Goal: Task Accomplishment & Management: Manage account settings

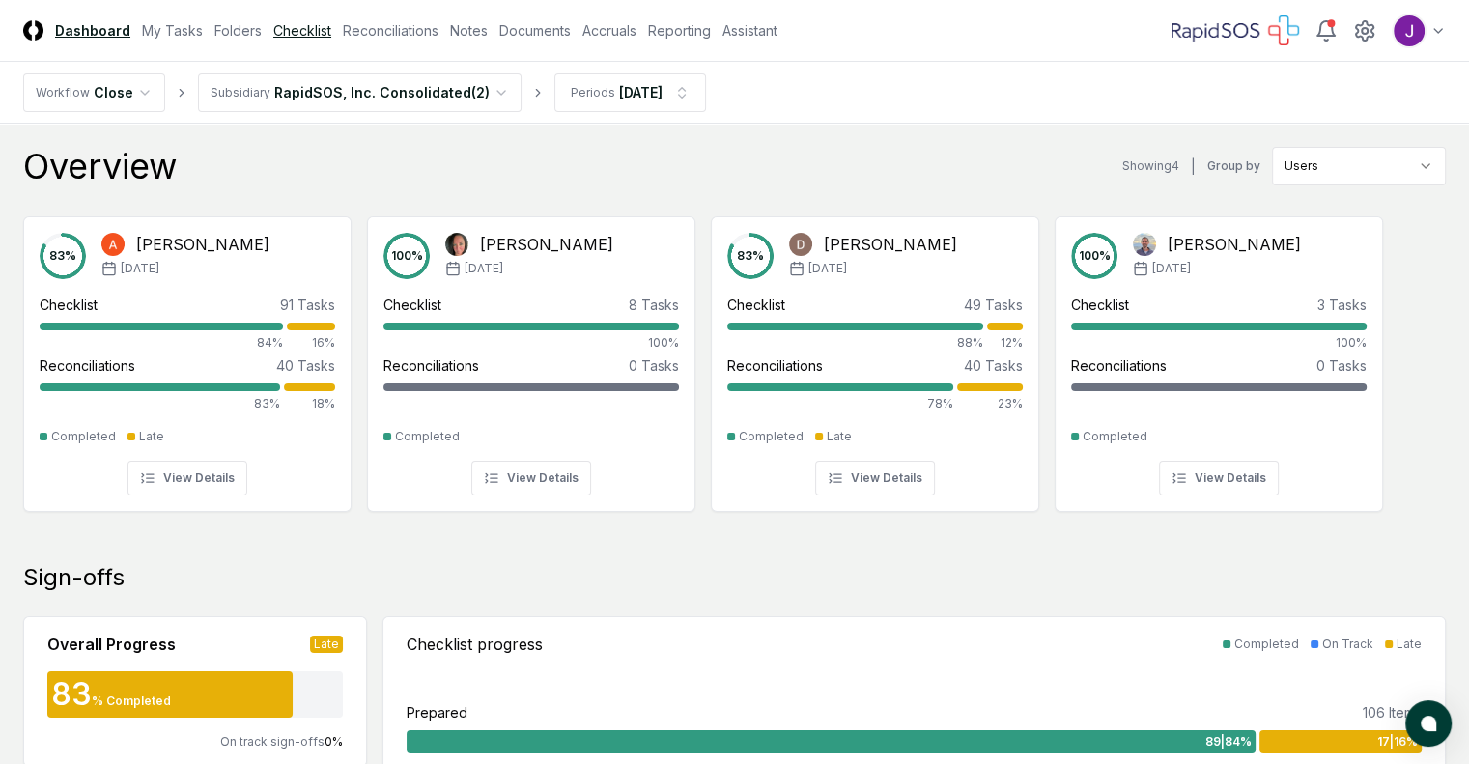
click at [331, 38] on link "Checklist" at bounding box center [302, 30] width 58 height 20
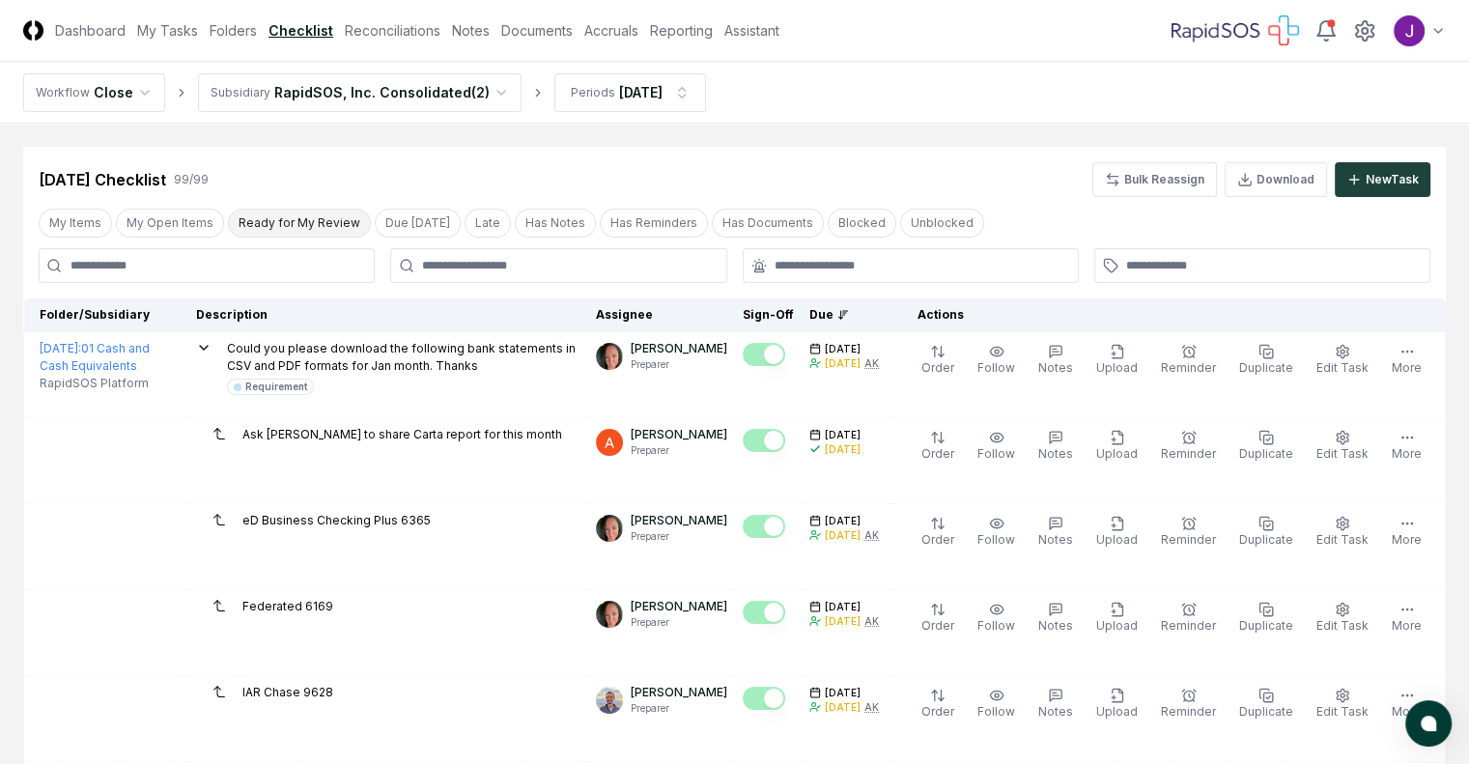
click at [281, 235] on button "Ready for My Review" at bounding box center [299, 223] width 143 height 29
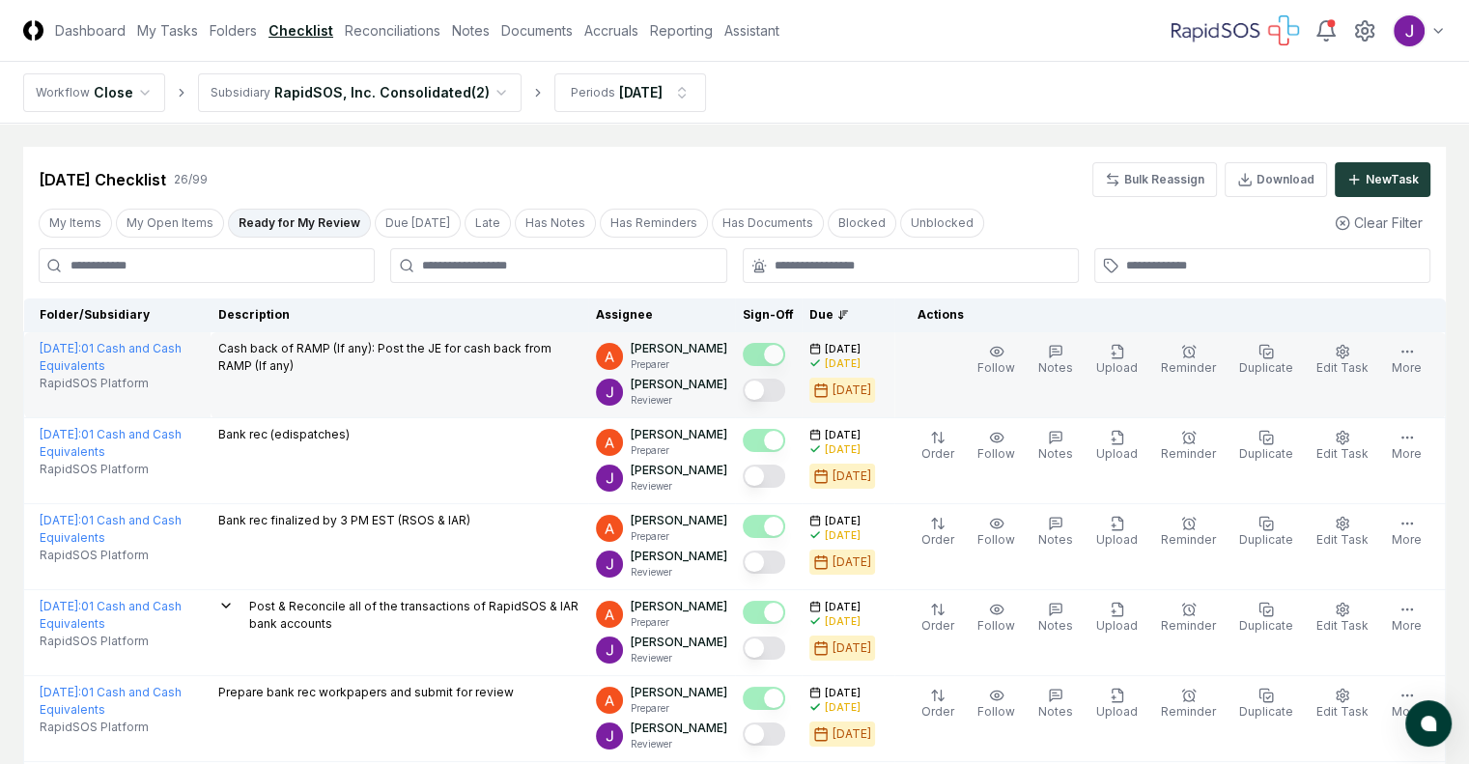
click at [743, 397] on button "Mark complete" at bounding box center [764, 390] width 43 height 23
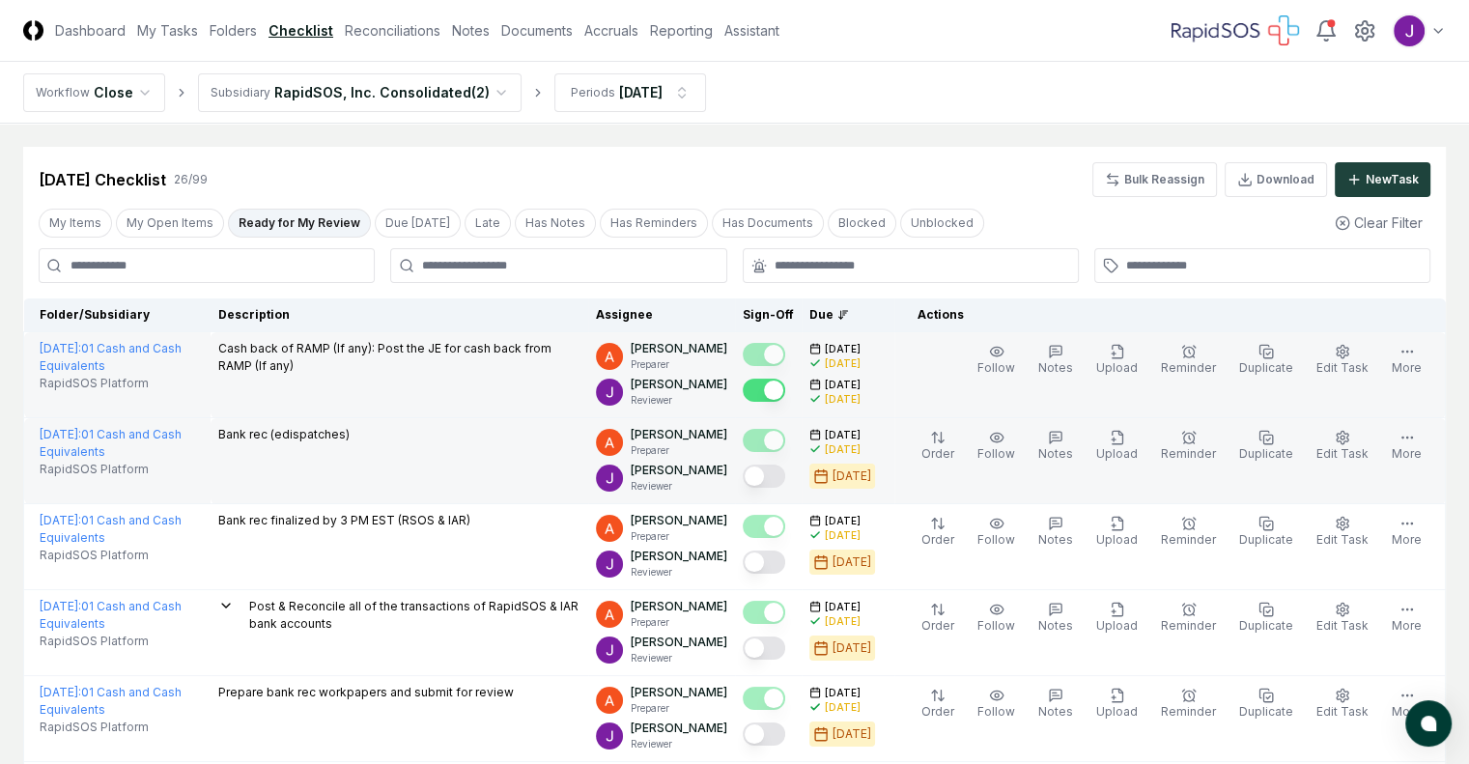
click at [751, 481] on button "Mark complete" at bounding box center [764, 476] width 43 height 23
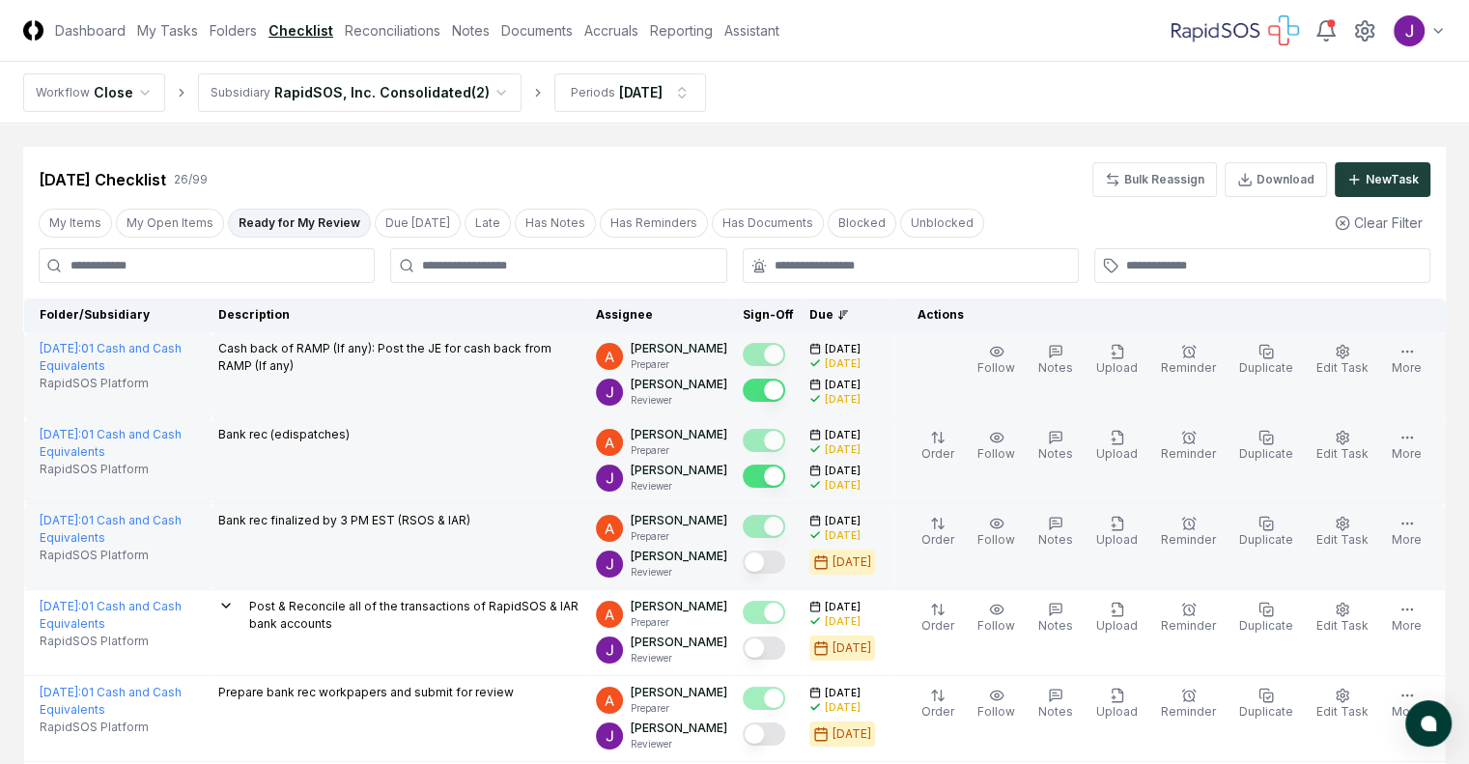
click at [753, 569] on button "Mark complete" at bounding box center [764, 562] width 43 height 23
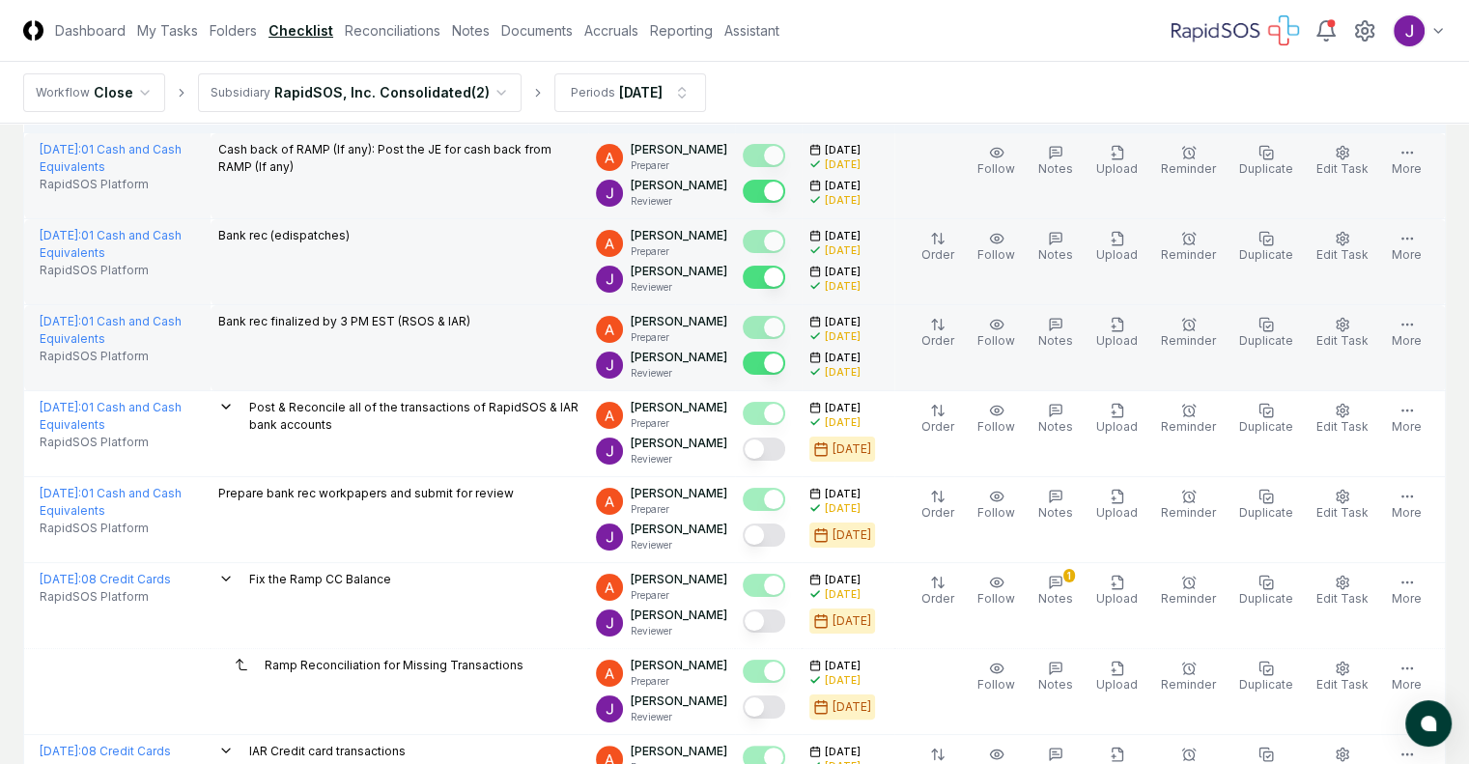
scroll to position [201, 0]
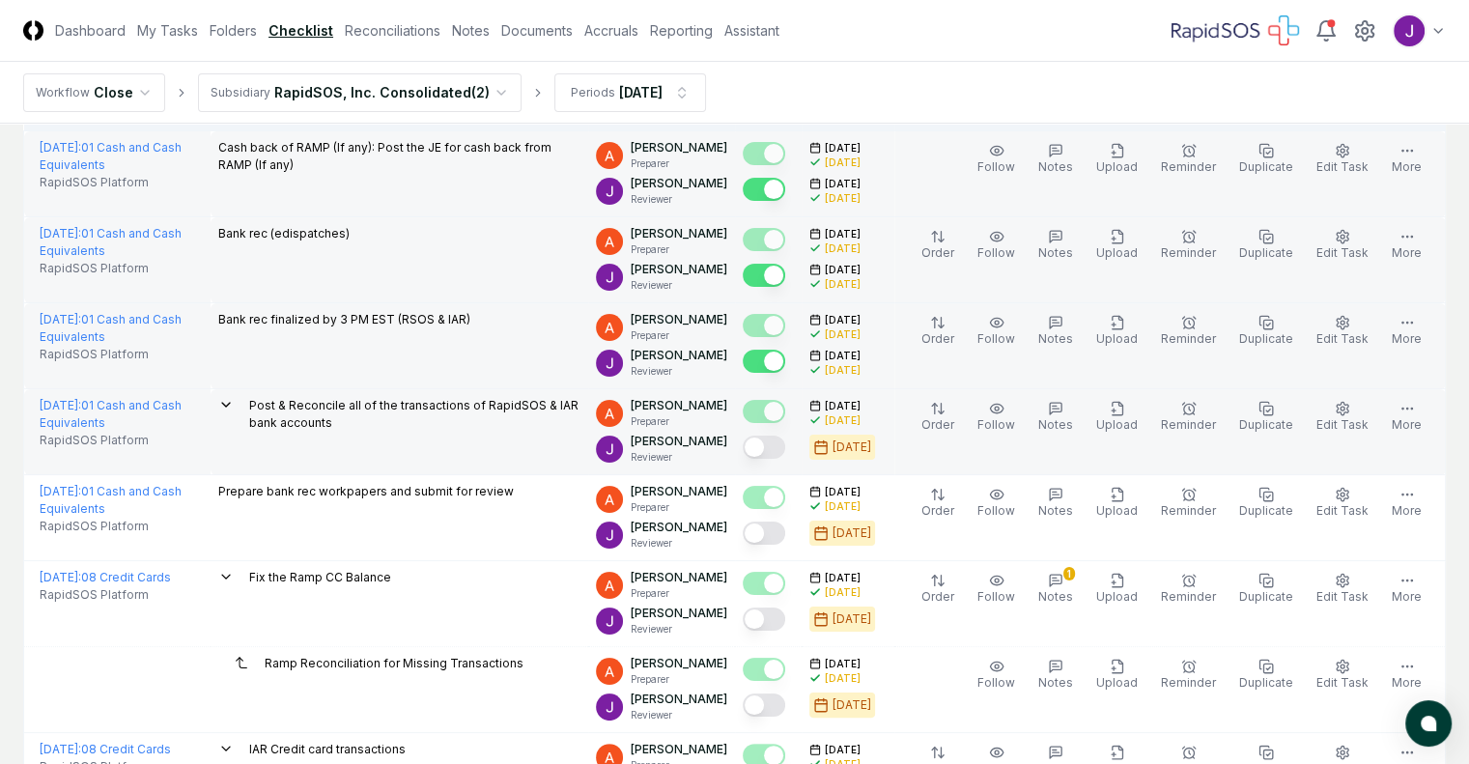
click at [750, 447] on button "Mark complete" at bounding box center [764, 447] width 43 height 23
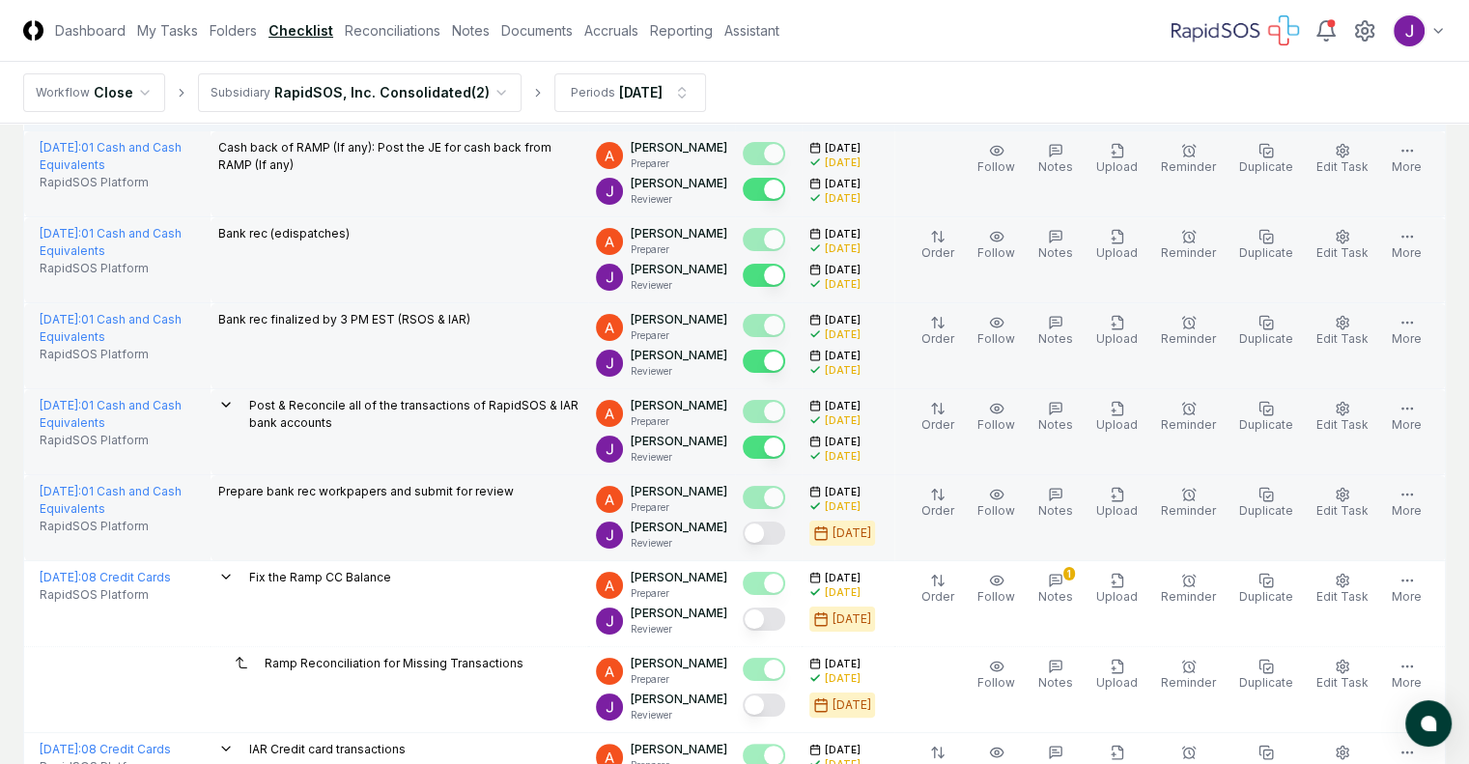
click at [747, 536] on button "Mark complete" at bounding box center [764, 533] width 43 height 23
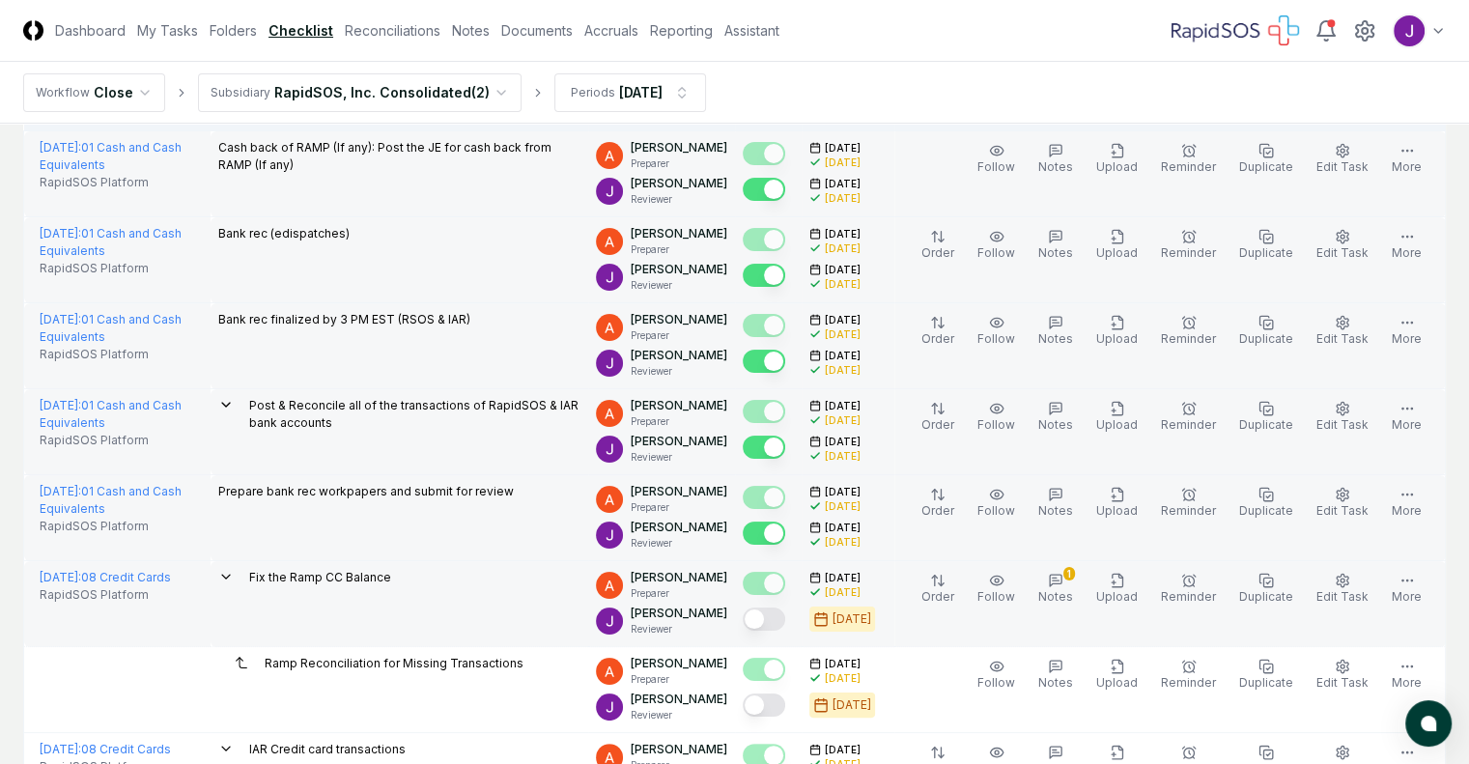
click at [747, 620] on button "Mark complete" at bounding box center [764, 619] width 43 height 23
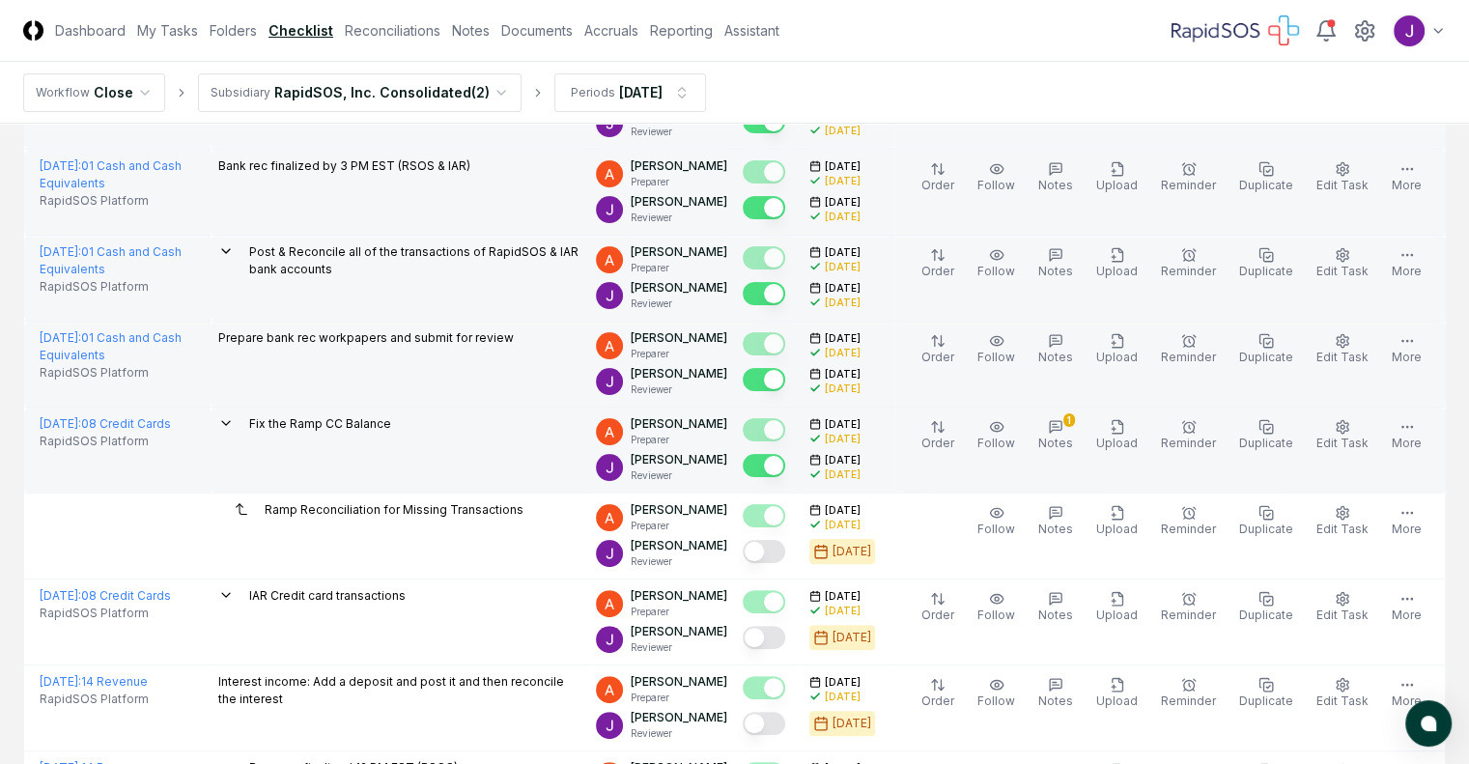
scroll to position [355, 0]
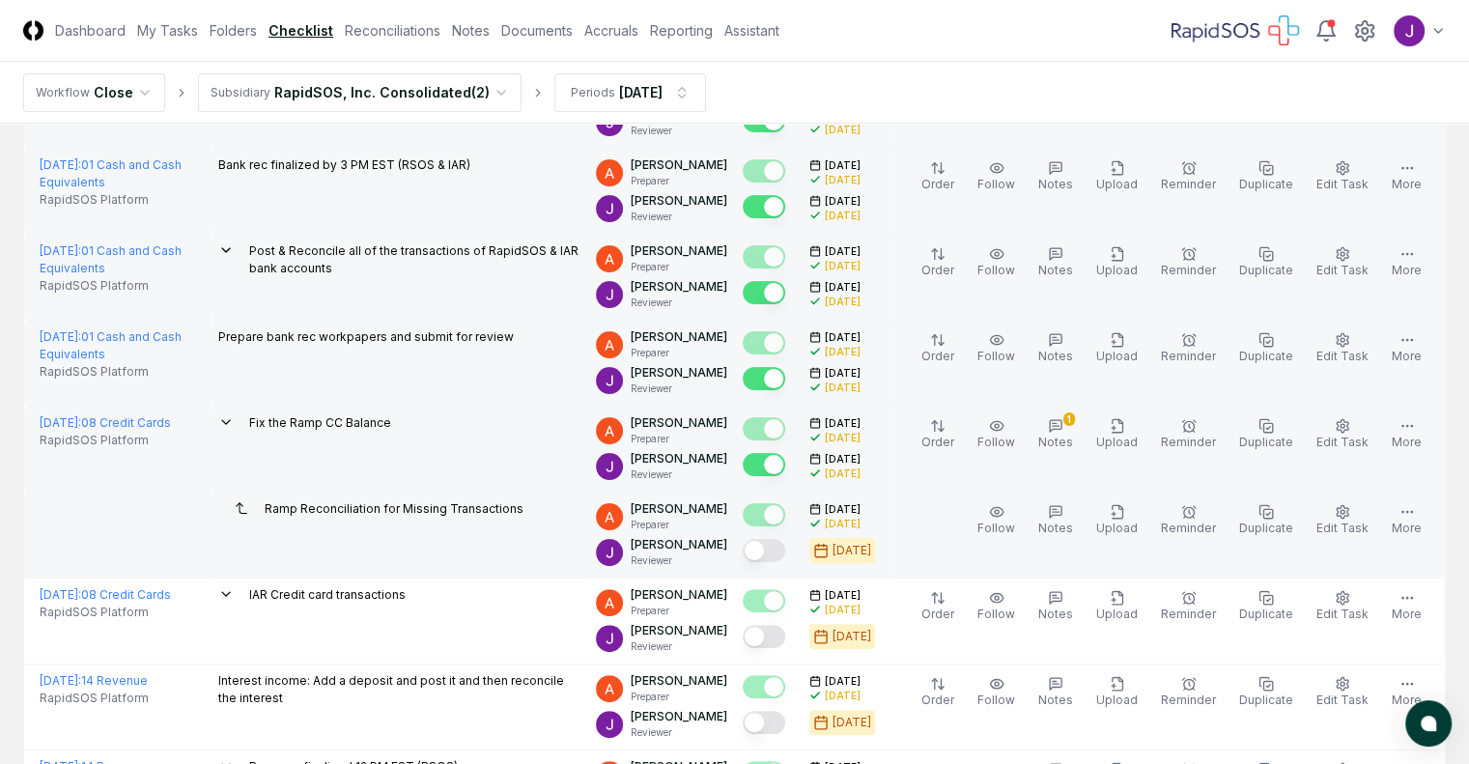
click at [750, 546] on button "Mark complete" at bounding box center [764, 550] width 43 height 23
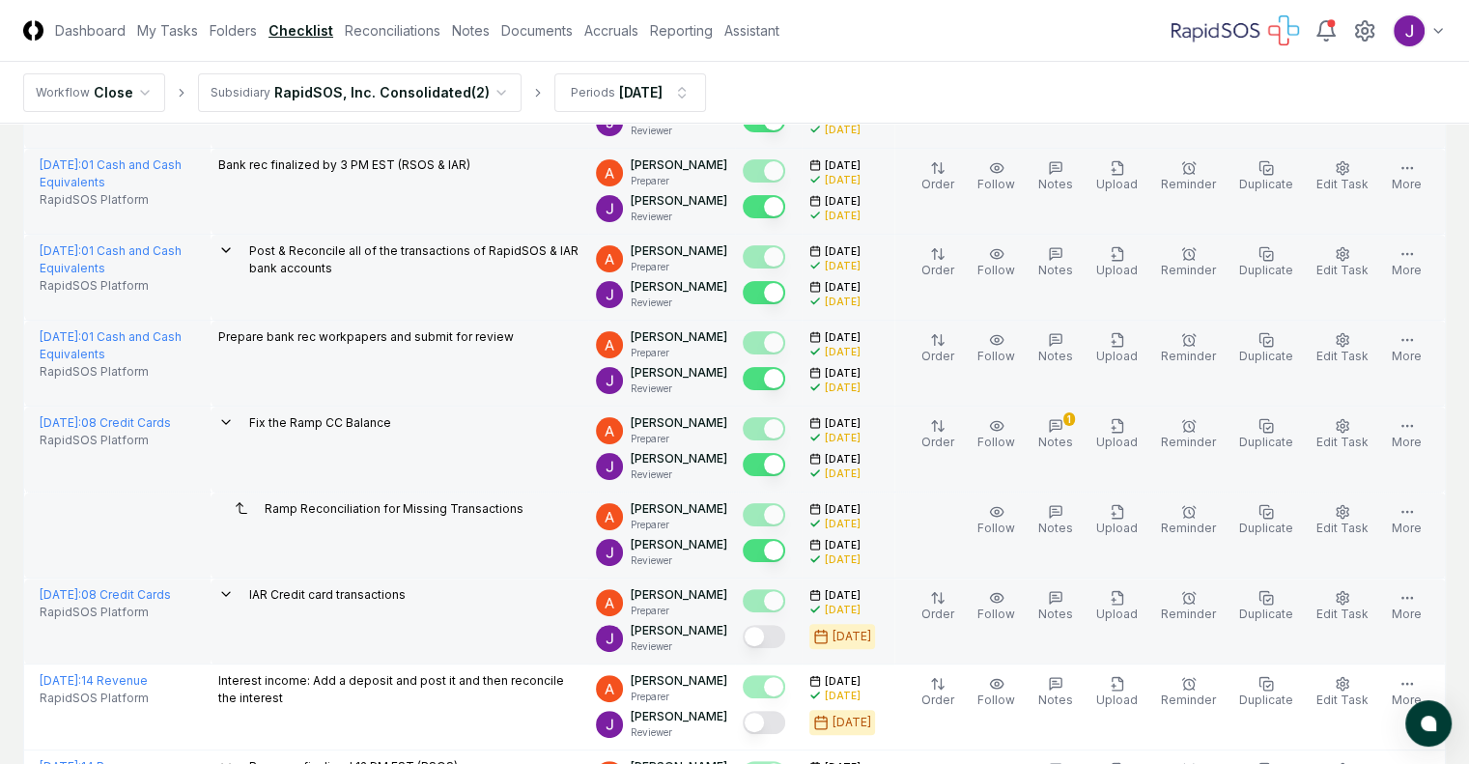
click at [747, 647] on div at bounding box center [764, 638] width 43 height 26
click at [754, 639] on button "Mark complete" at bounding box center [764, 636] width 43 height 23
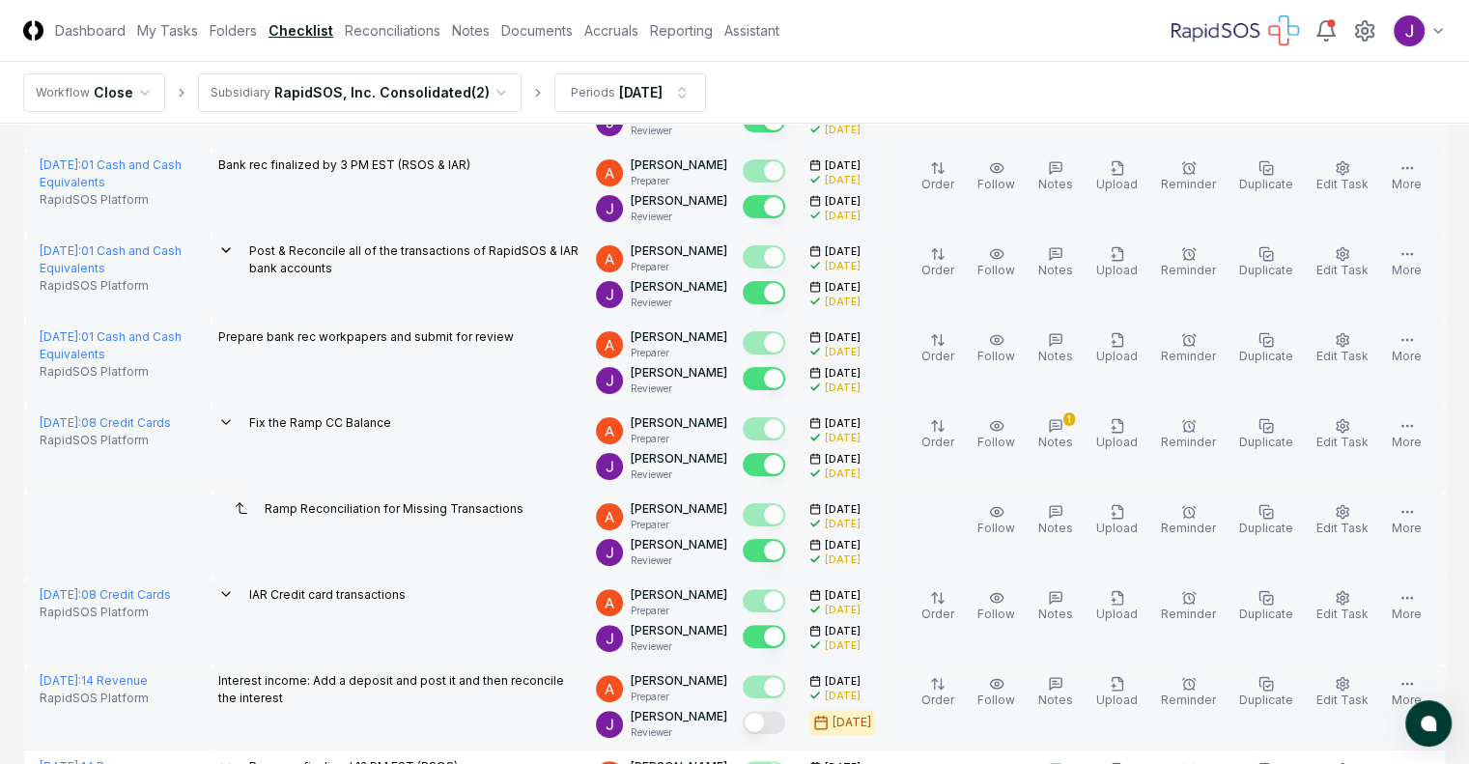
click at [751, 726] on button "Mark complete" at bounding box center [764, 722] width 43 height 23
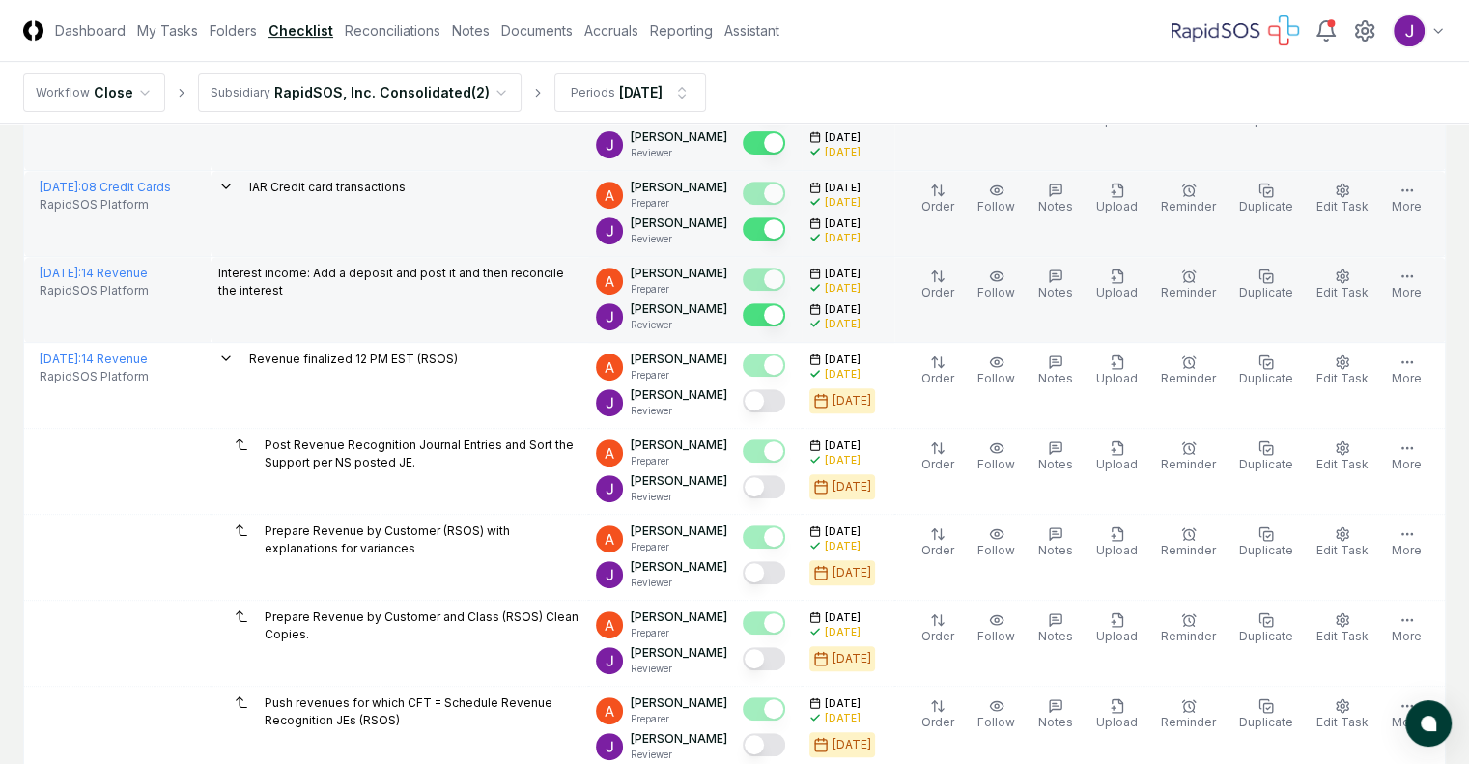
scroll to position [764, 0]
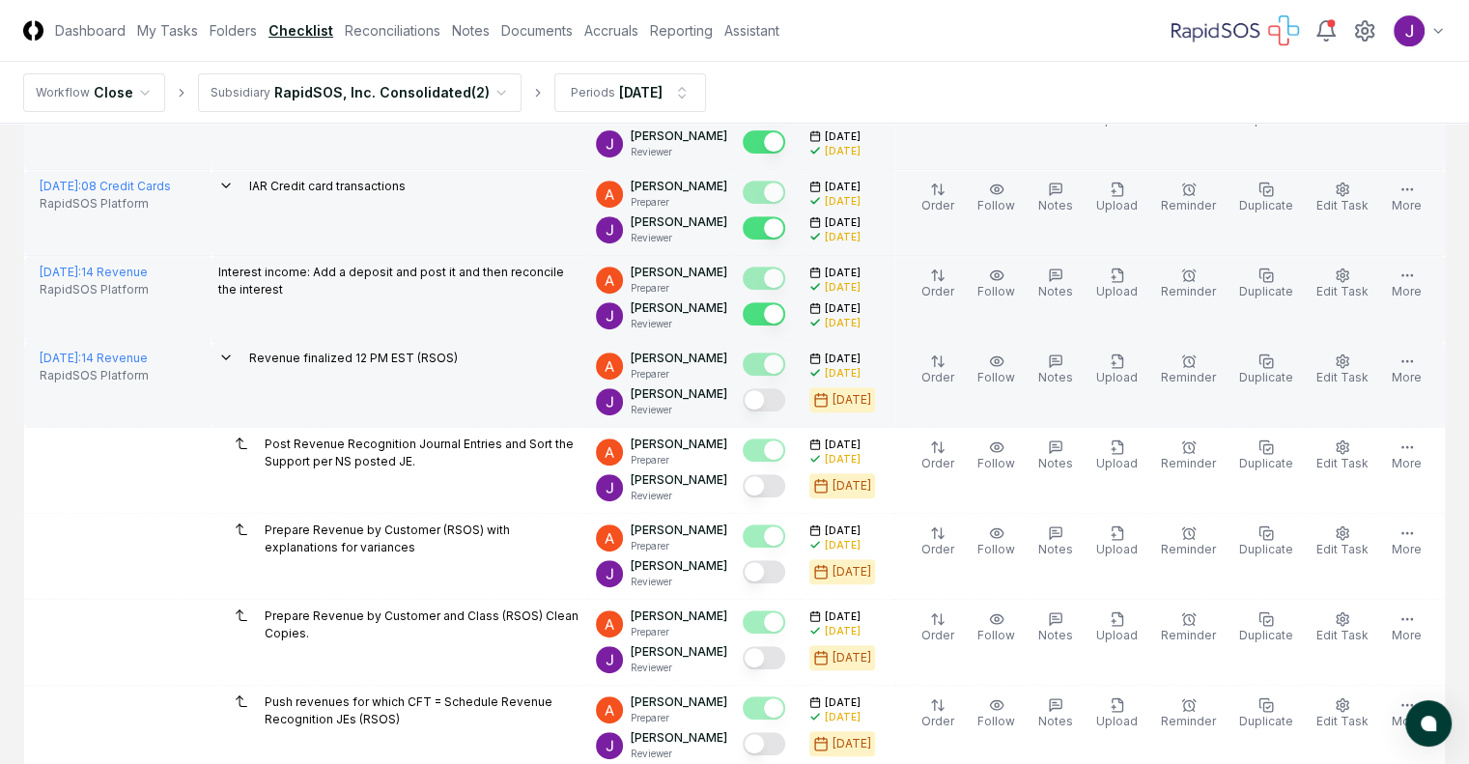
click at [753, 398] on button "Mark complete" at bounding box center [764, 399] width 43 height 23
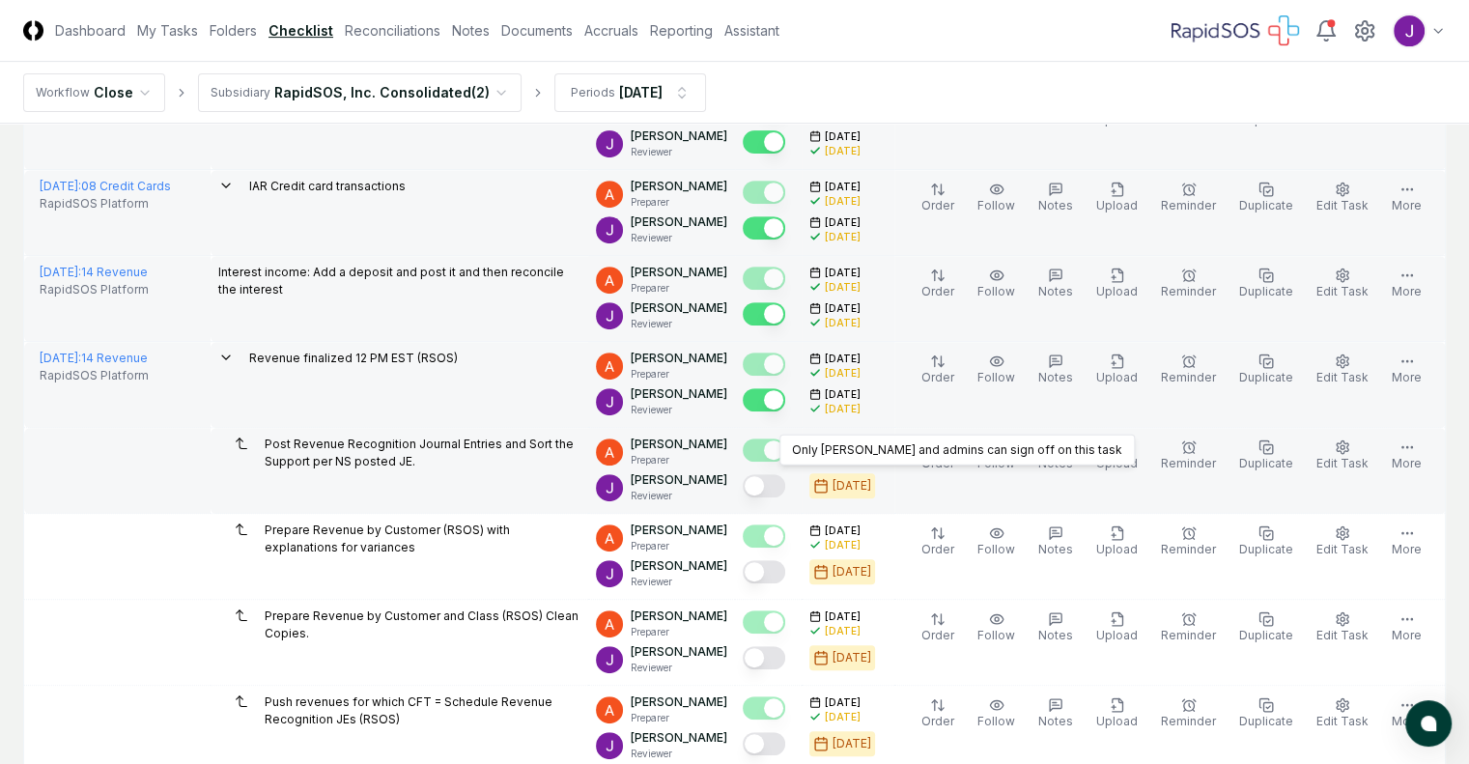
click at [753, 461] on div at bounding box center [764, 452] width 43 height 26
click at [754, 482] on button "Mark complete" at bounding box center [764, 485] width 43 height 23
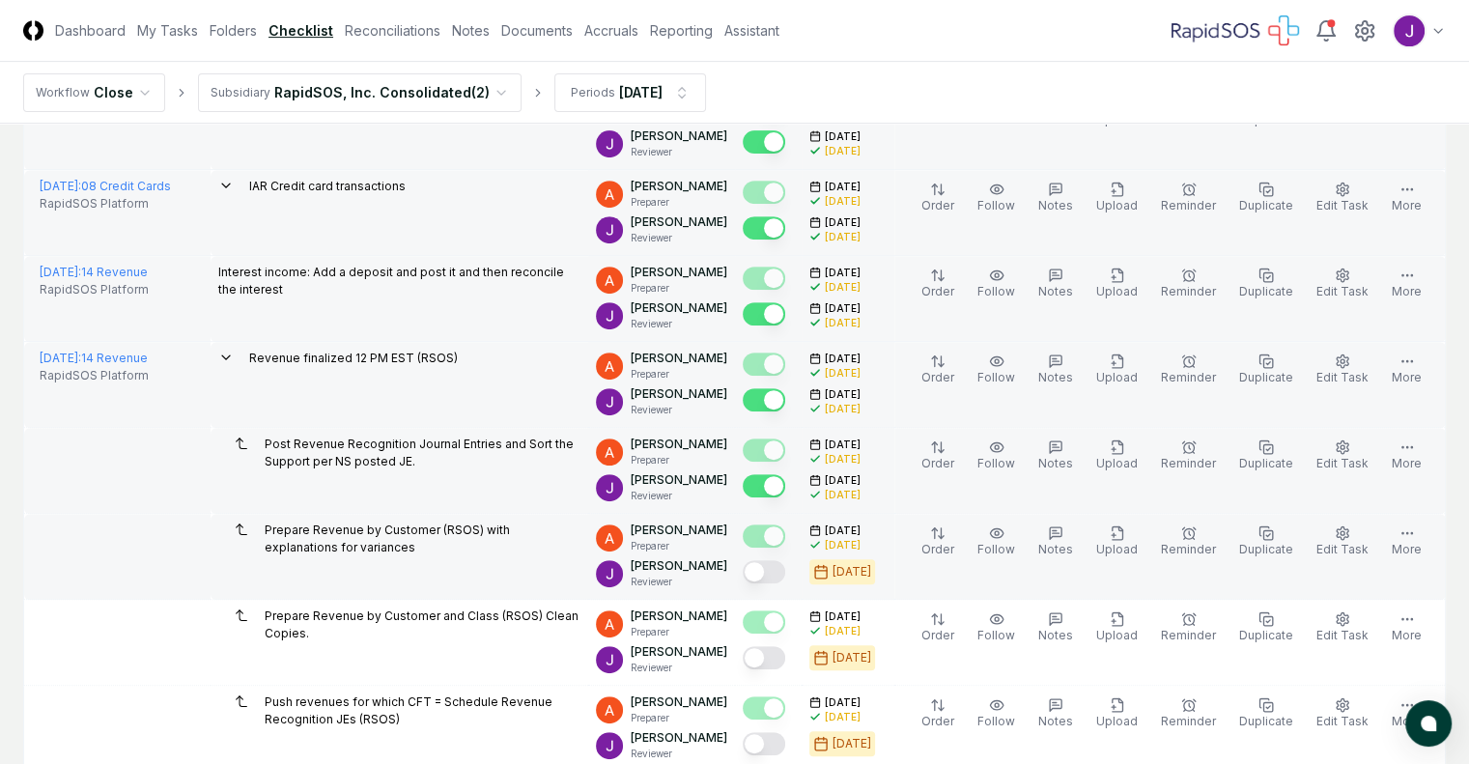
click at [753, 575] on button "Mark complete" at bounding box center [764, 571] width 43 height 23
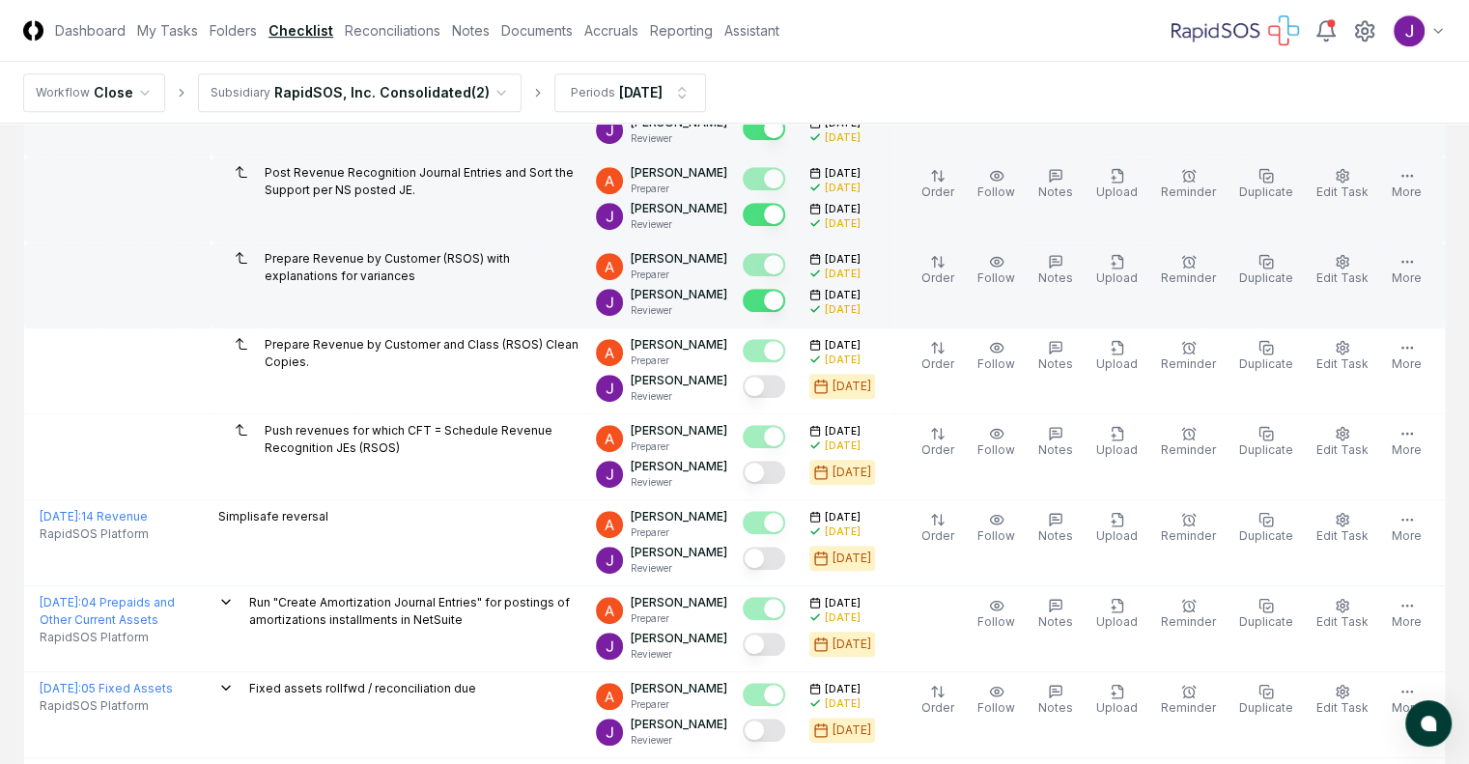
scroll to position [1042, 0]
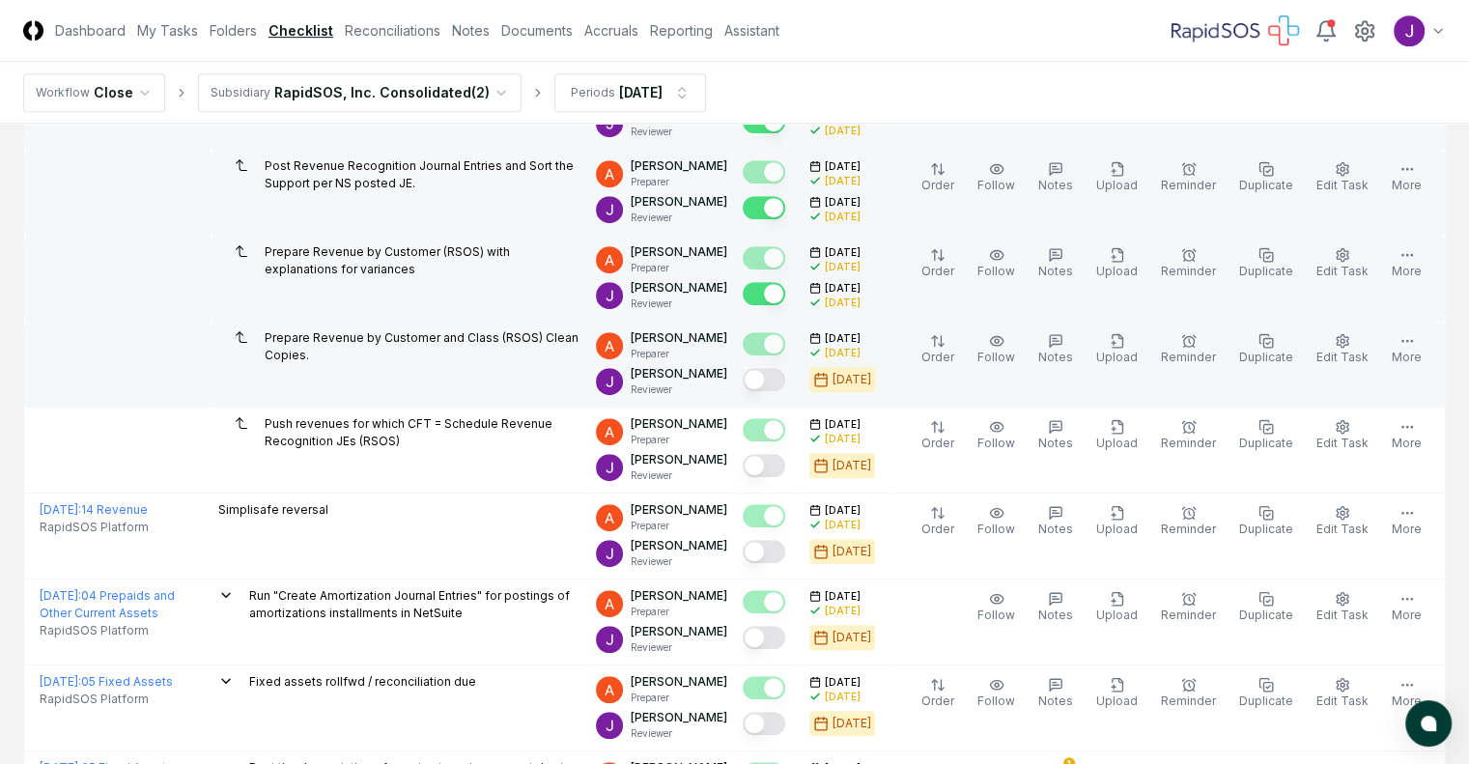
click at [750, 392] on div at bounding box center [768, 381] width 51 height 32
click at [748, 383] on button "Mark complete" at bounding box center [764, 379] width 43 height 23
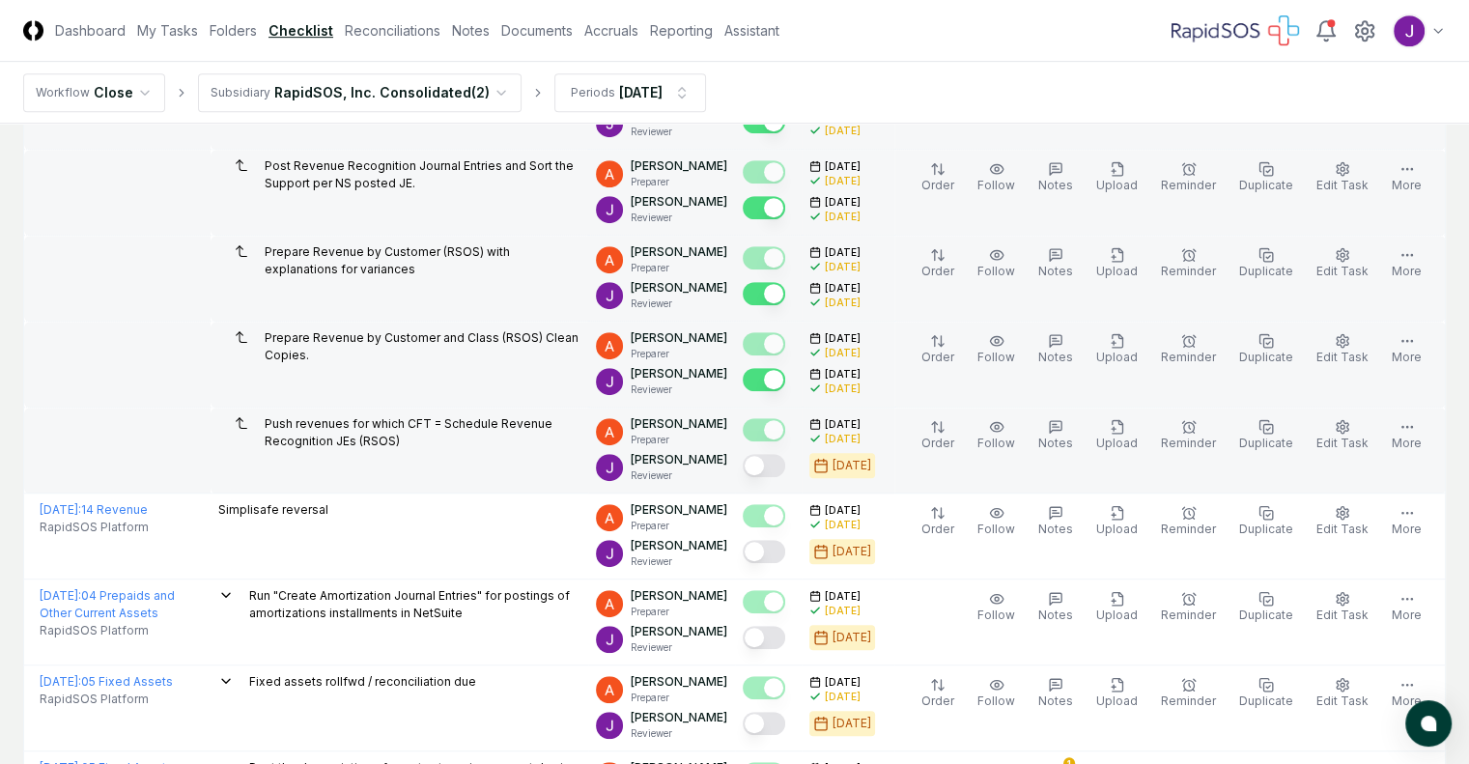
click at [753, 469] on button "Mark complete" at bounding box center [764, 465] width 43 height 23
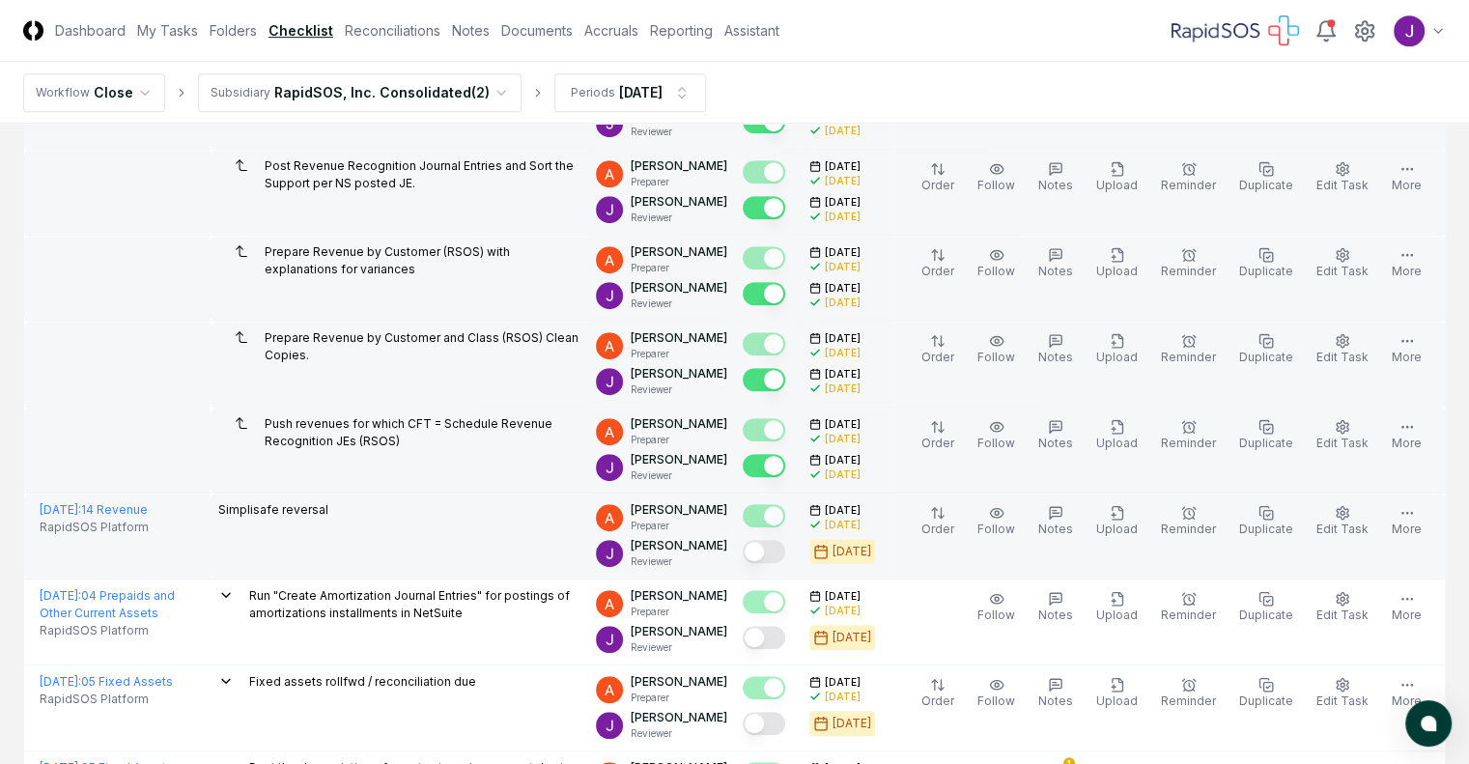
click at [756, 548] on button "Mark complete" at bounding box center [764, 551] width 43 height 23
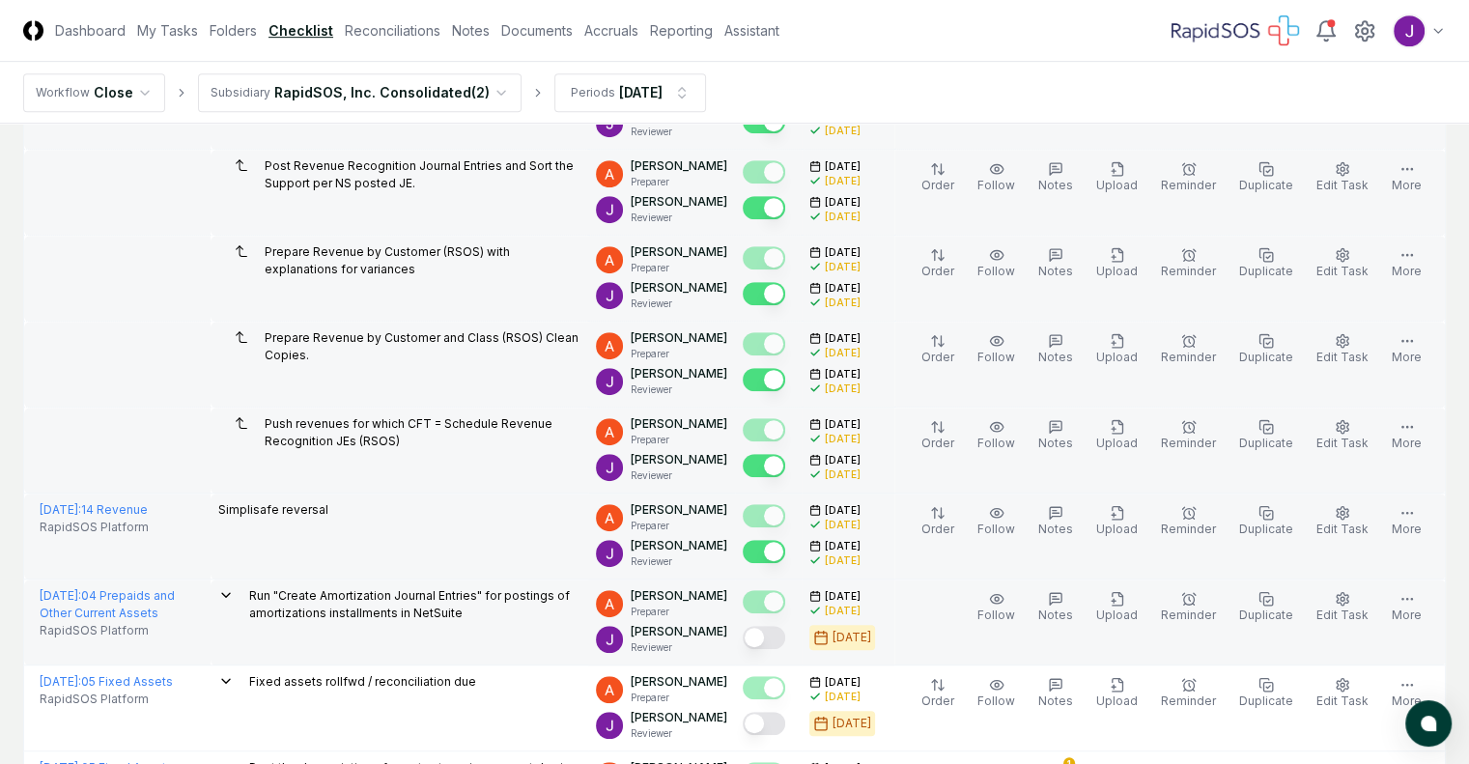
click at [755, 637] on button "Mark complete" at bounding box center [764, 637] width 43 height 23
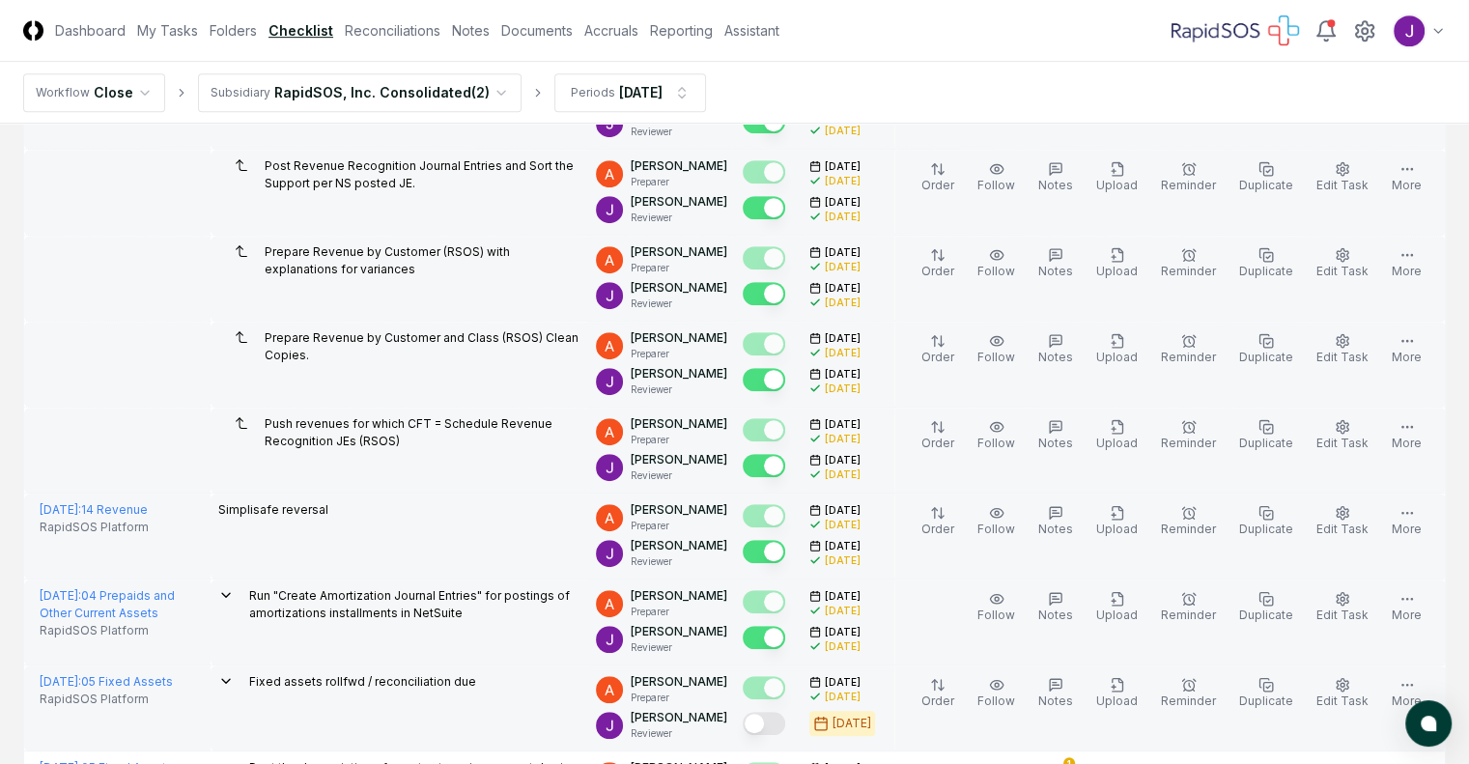
click at [754, 721] on button "Mark complete" at bounding box center [764, 723] width 43 height 23
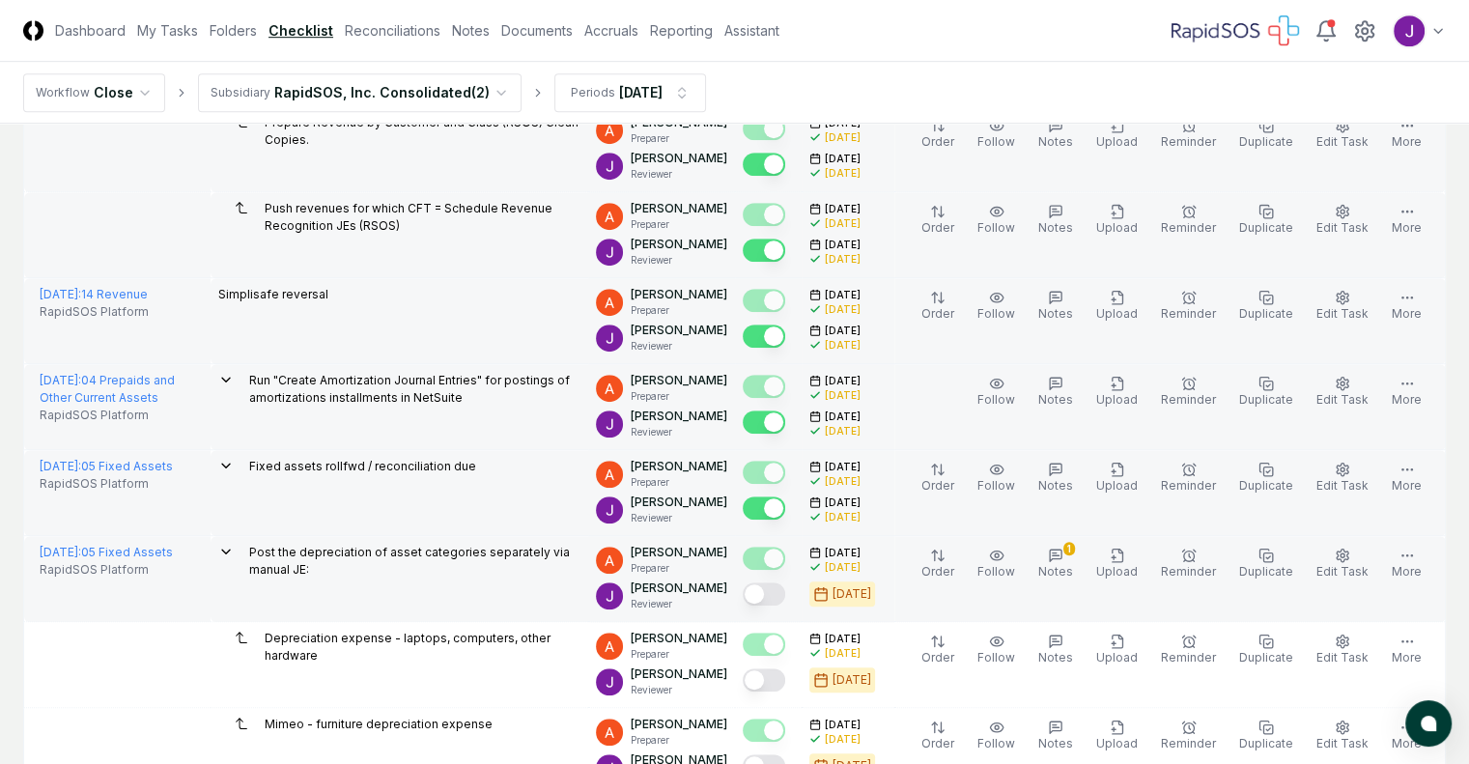
click at [744, 590] on button "Mark complete" at bounding box center [764, 593] width 43 height 23
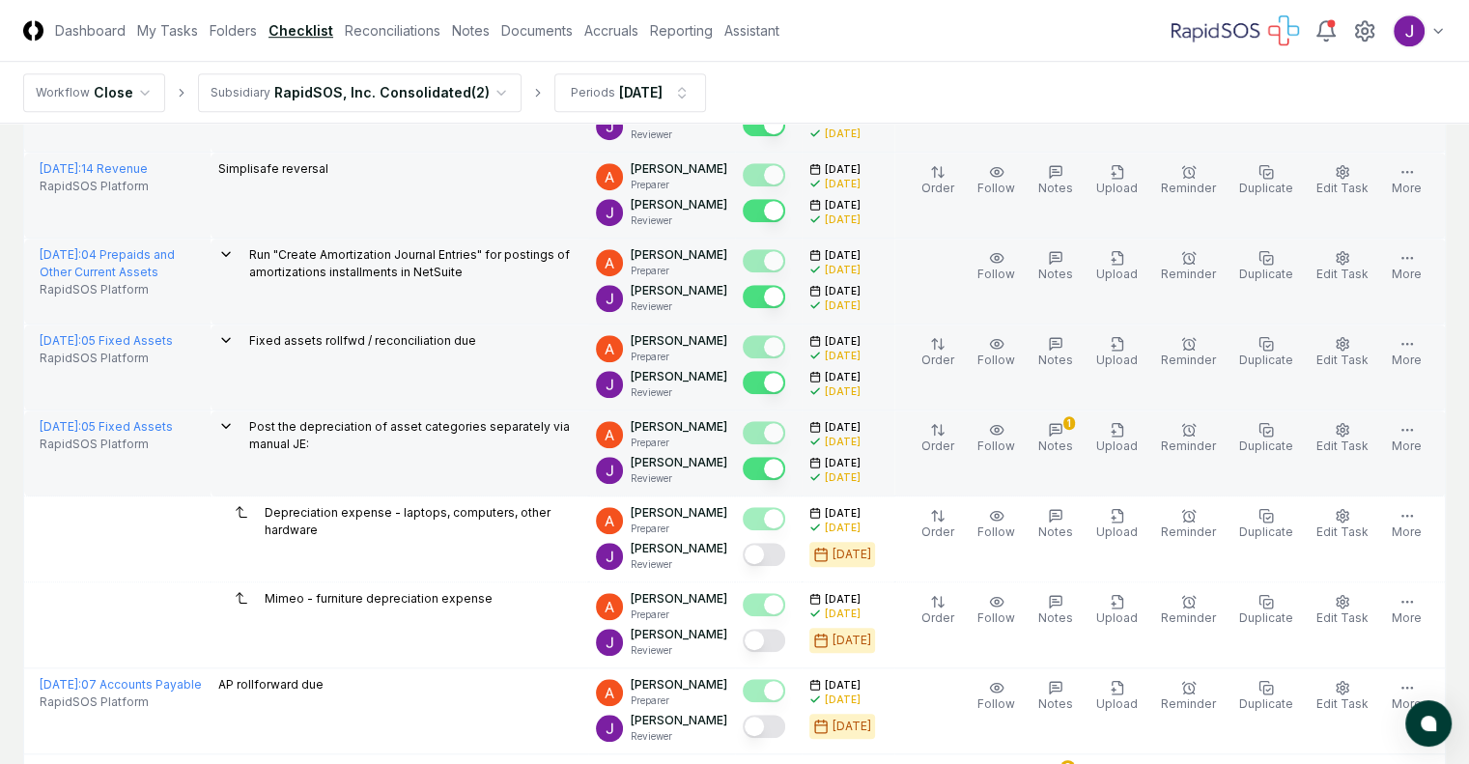
scroll to position [1385, 0]
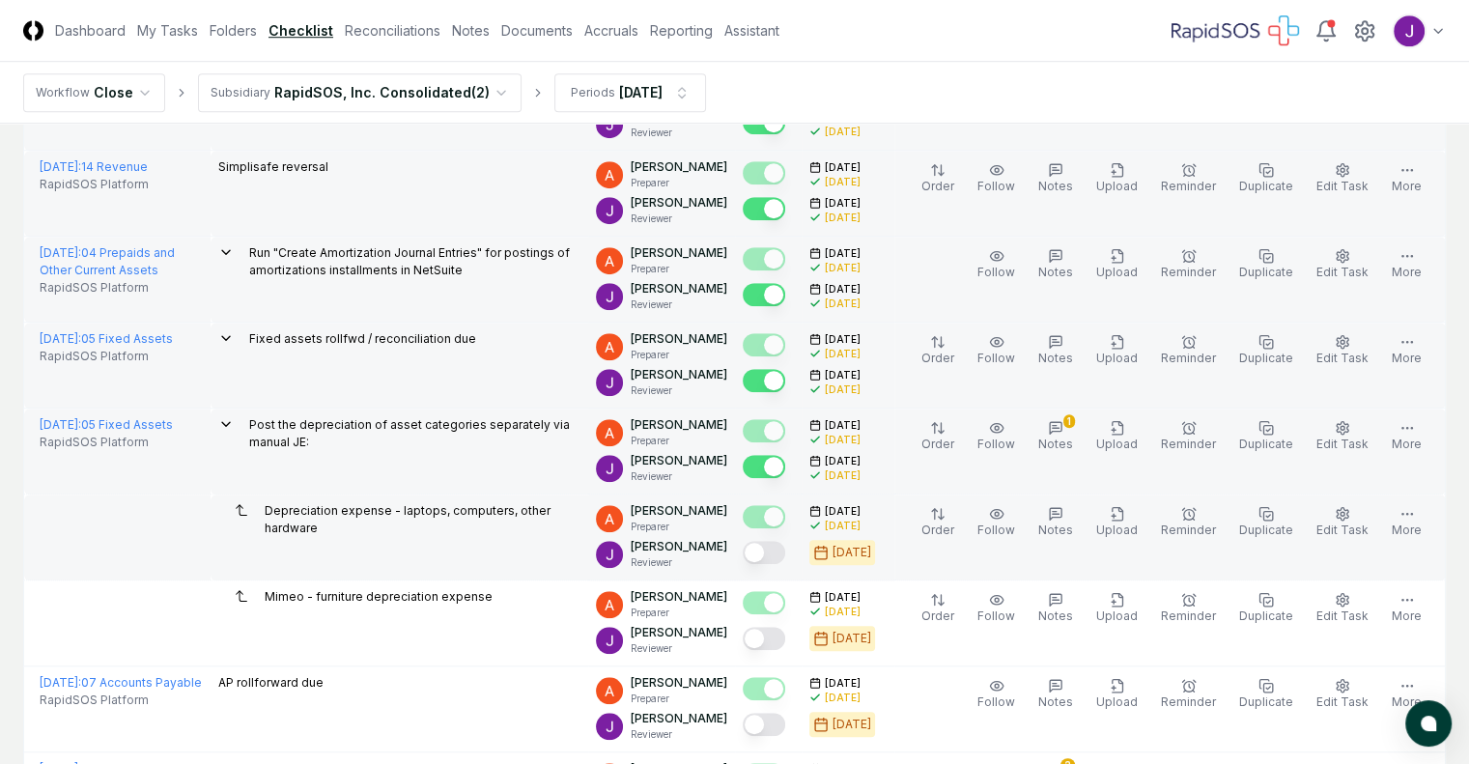
click at [757, 548] on button "Mark complete" at bounding box center [764, 552] width 43 height 23
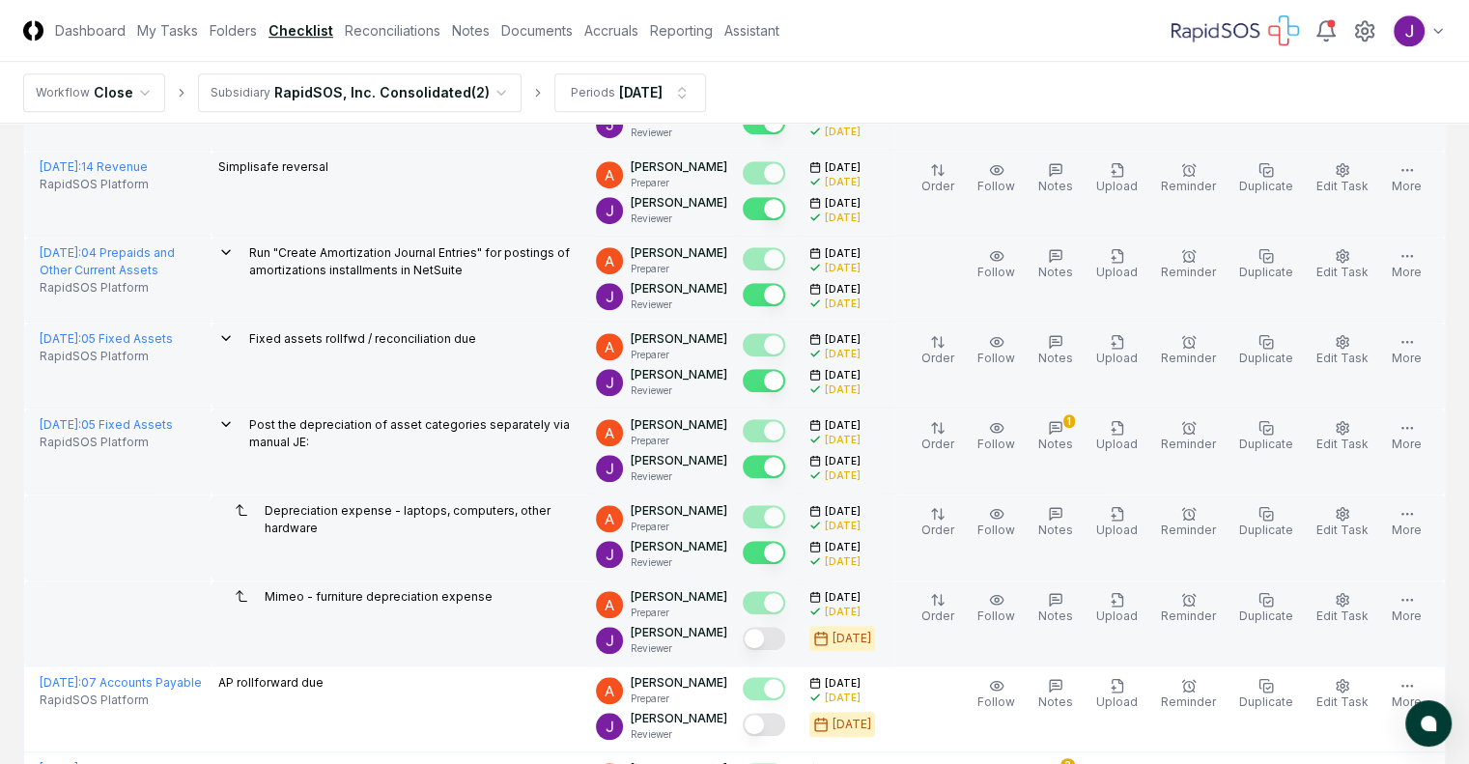
click at [751, 641] on button "Mark complete" at bounding box center [764, 638] width 43 height 23
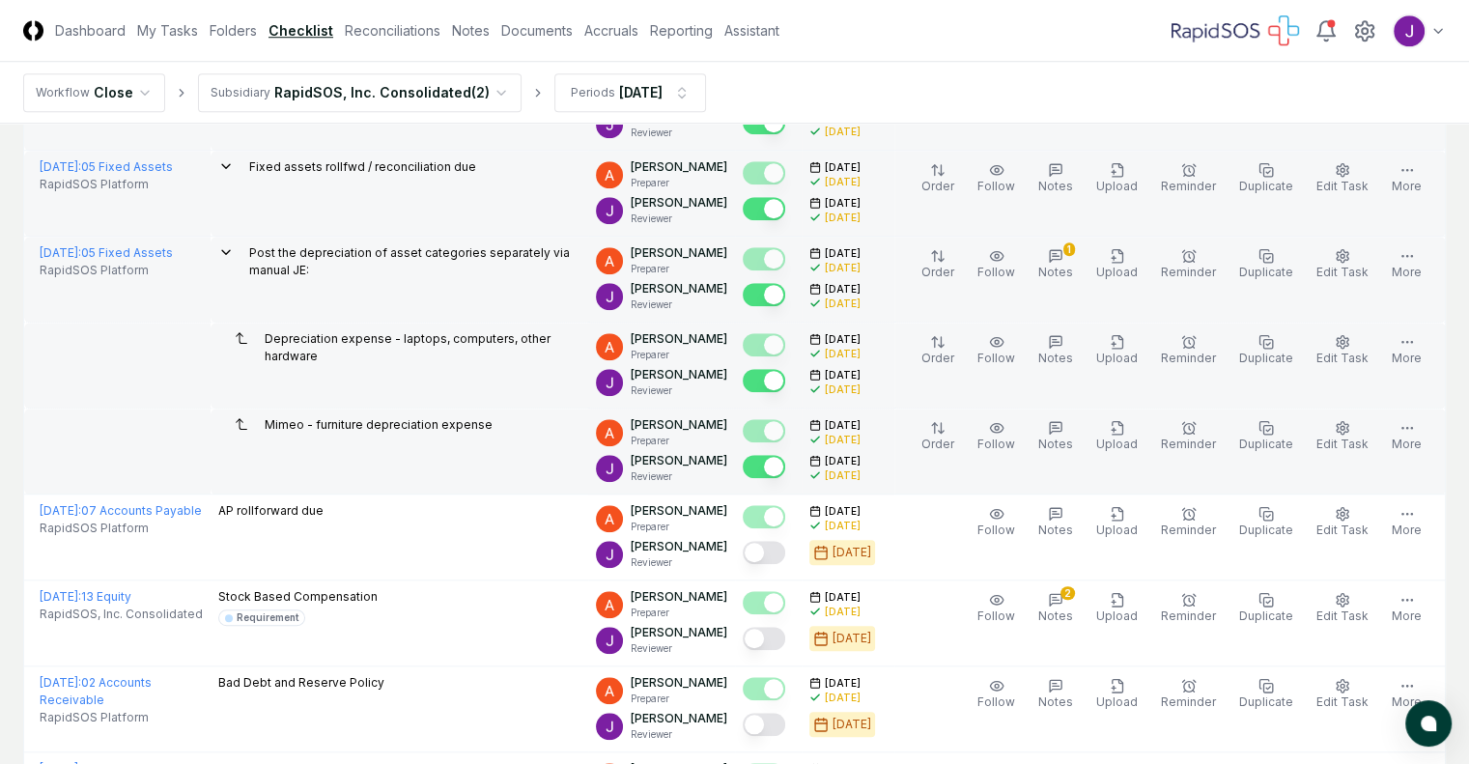
scroll to position [1563, 0]
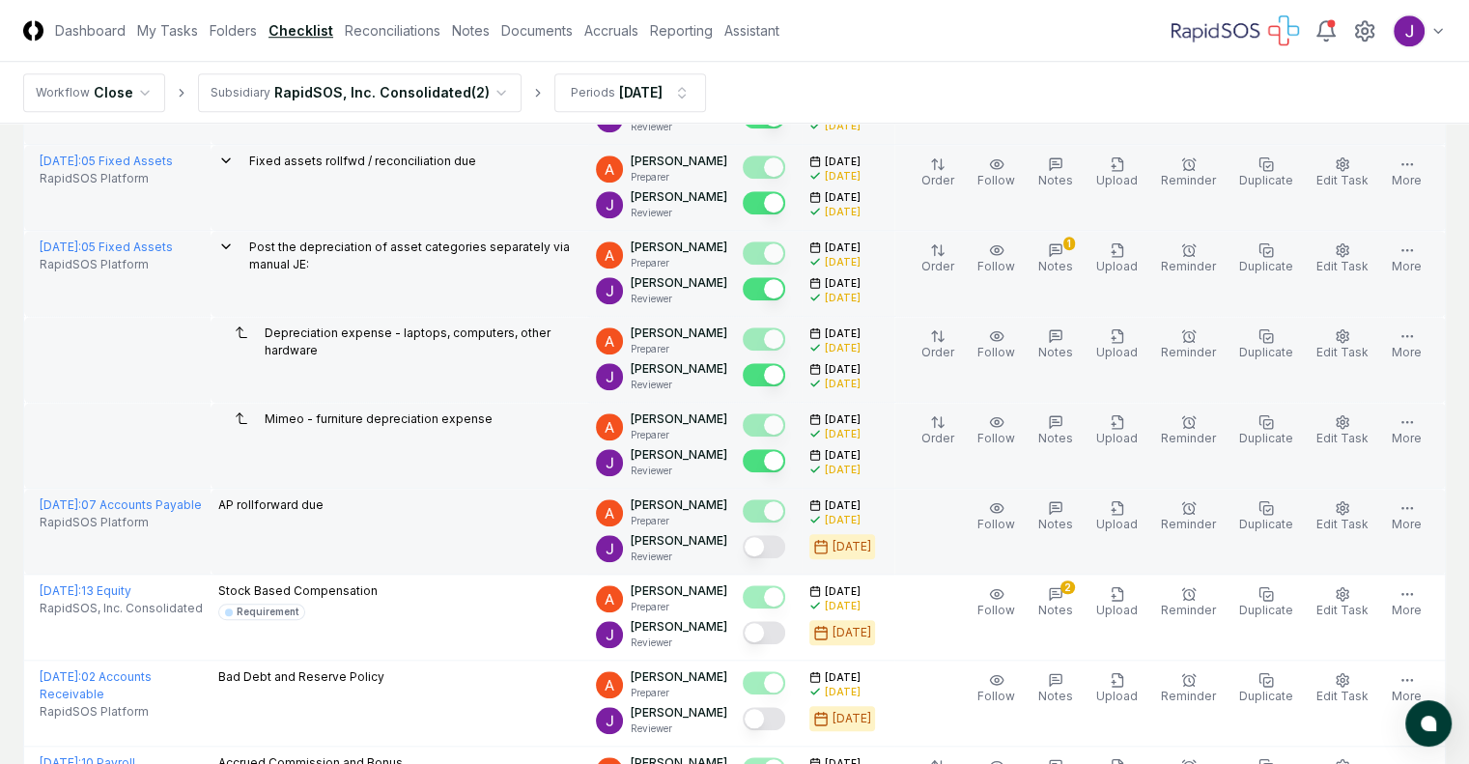
click at [753, 553] on button "Mark complete" at bounding box center [764, 546] width 43 height 23
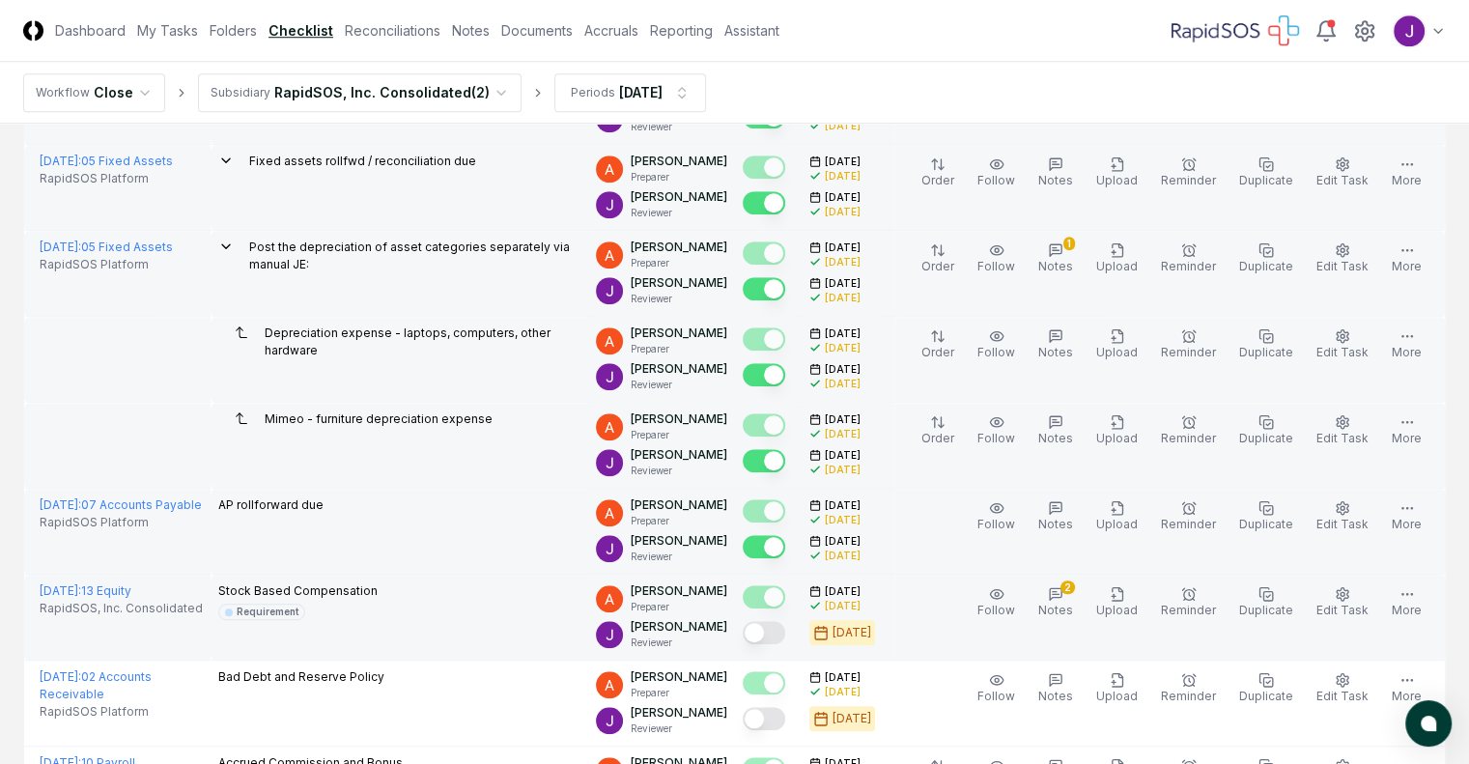
click at [754, 621] on button "Mark complete" at bounding box center [764, 632] width 43 height 23
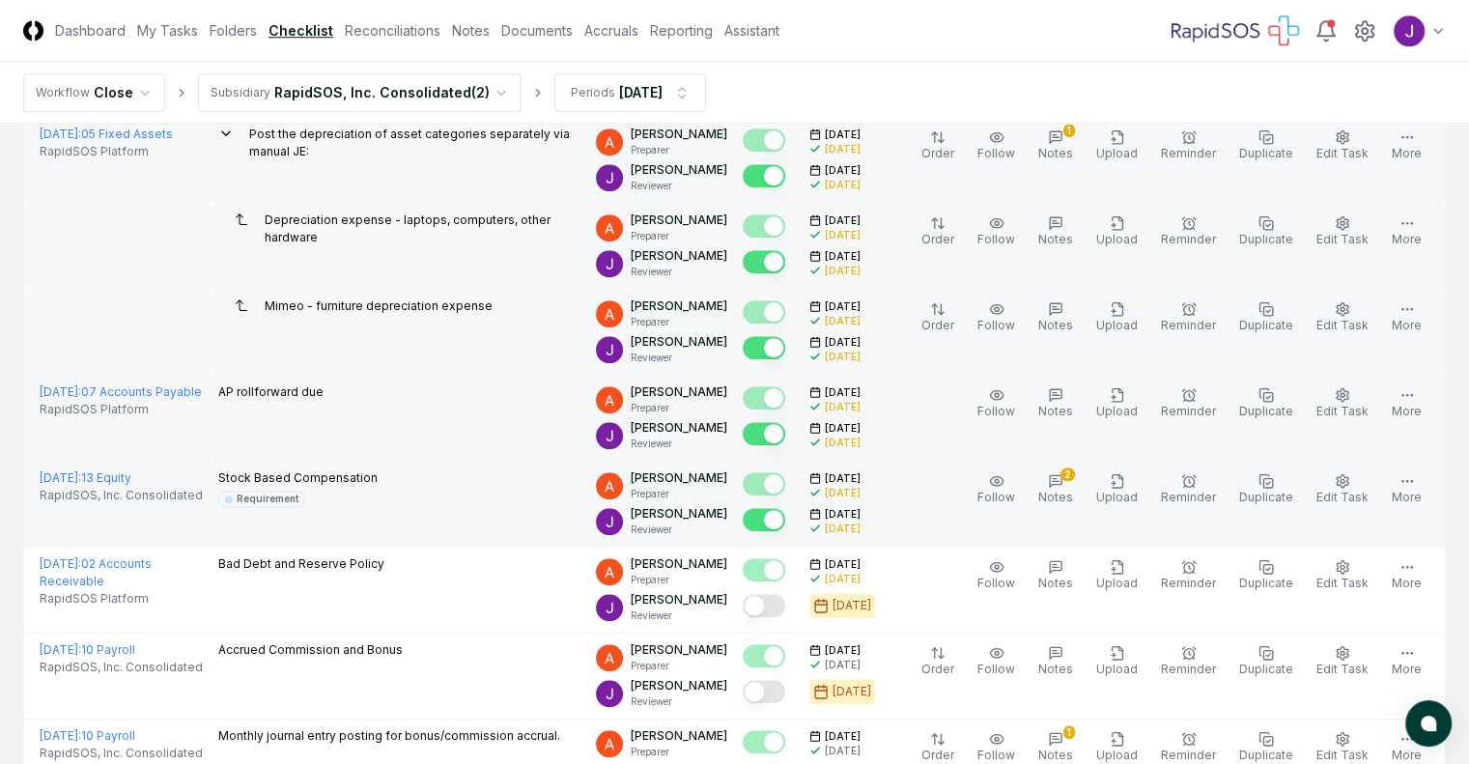
scroll to position [1718, 0]
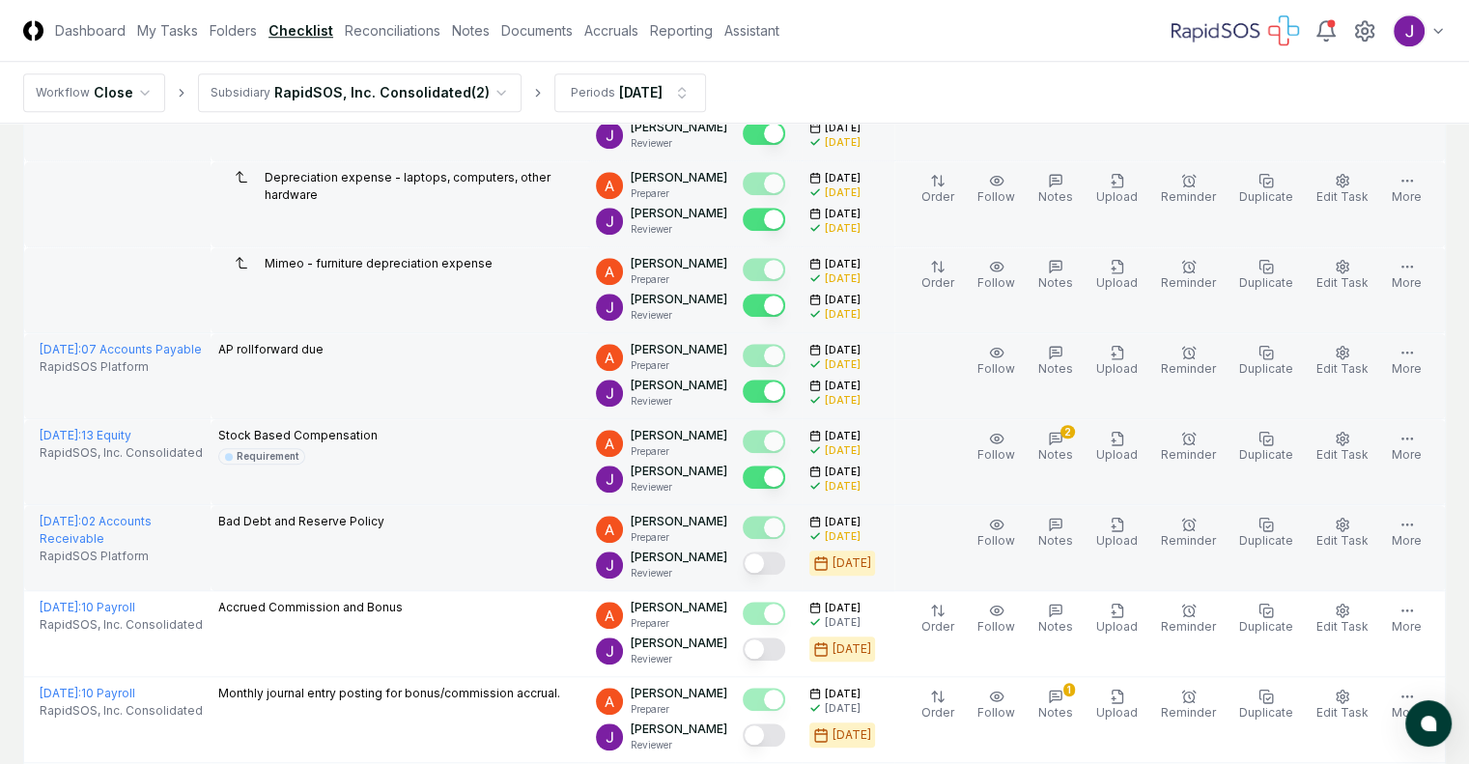
click at [751, 559] on button "Mark complete" at bounding box center [764, 563] width 43 height 23
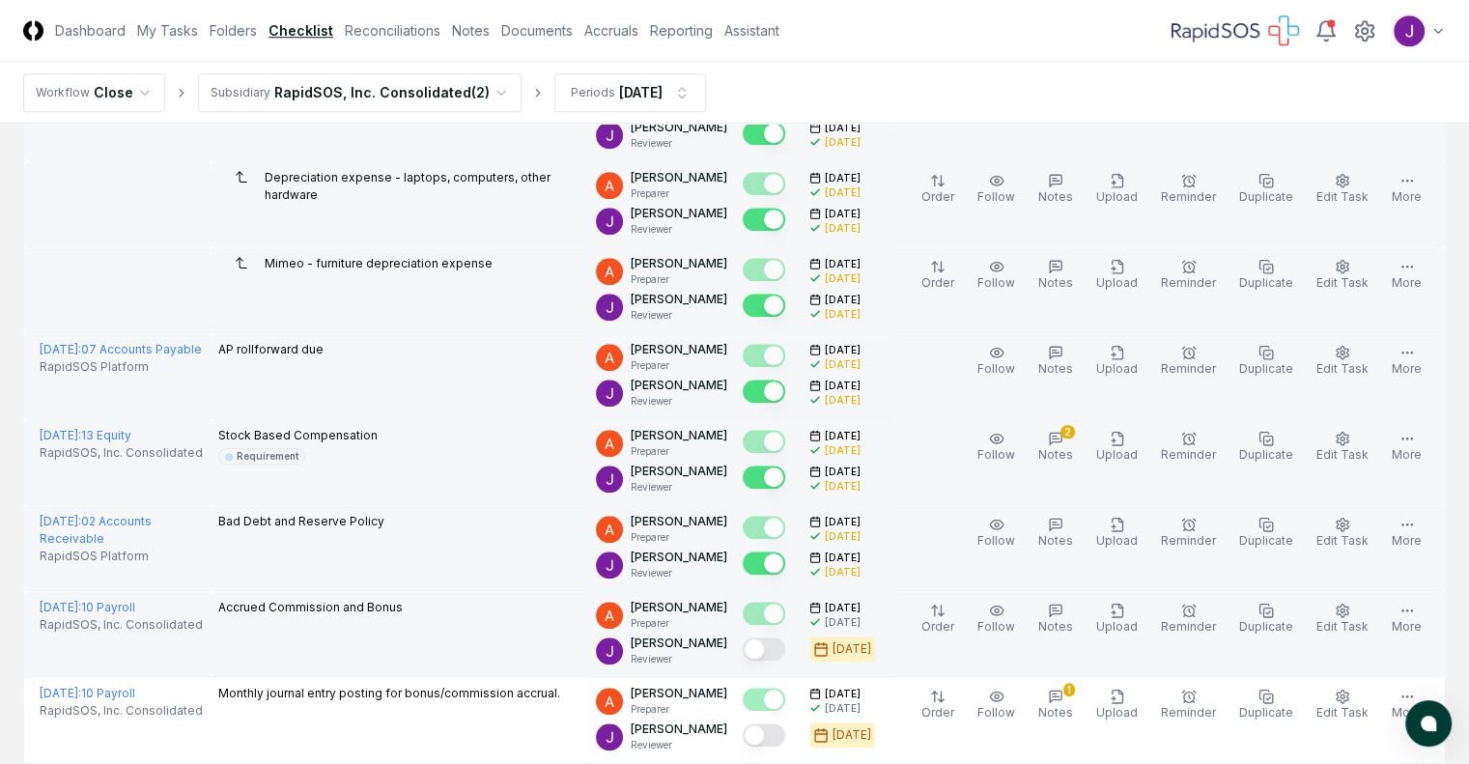
click at [749, 649] on button "Mark complete" at bounding box center [764, 649] width 43 height 23
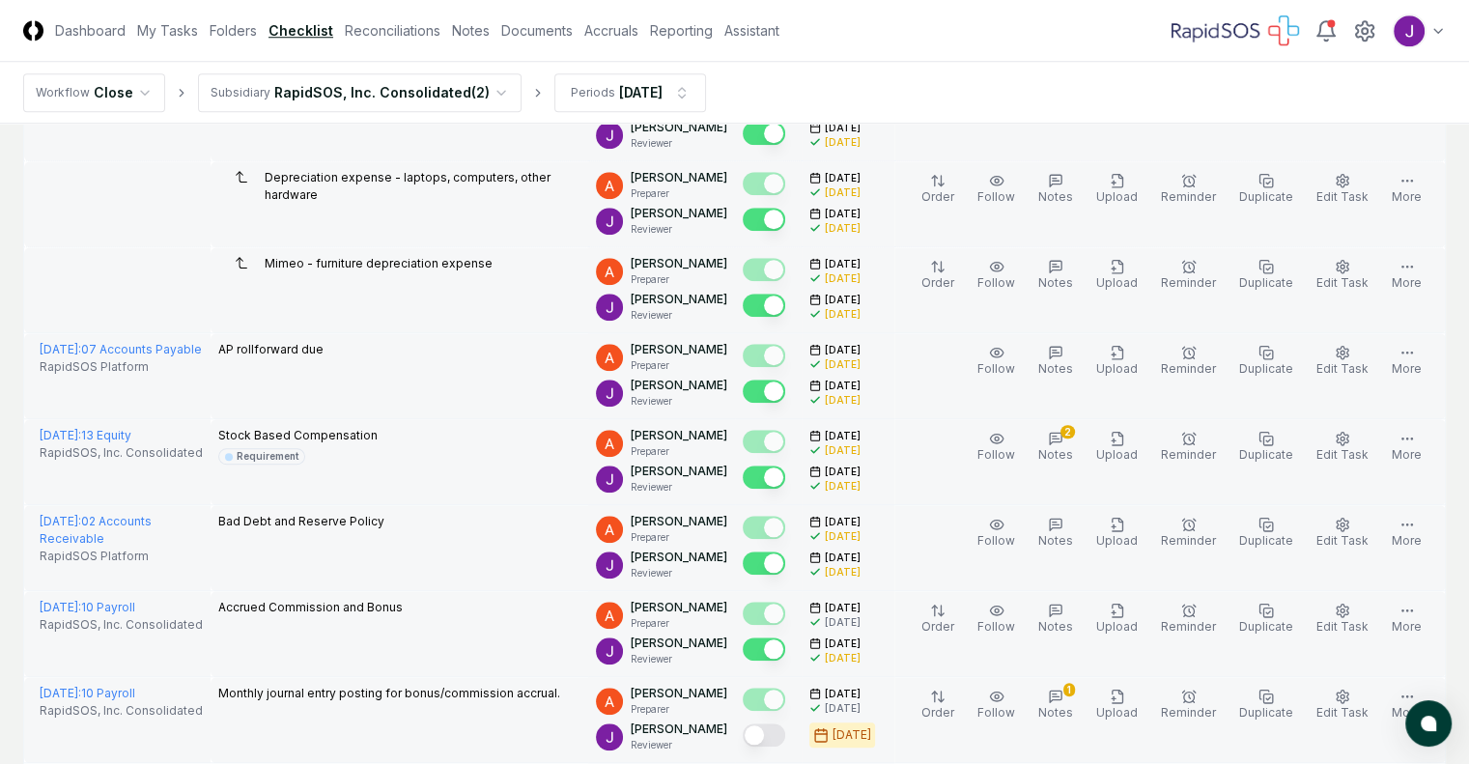
click at [753, 737] on button "Mark complete" at bounding box center [764, 734] width 43 height 23
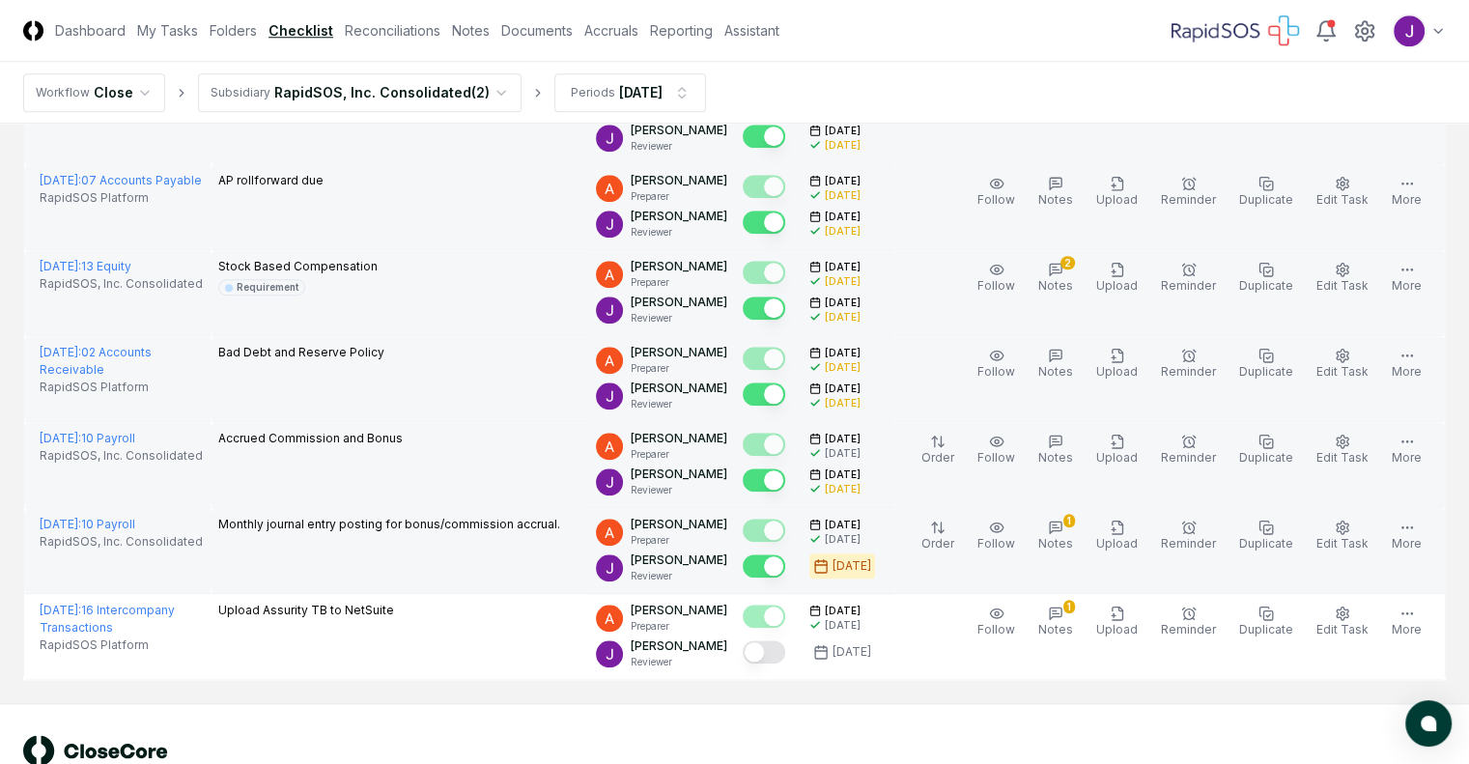
scroll to position [1937, 0]
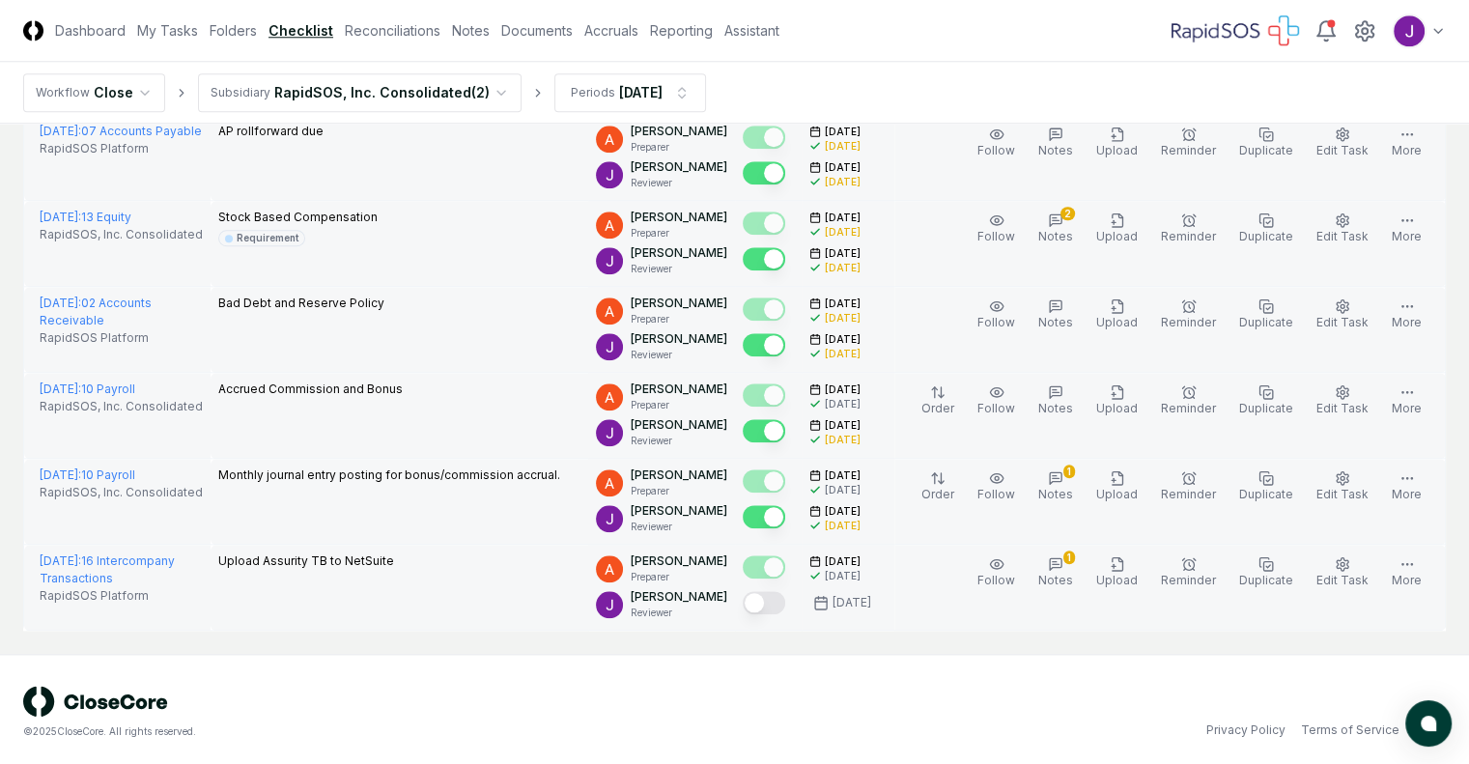
click at [752, 601] on button "Mark complete" at bounding box center [764, 602] width 43 height 23
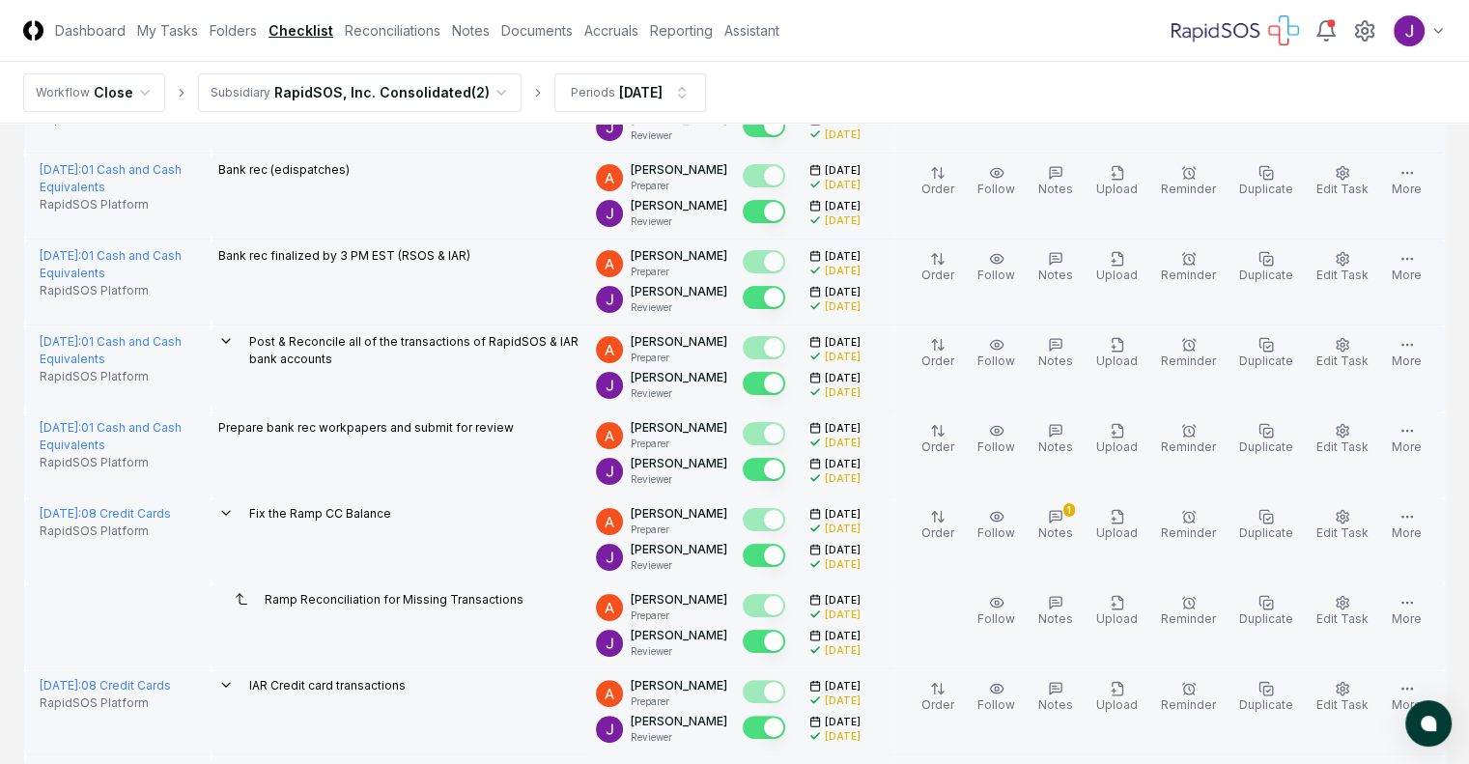
scroll to position [0, 0]
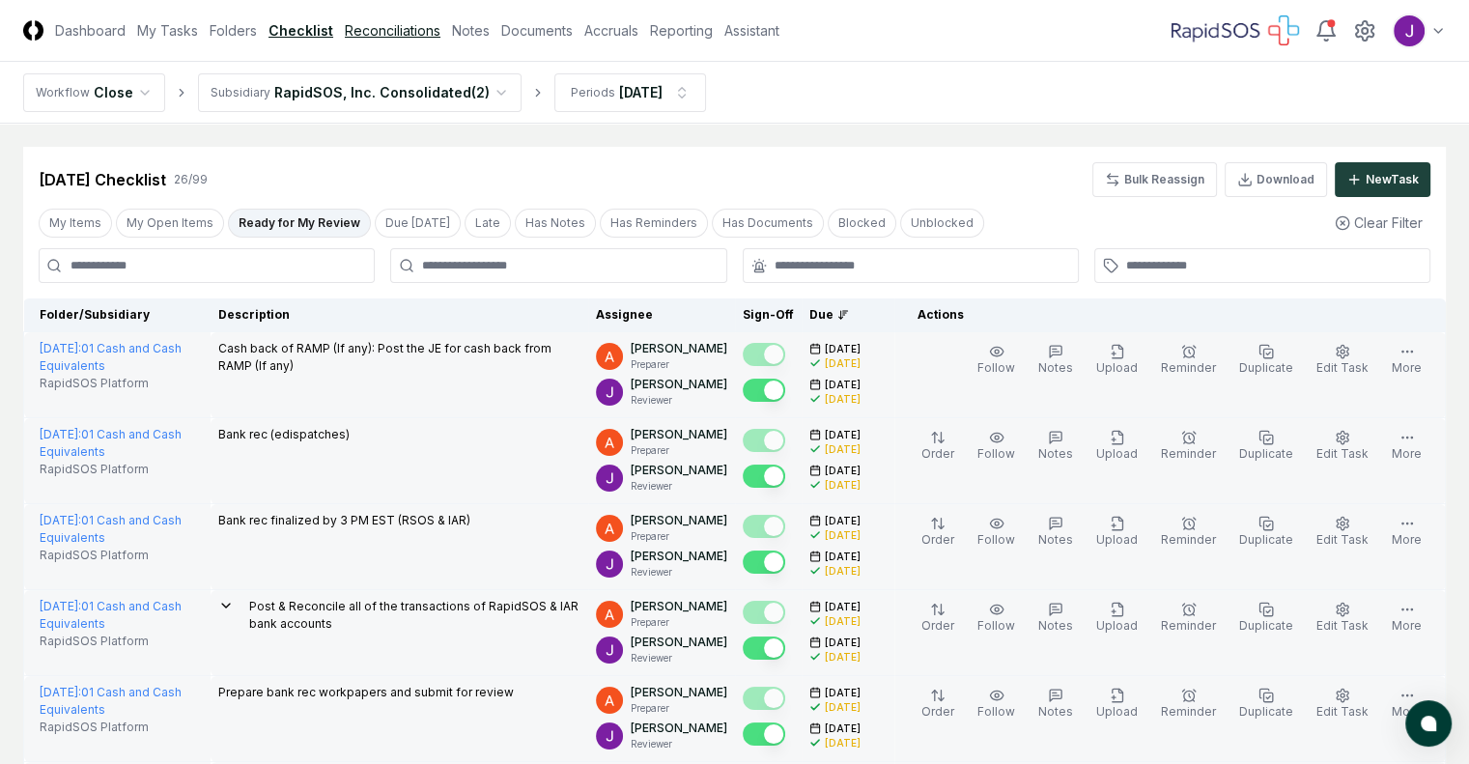
click at [440, 31] on link "Reconciliations" at bounding box center [393, 30] width 96 height 20
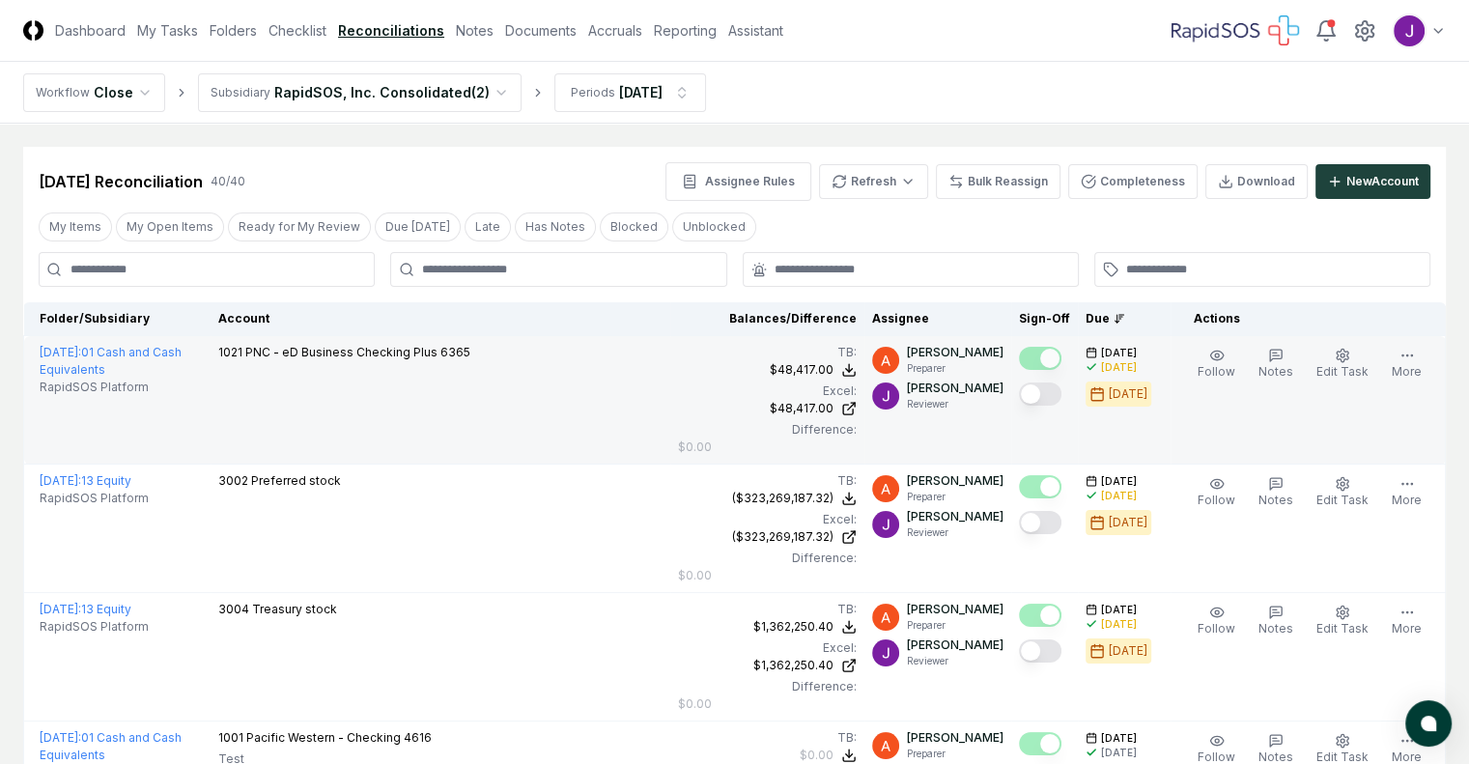
click at [1024, 394] on button "Mark complete" at bounding box center [1040, 394] width 43 height 23
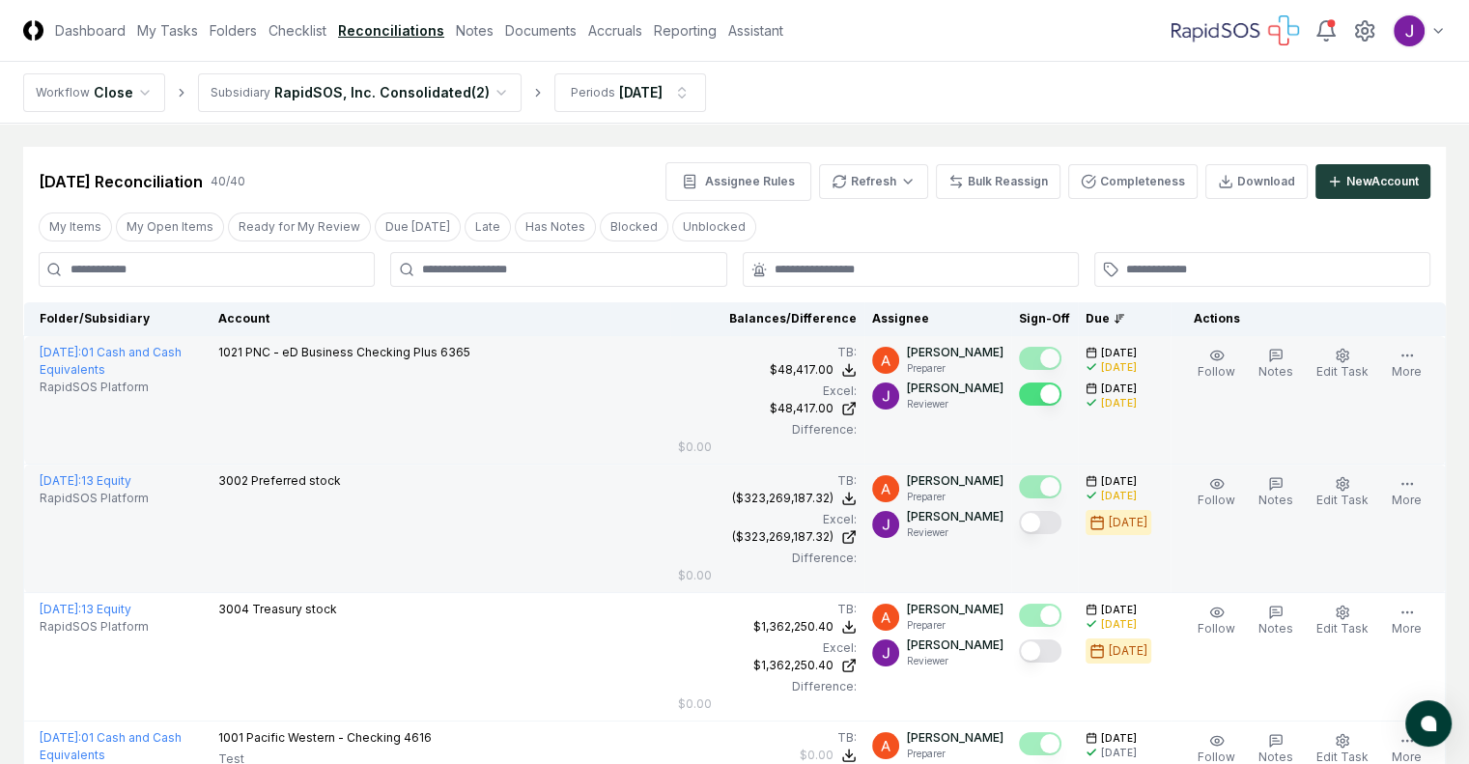
click at [1024, 511] on button "Mark complete" at bounding box center [1040, 522] width 43 height 23
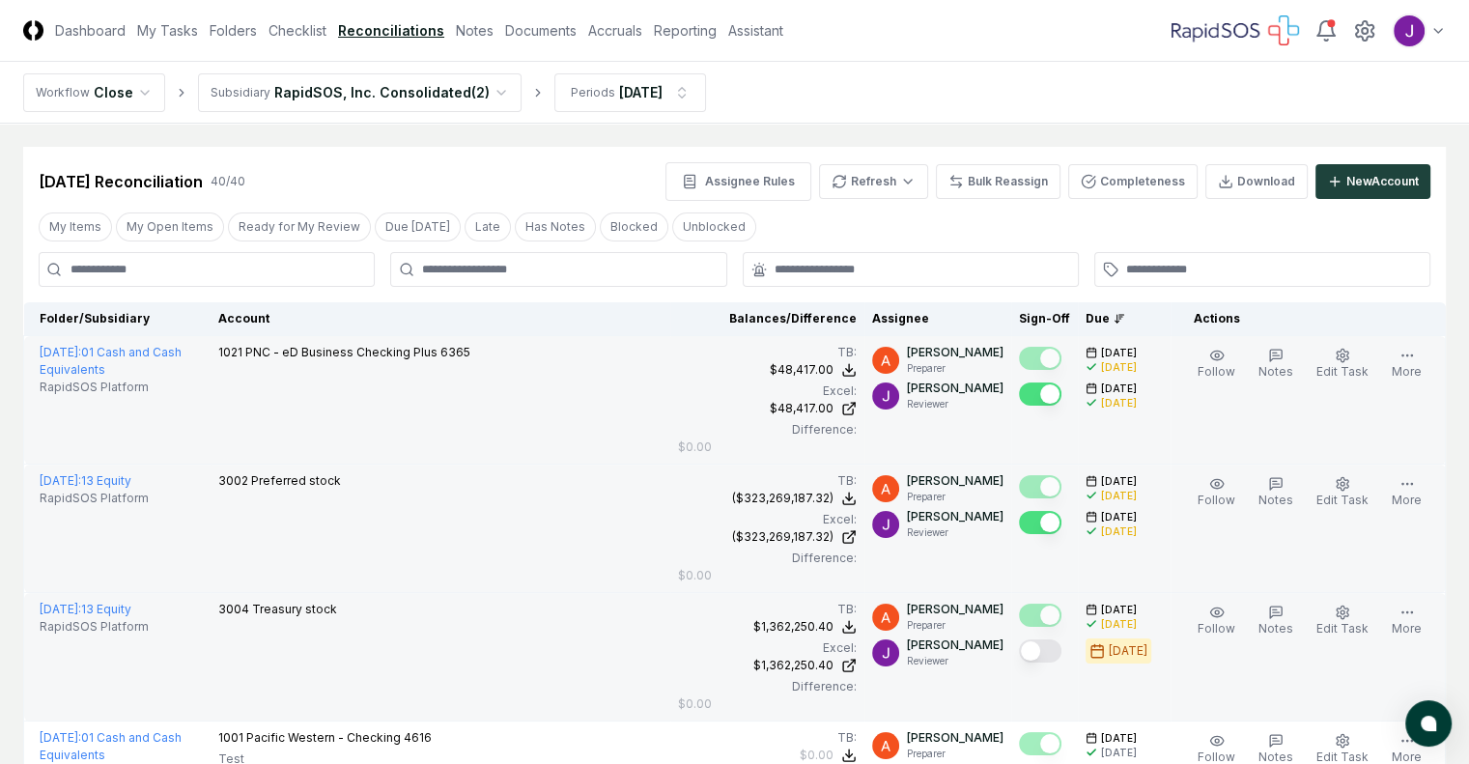
click at [1021, 639] on button "Mark complete" at bounding box center [1040, 650] width 43 height 23
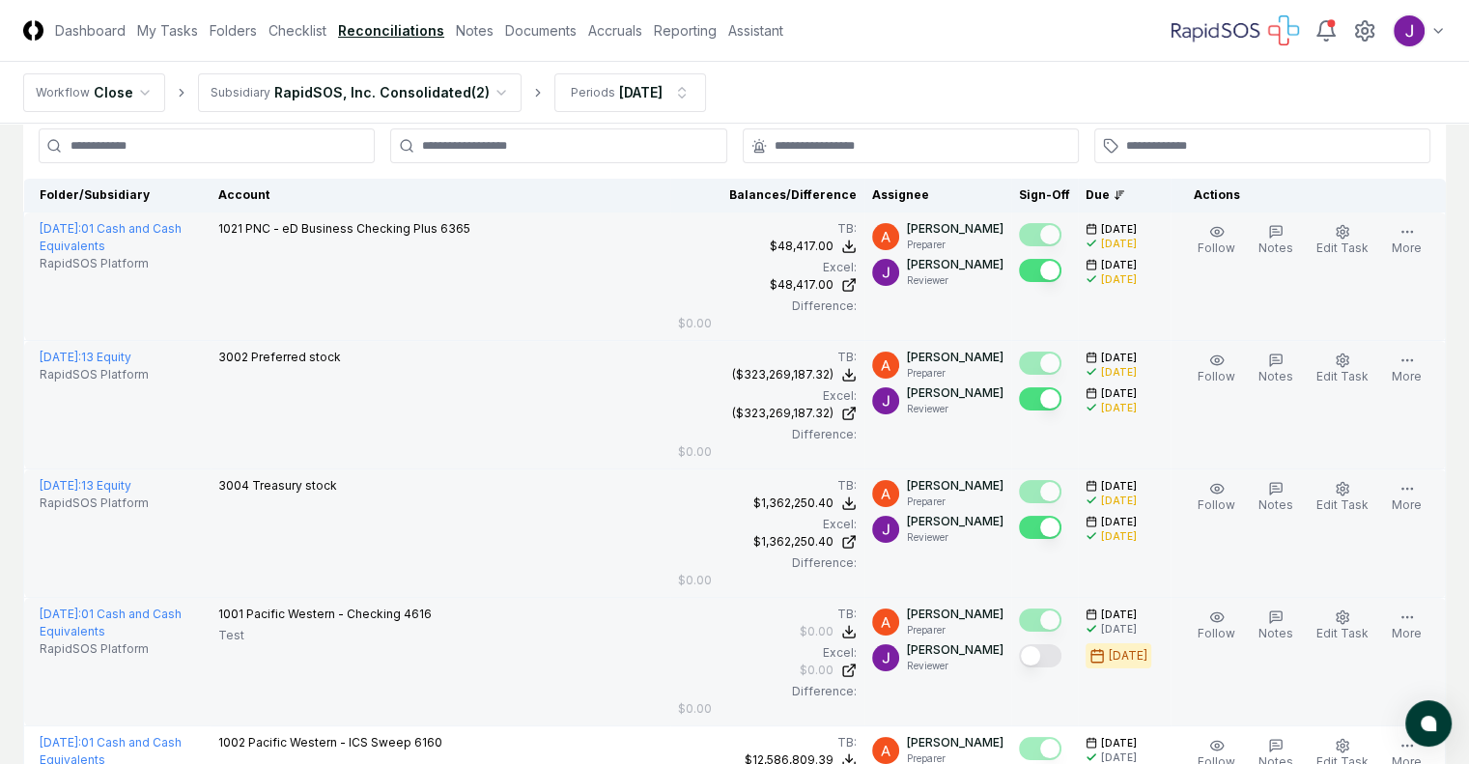
click at [1019, 644] on button "Mark complete" at bounding box center [1040, 655] width 43 height 23
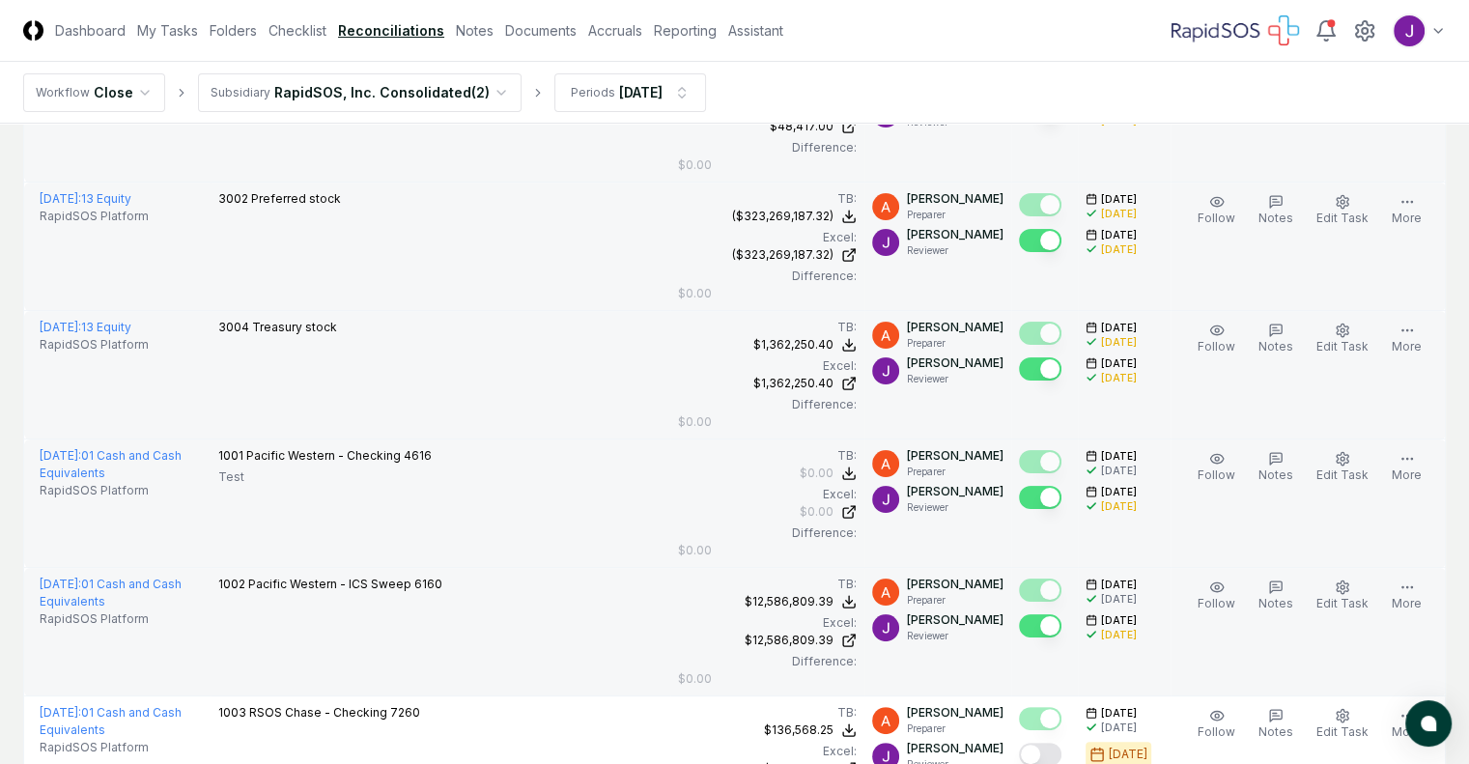
scroll to position [375, 0]
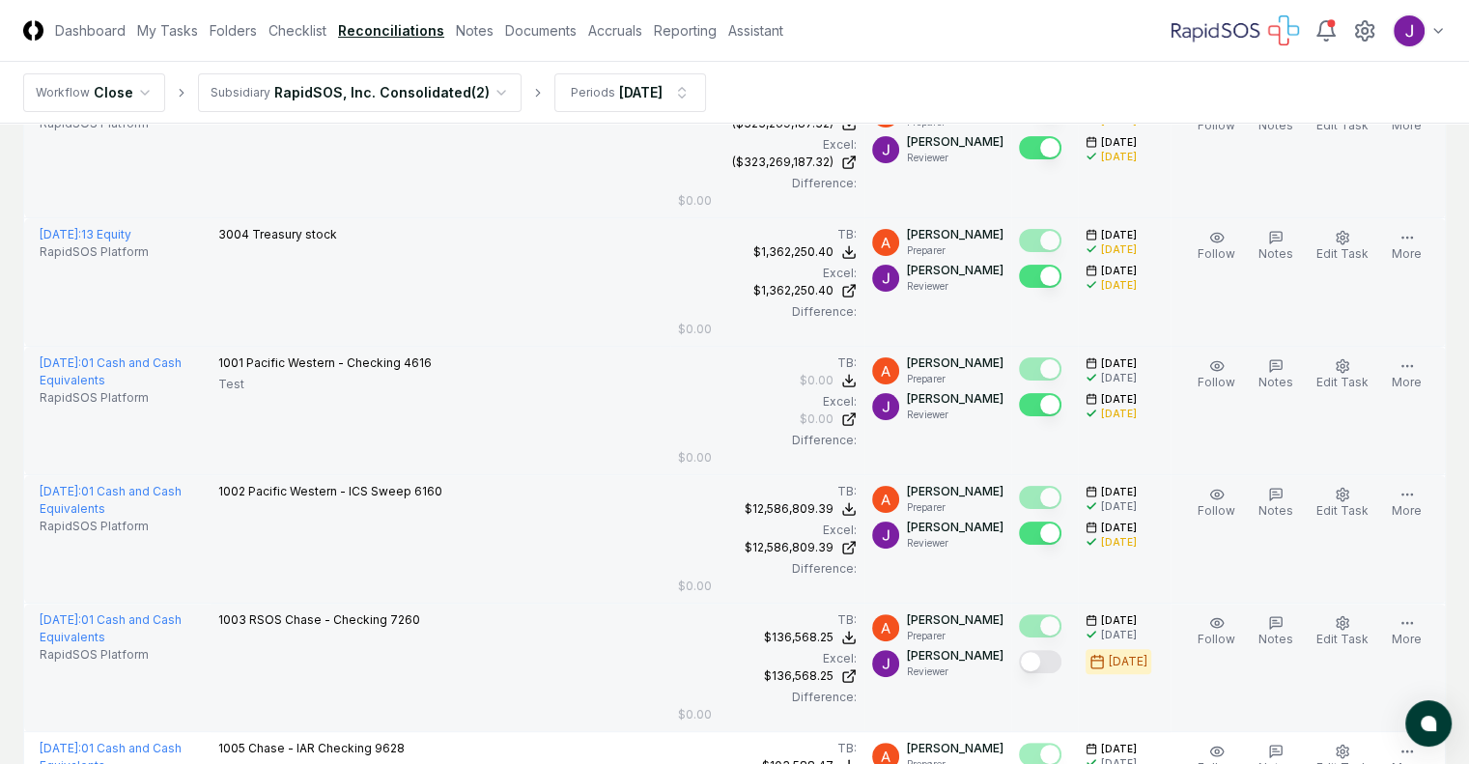
click at [1024, 650] on button "Mark complete" at bounding box center [1040, 661] width 43 height 23
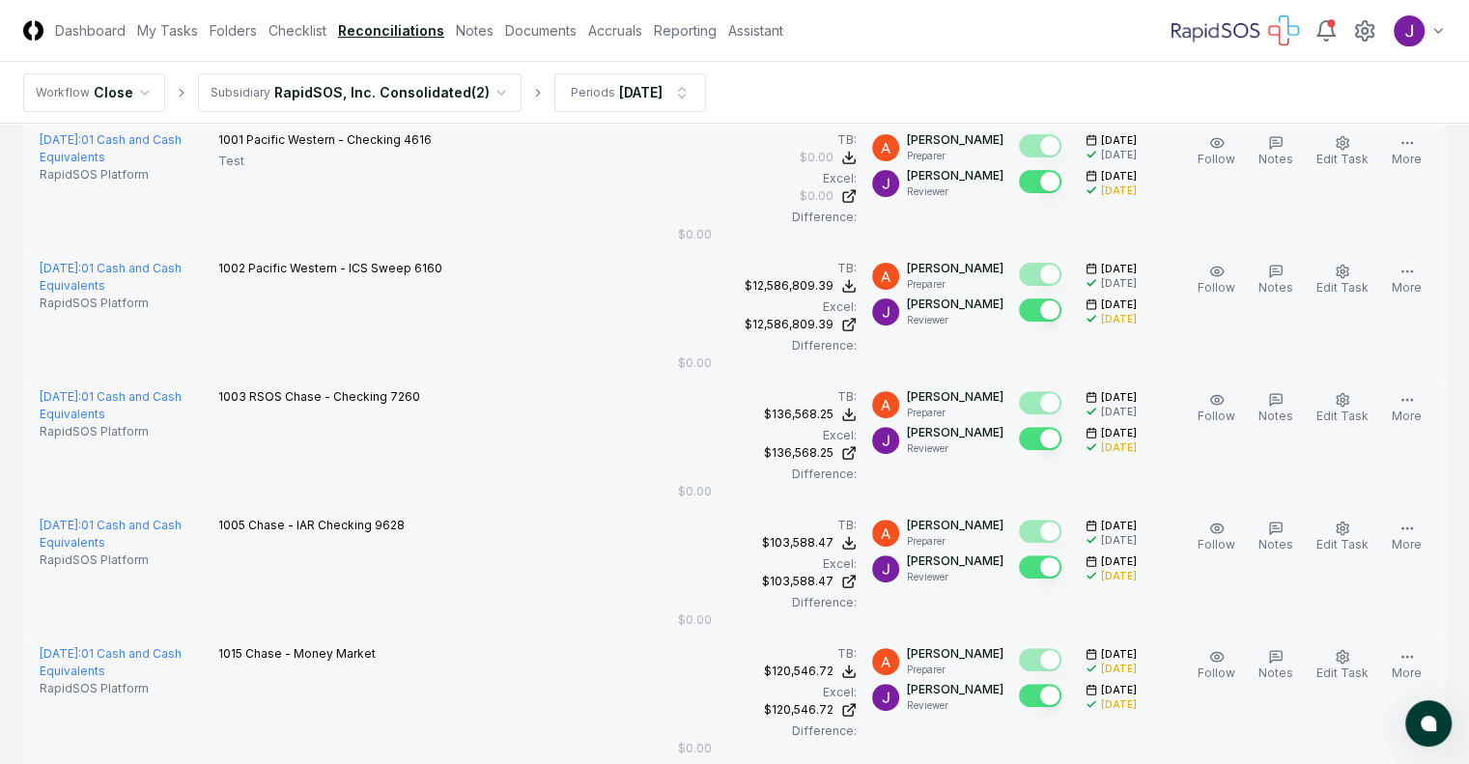
scroll to position [599, 0]
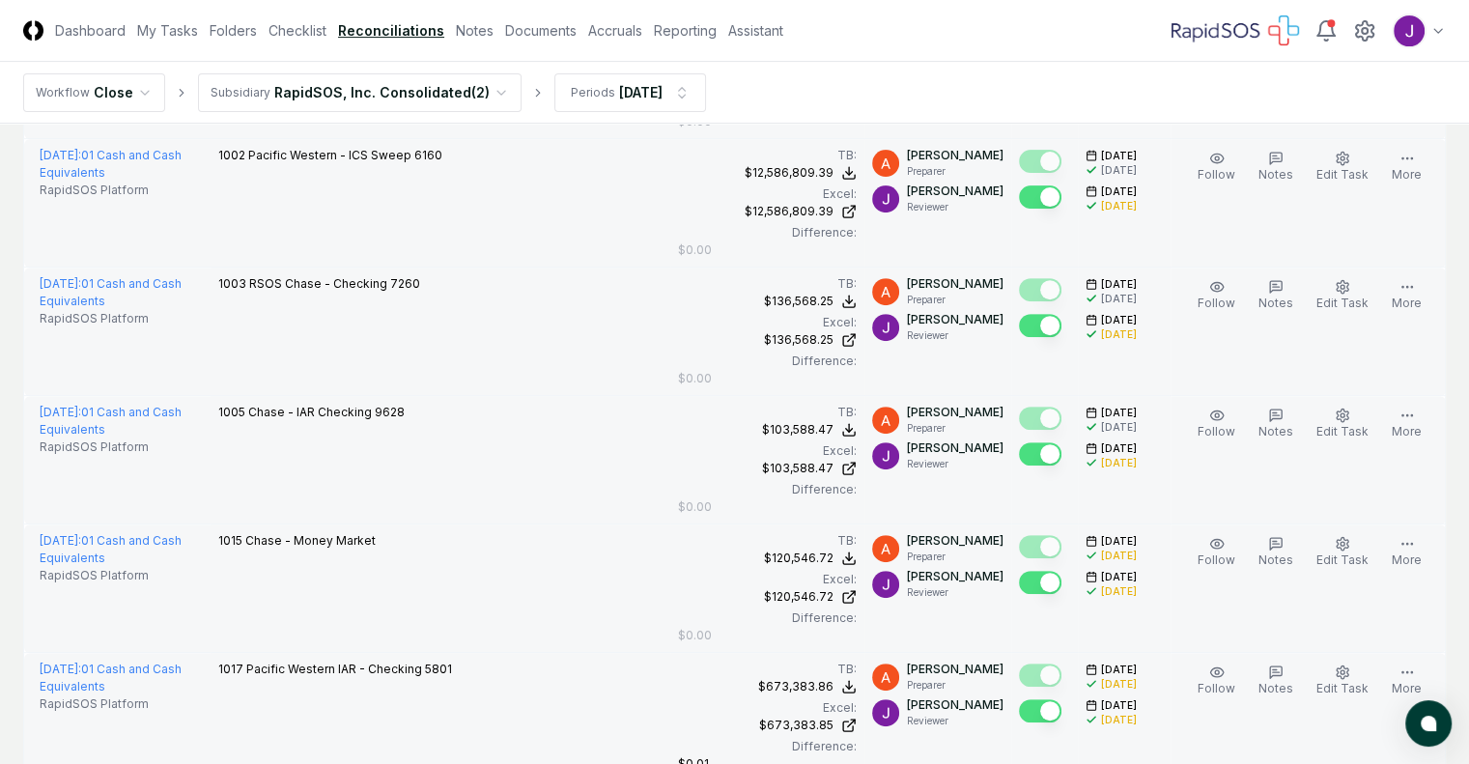
scroll to position [711, 0]
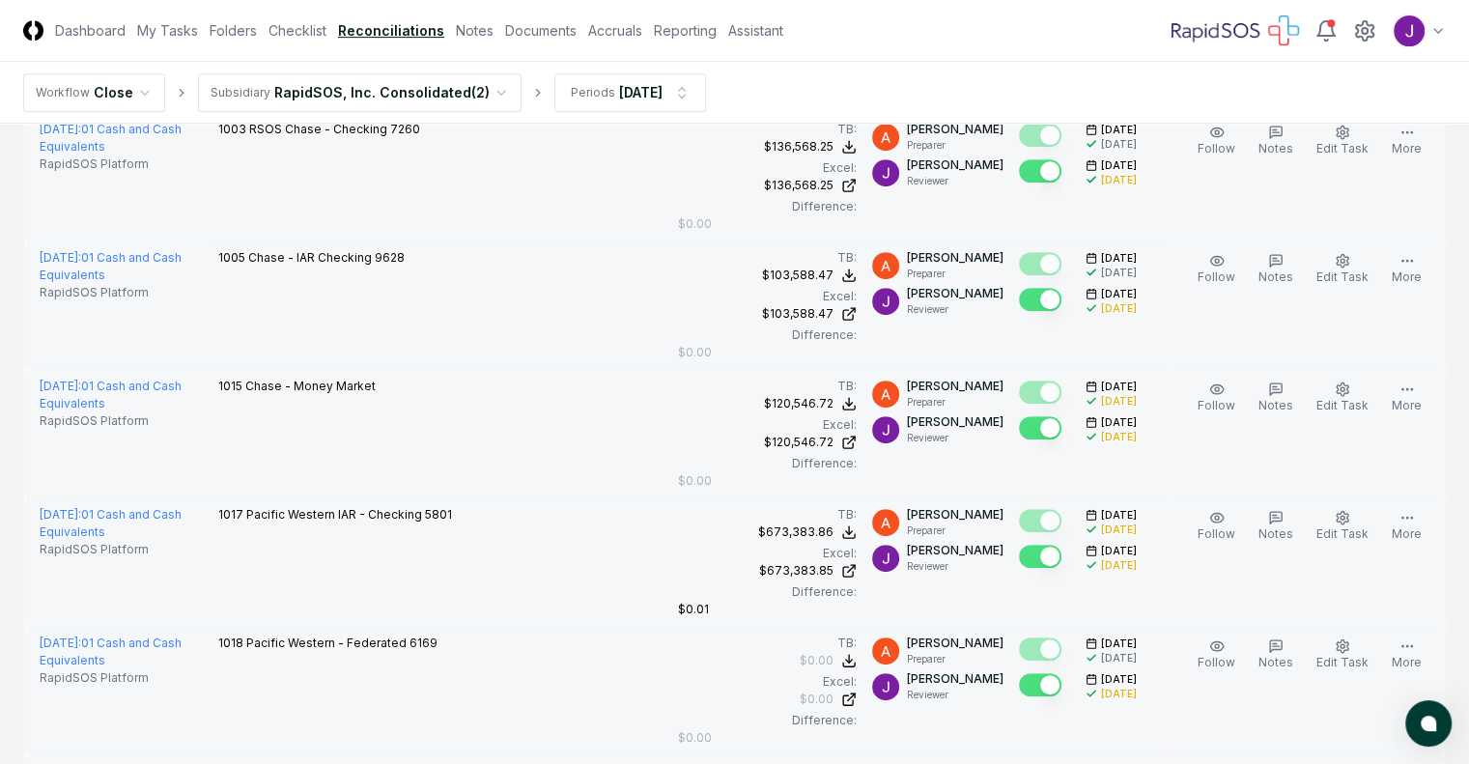
scroll to position [865, 0]
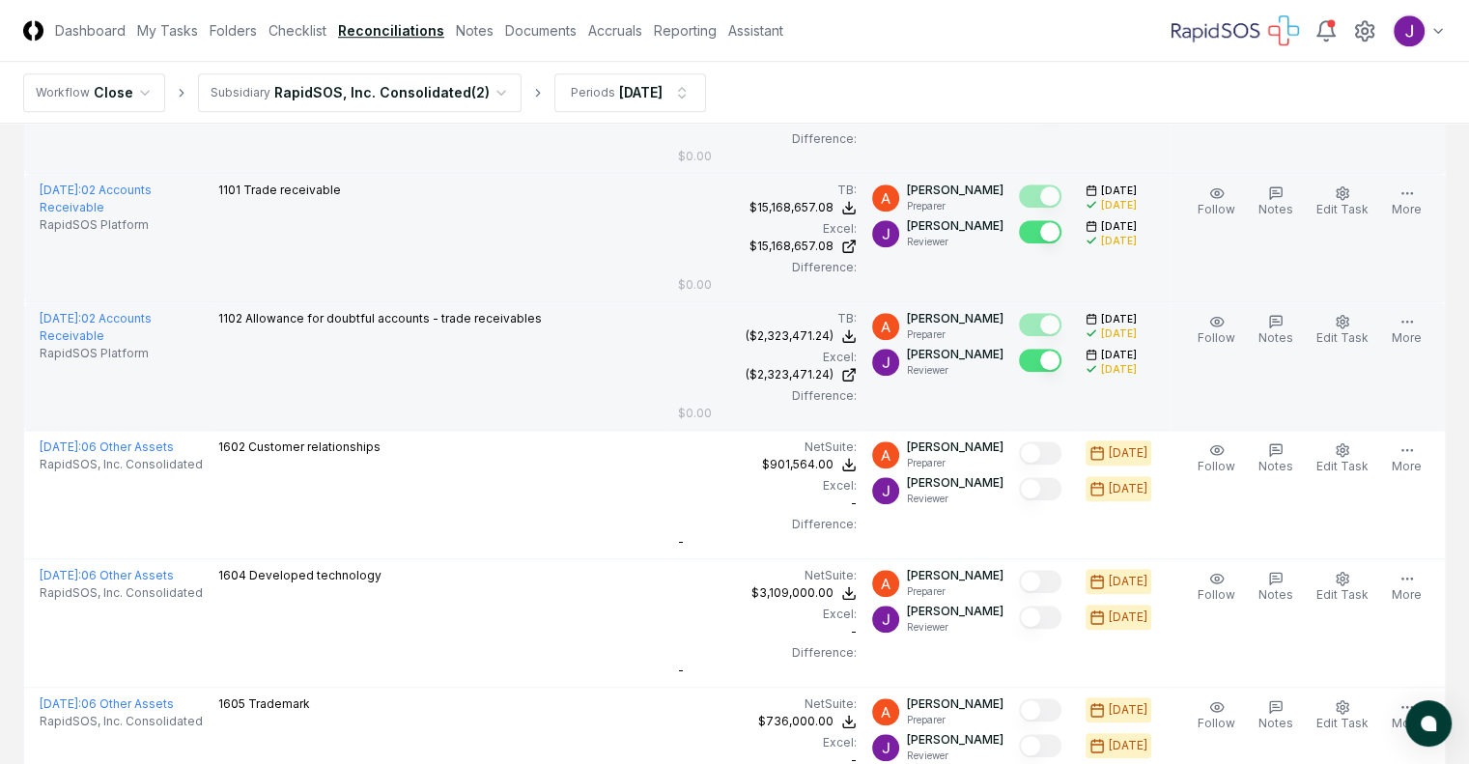
scroll to position [1576, 0]
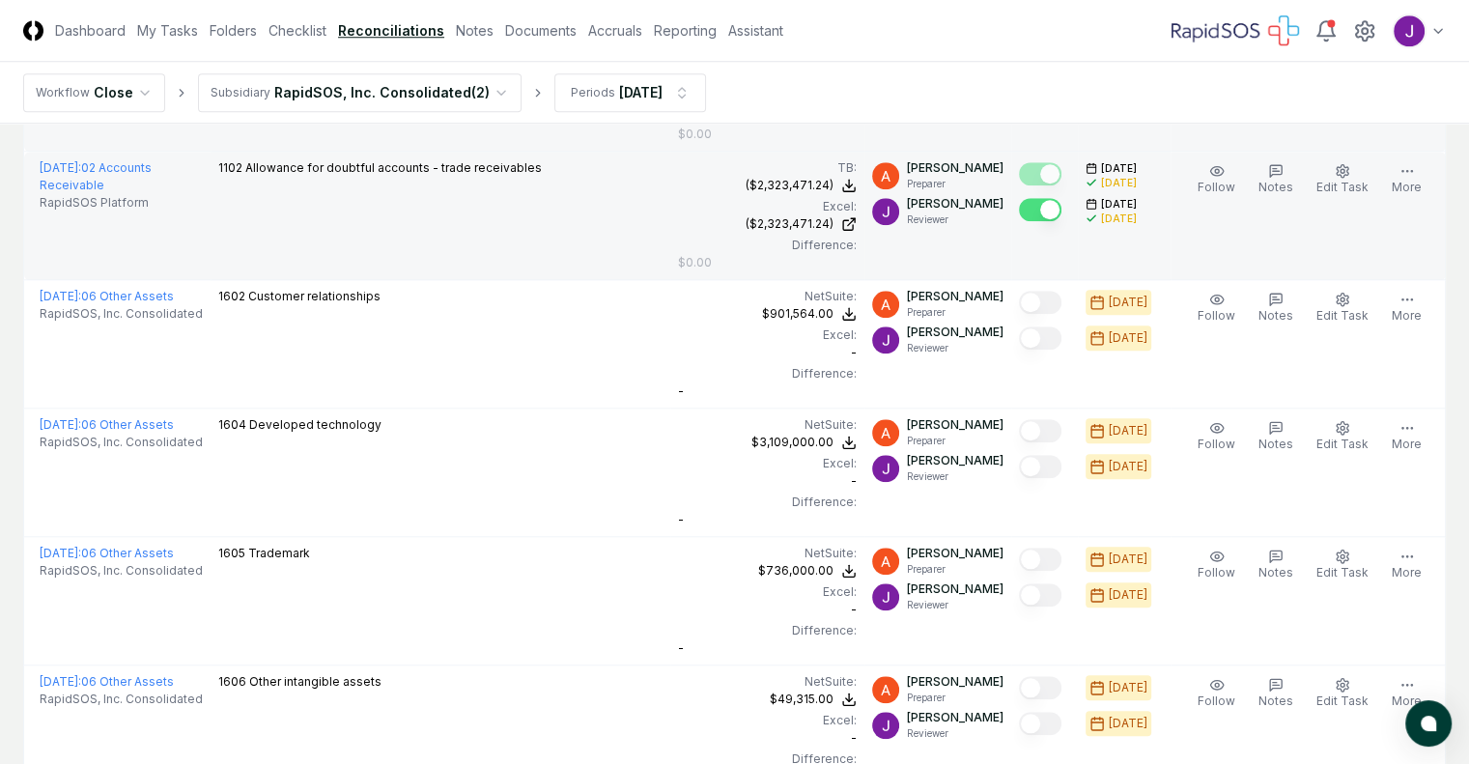
scroll to position [1727, 0]
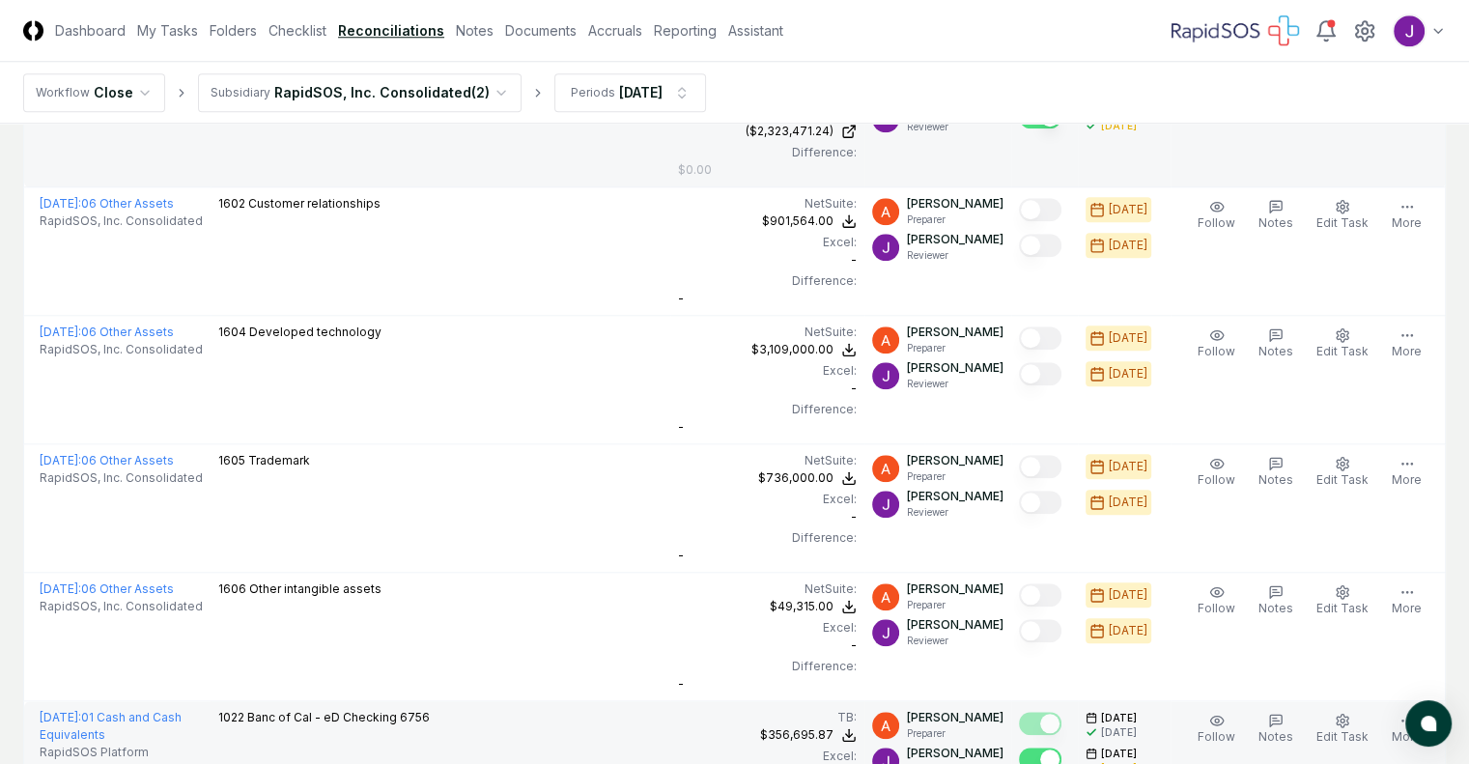
scroll to position [1940, 0]
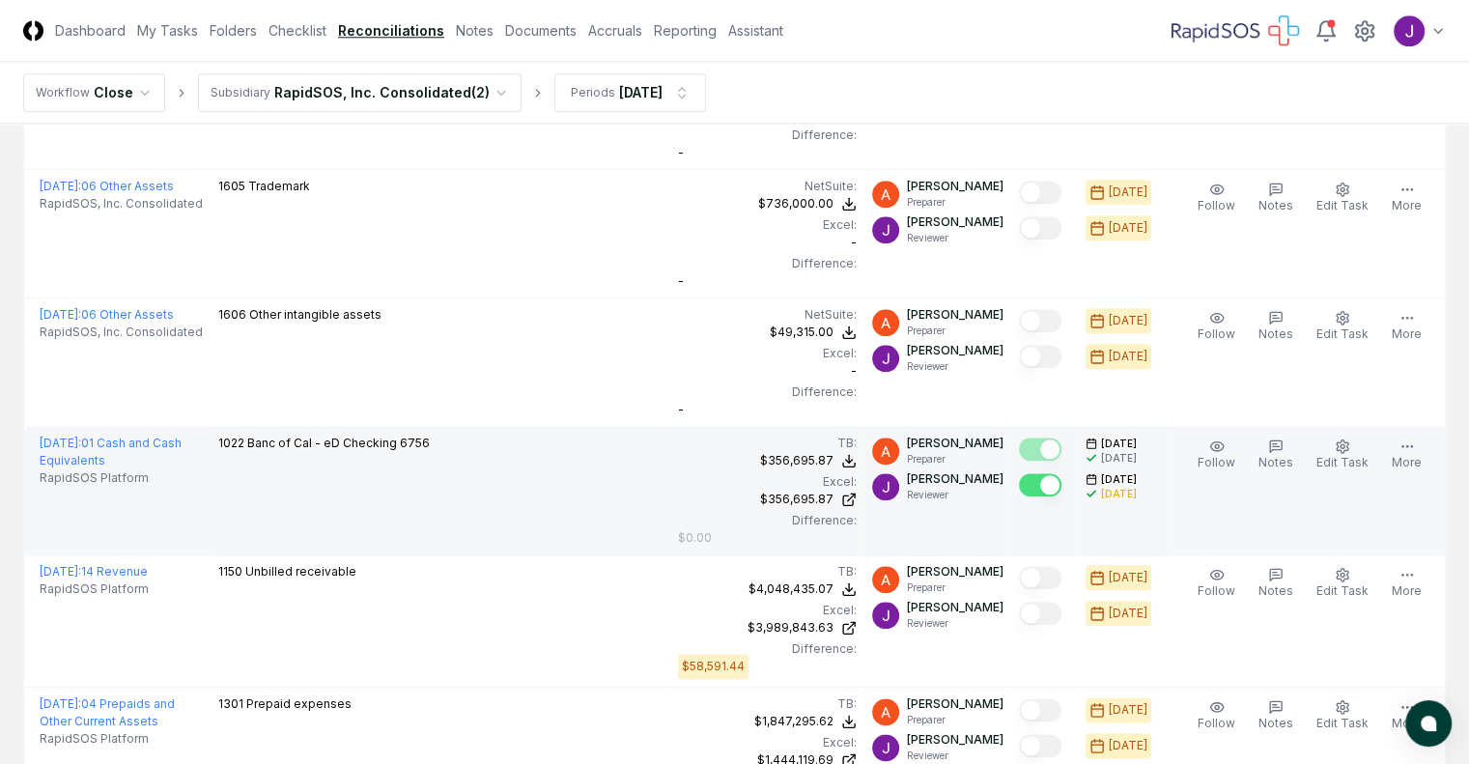
scroll to position [2210, 0]
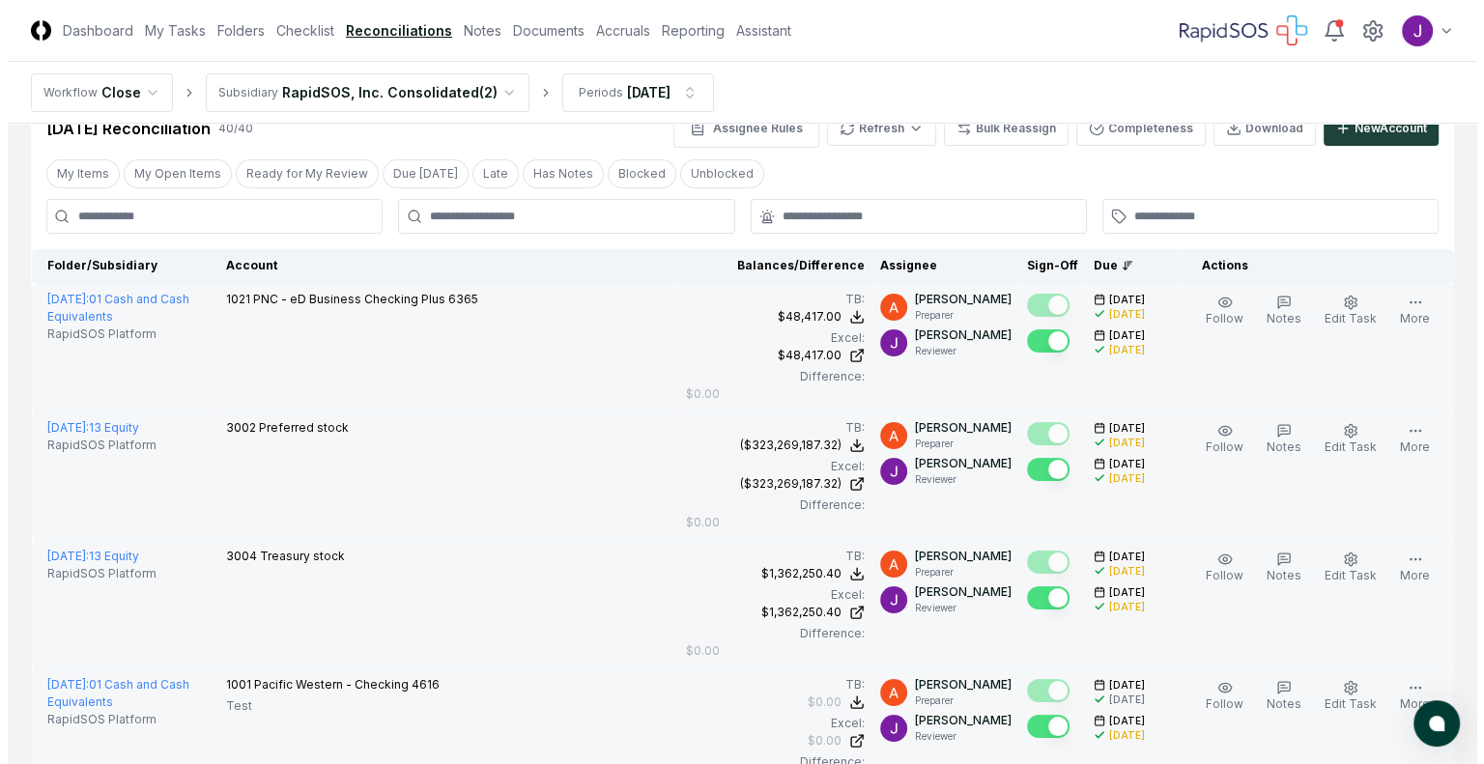
scroll to position [0, 0]
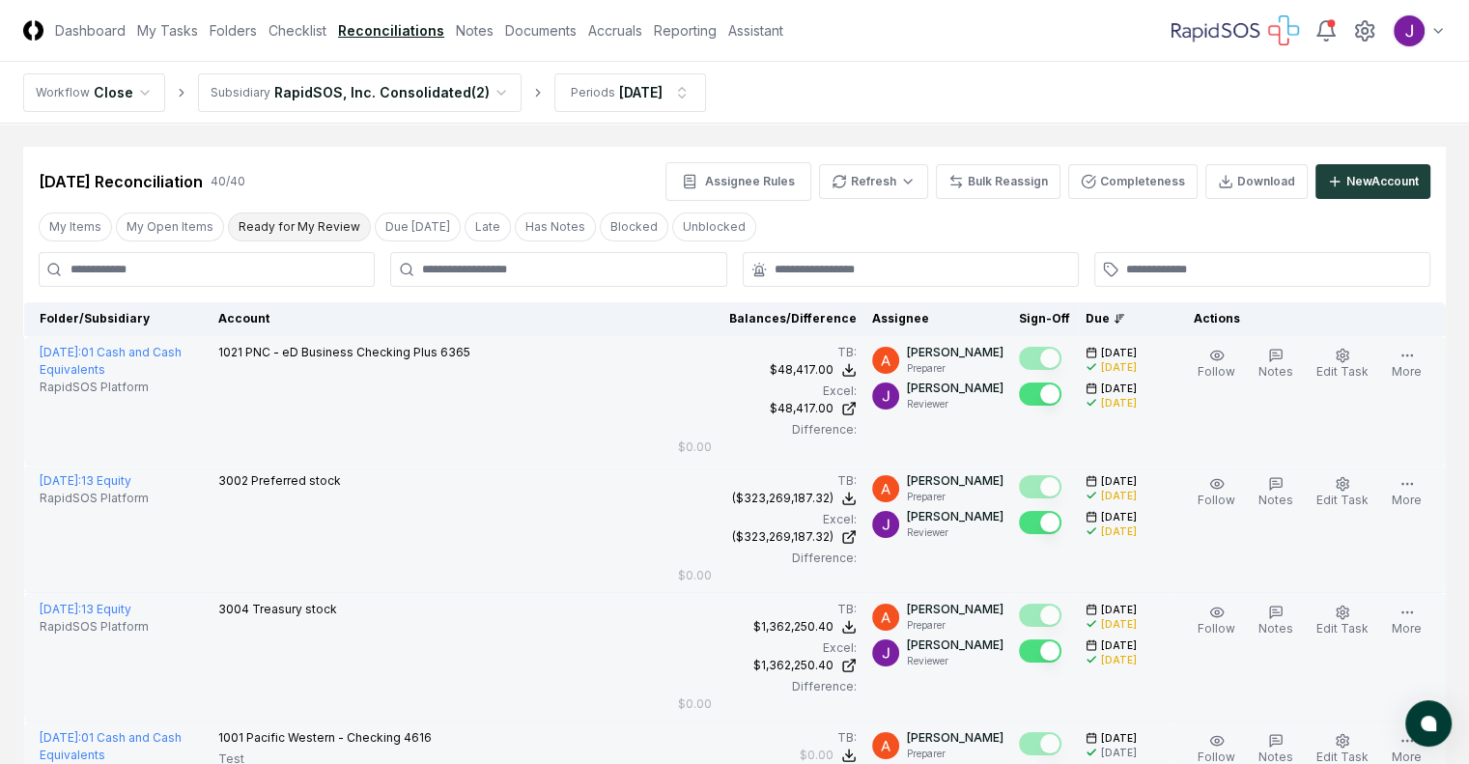
click at [303, 231] on button "Ready for My Review" at bounding box center [299, 227] width 143 height 29
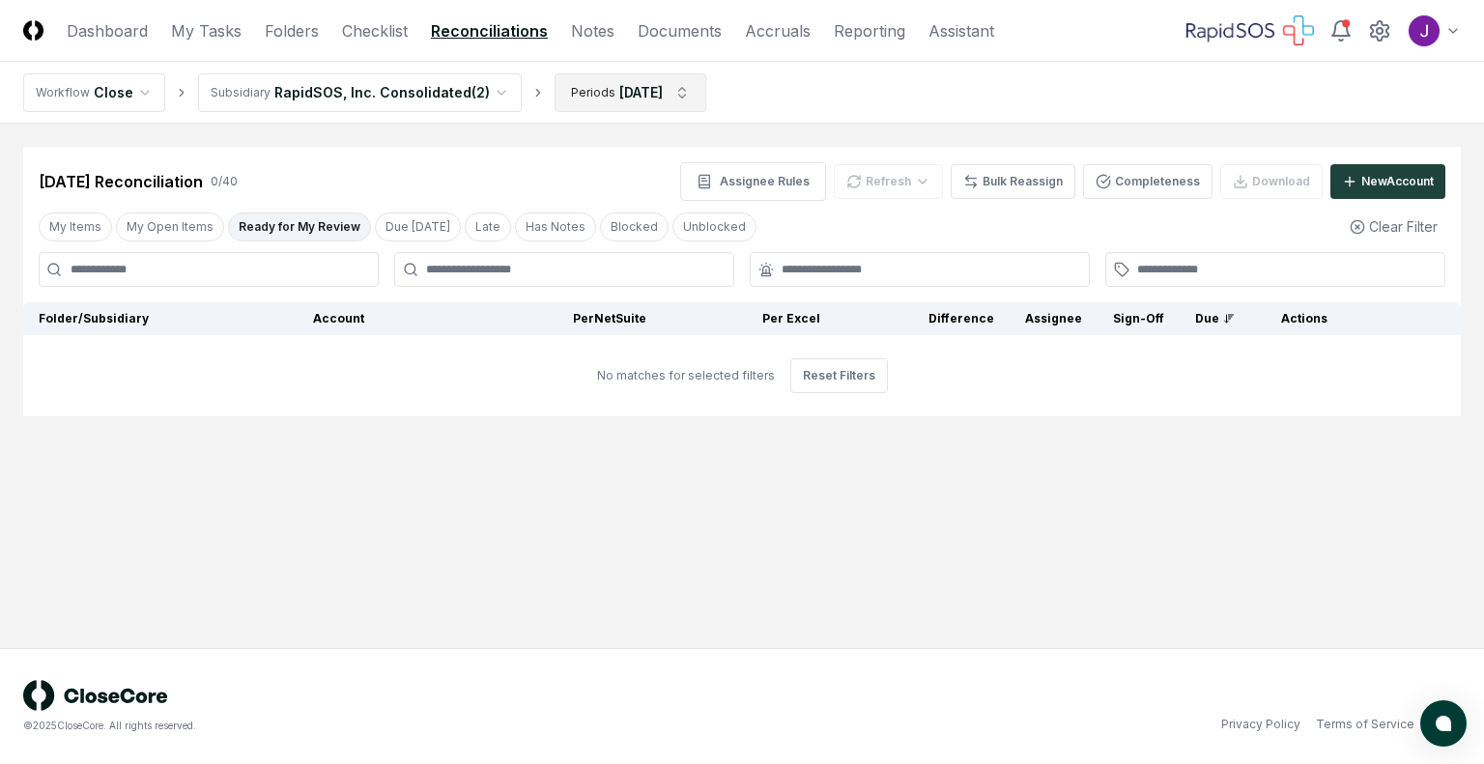
click at [595, 99] on html "CloseCore Dashboard My Tasks Folders Checklist Reconciliations Notes Documents …" at bounding box center [742, 382] width 1484 height 764
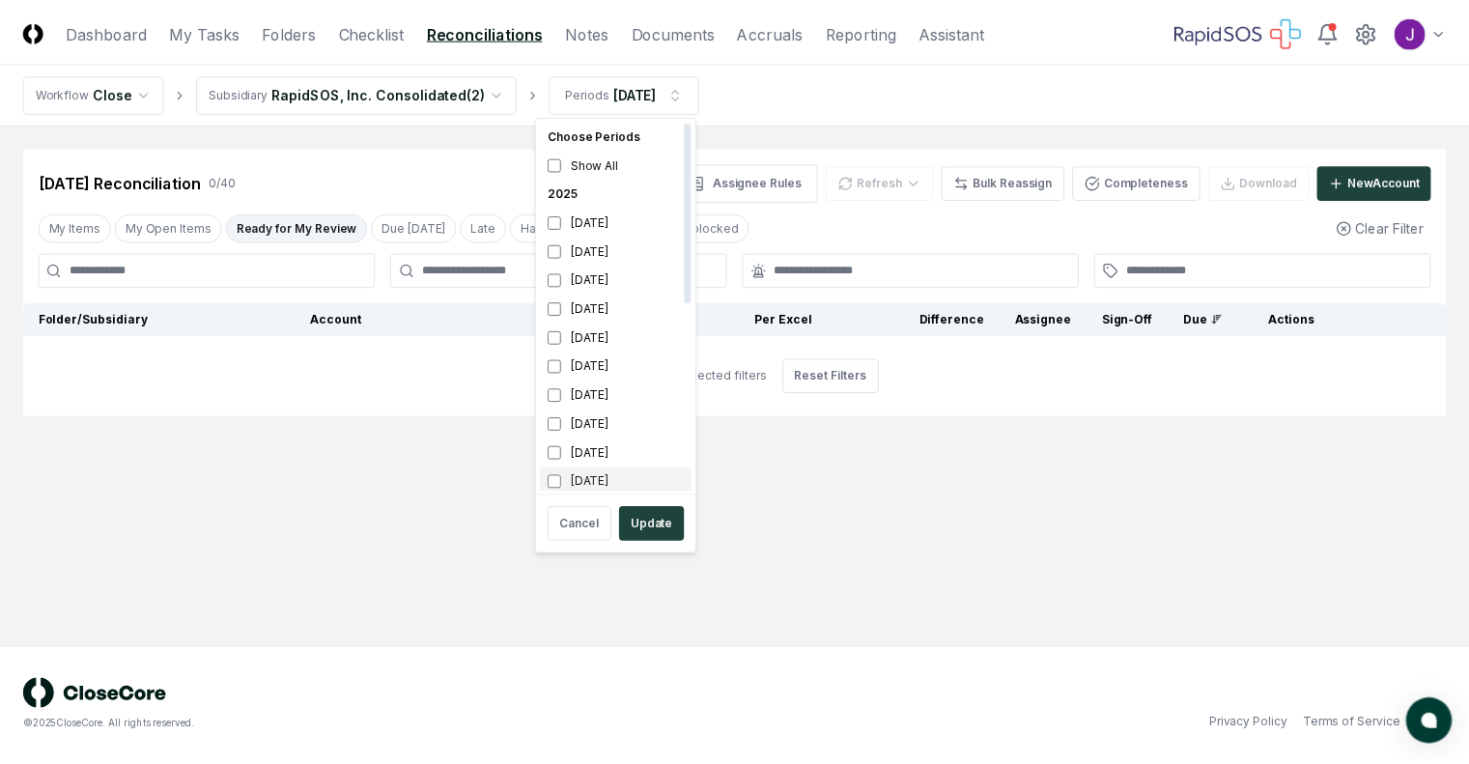
scroll to position [6, 0]
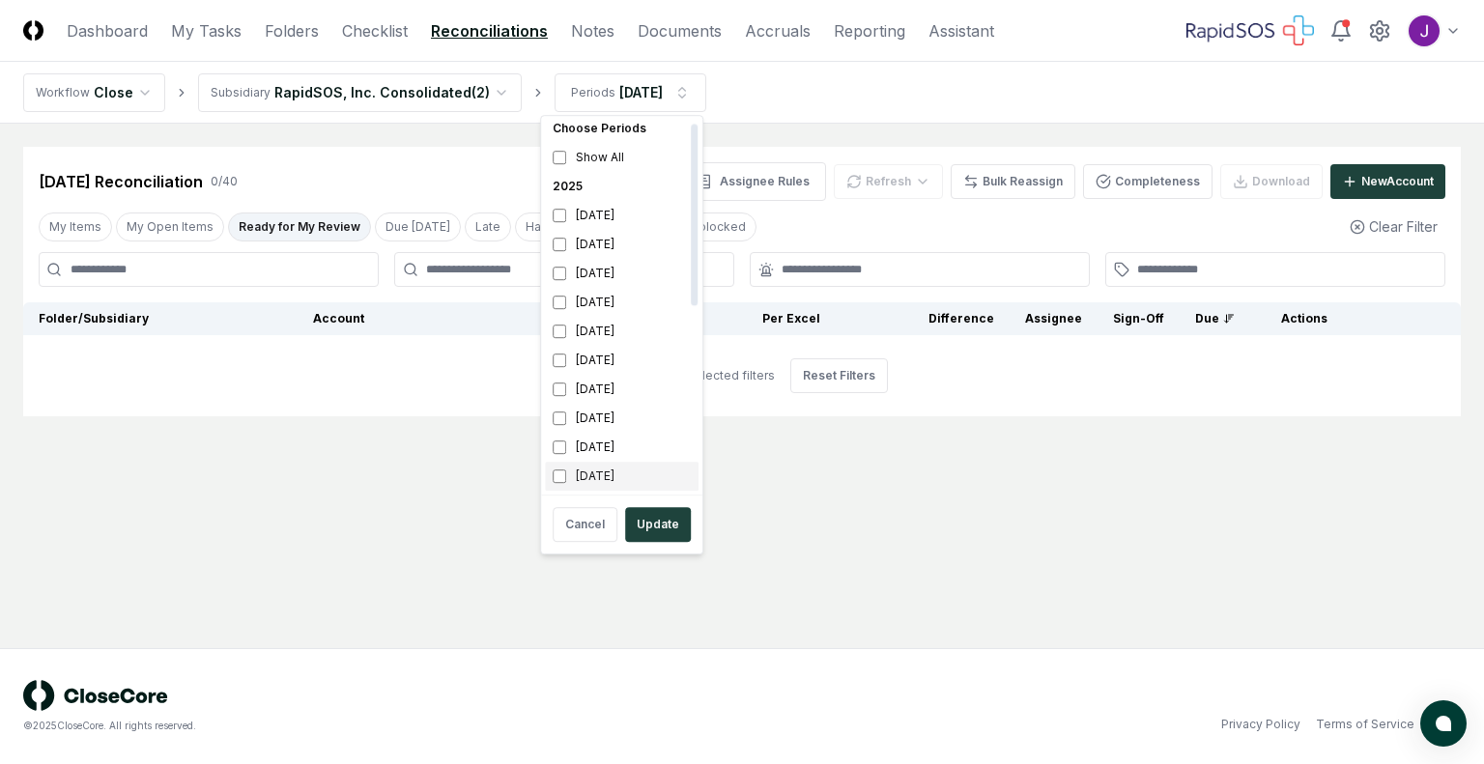
click at [562, 486] on div "[DATE]" at bounding box center [622, 476] width 154 height 29
click at [642, 526] on button "Update" at bounding box center [658, 524] width 66 height 35
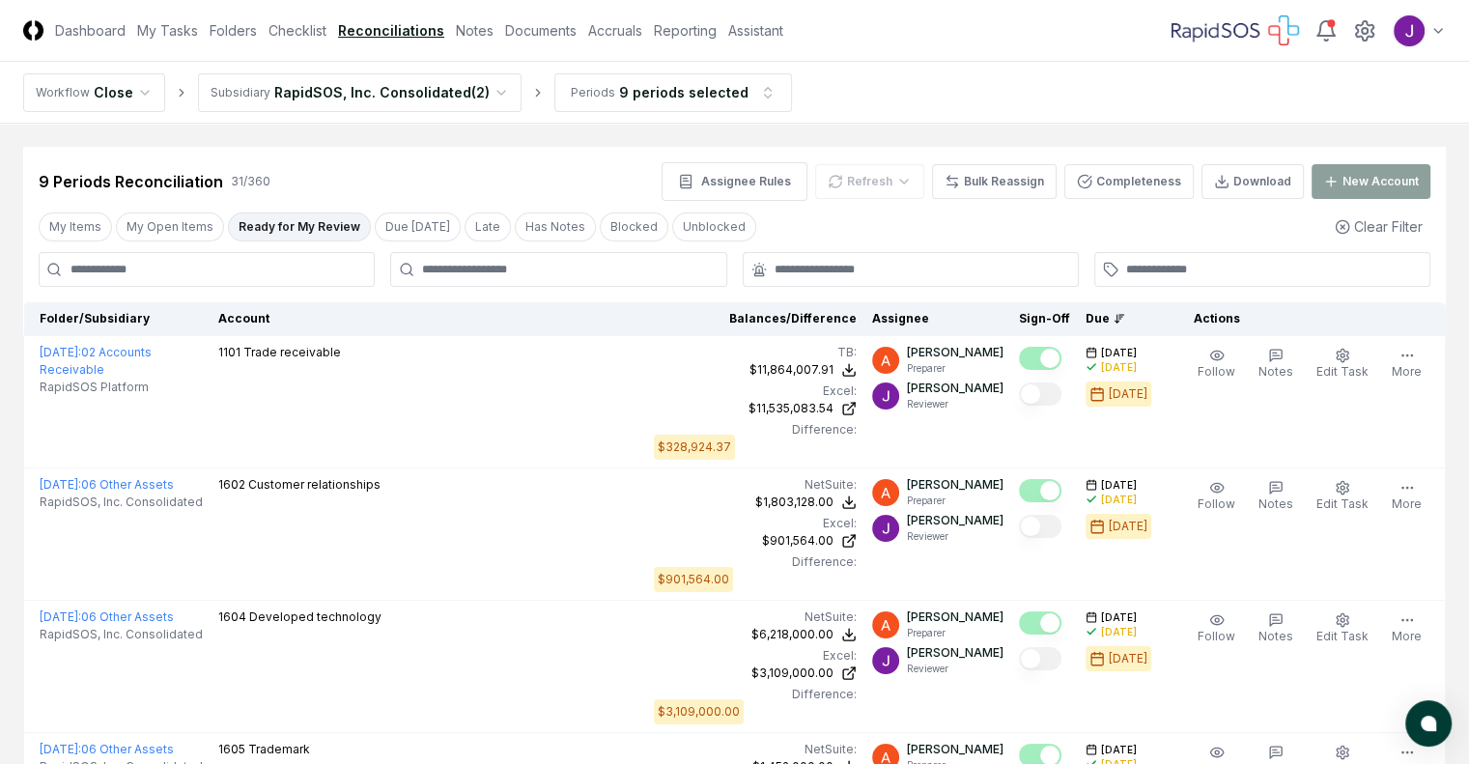
click at [307, 216] on button "Ready for My Review" at bounding box center [299, 227] width 143 height 29
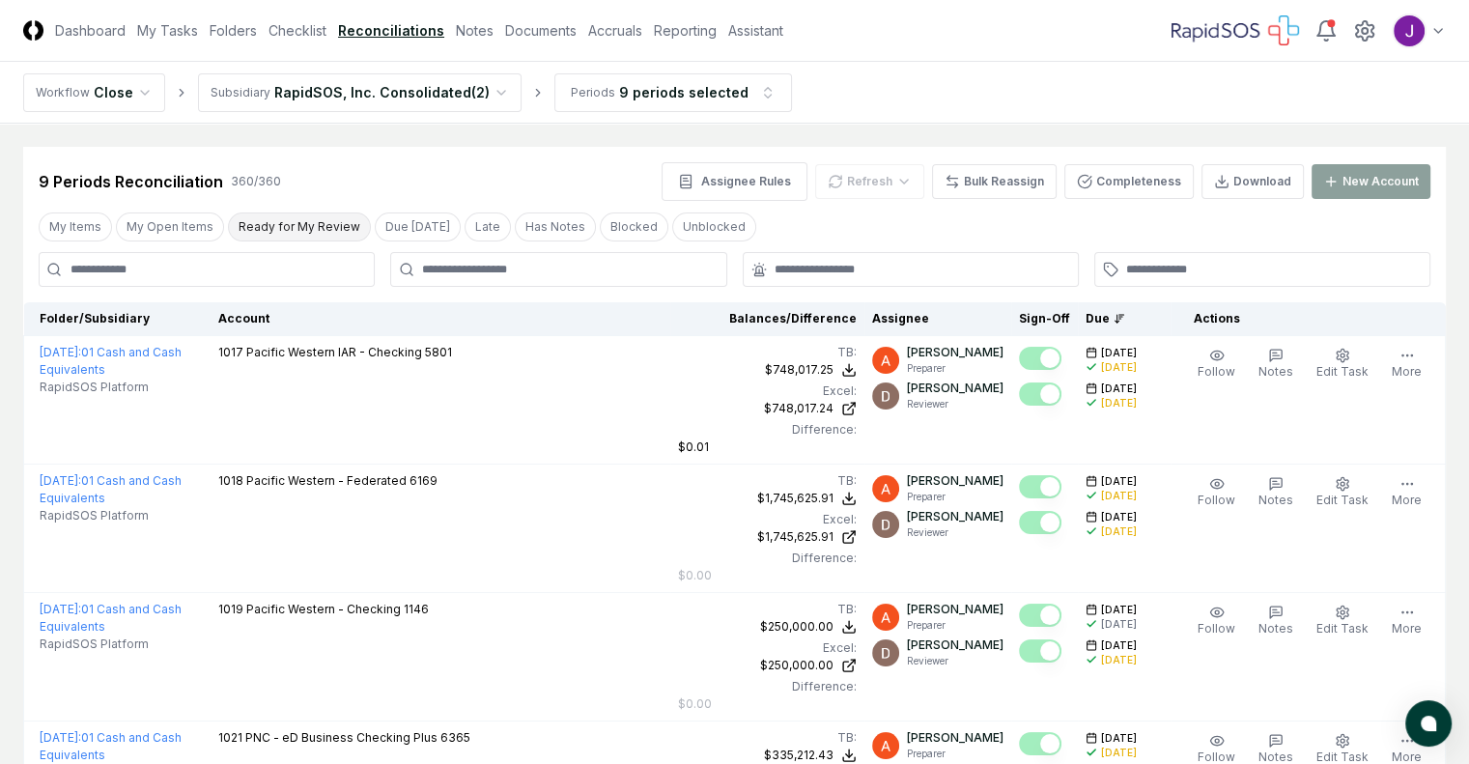
click at [307, 225] on button "Ready for My Review" at bounding box center [299, 227] width 143 height 29
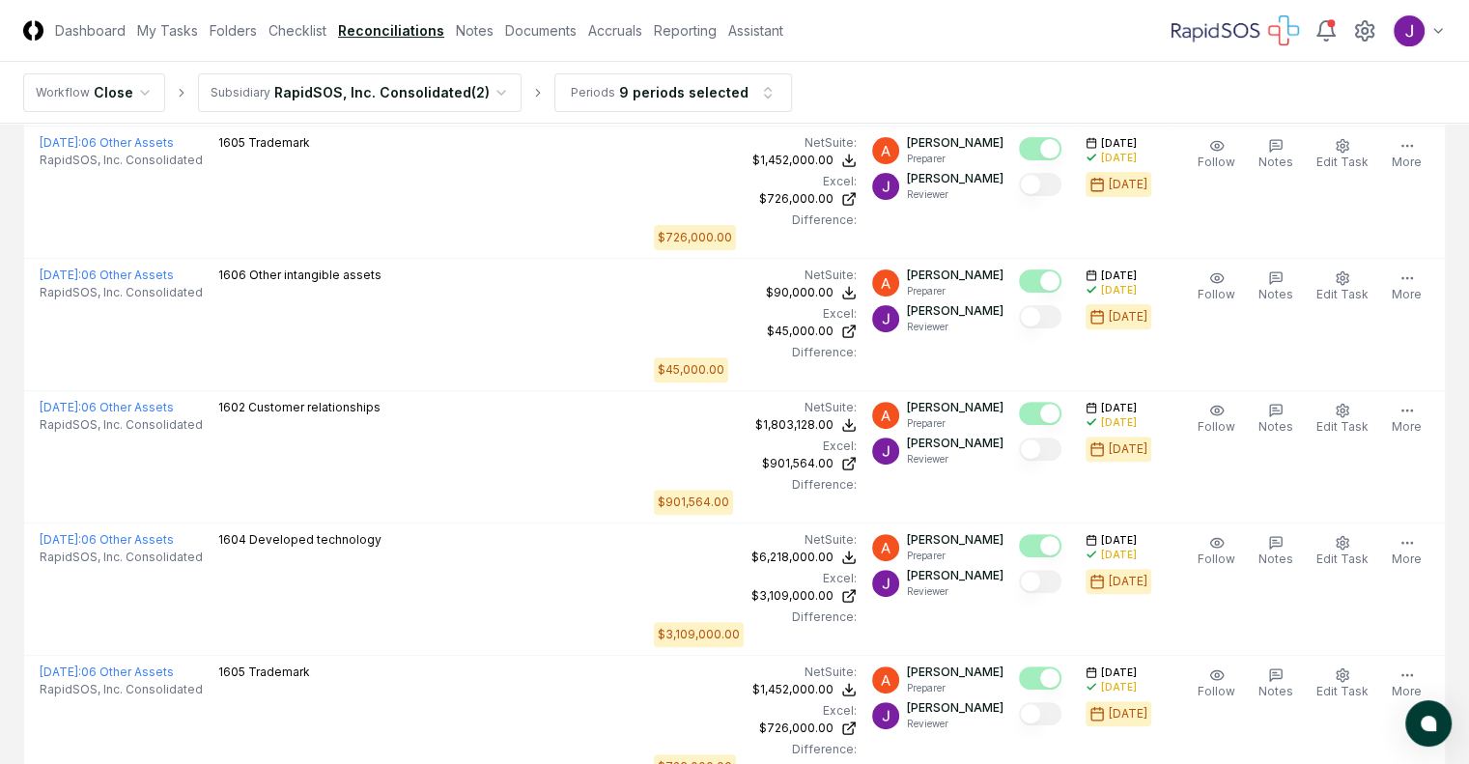
scroll to position [686, 0]
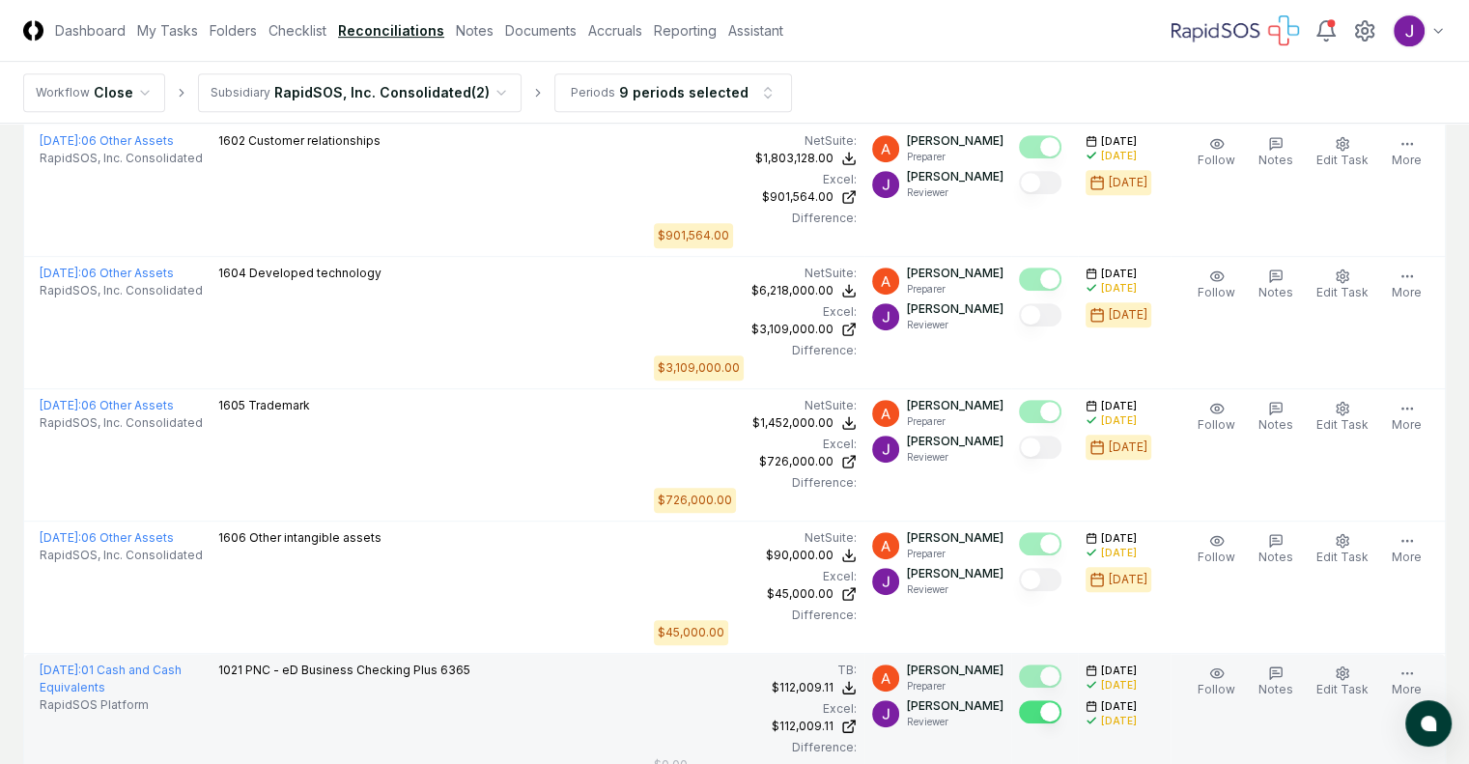
scroll to position [888, 0]
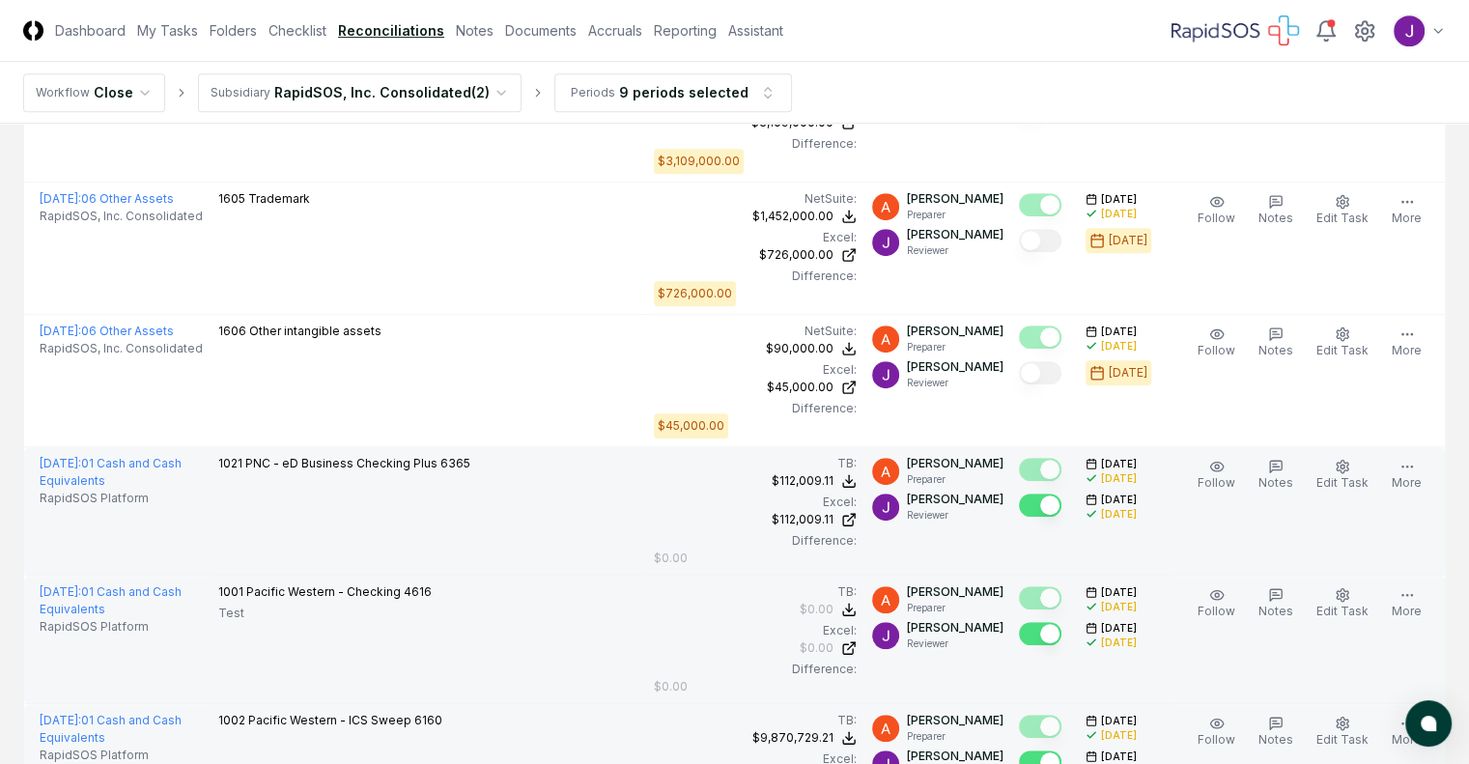
scroll to position [1082, 0]
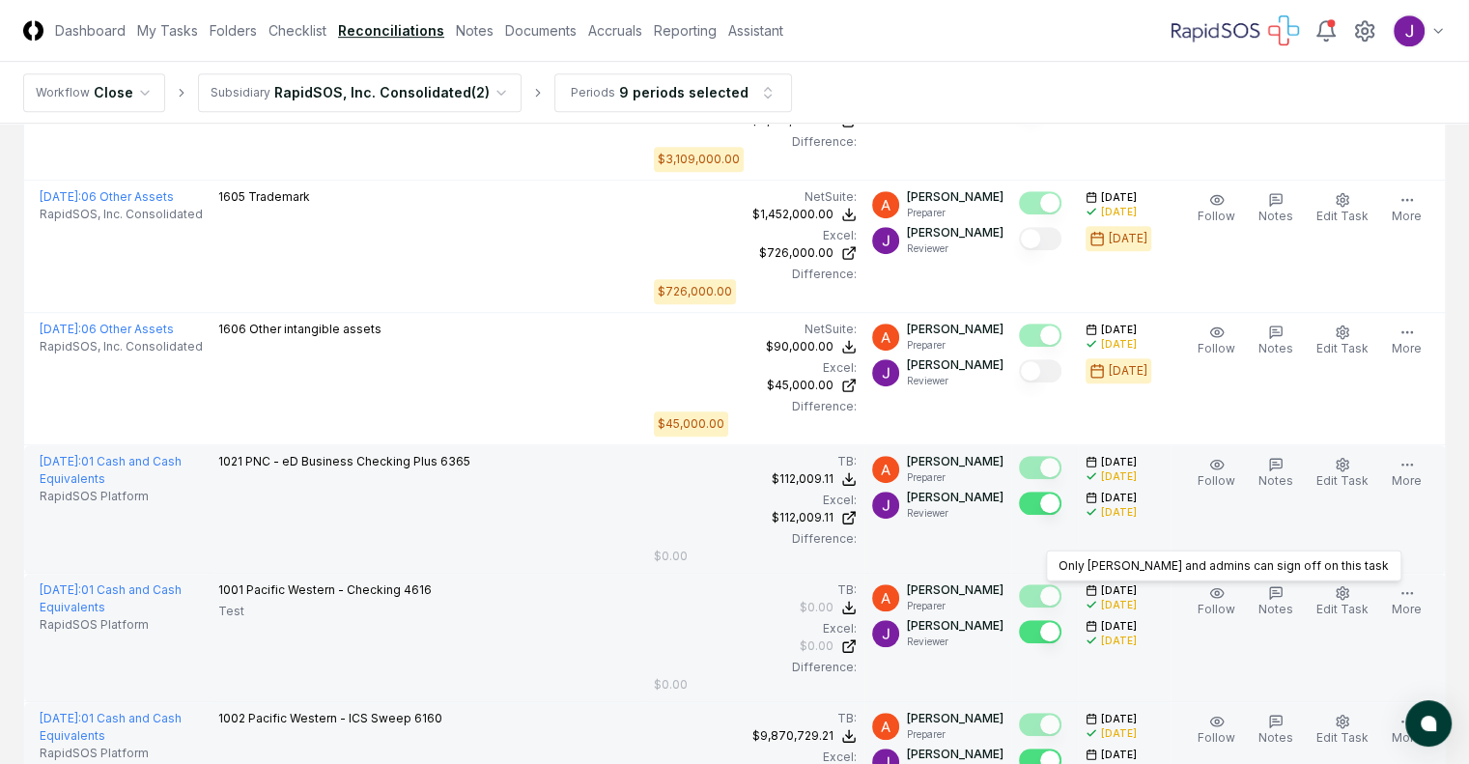
scroll to position [1200, 0]
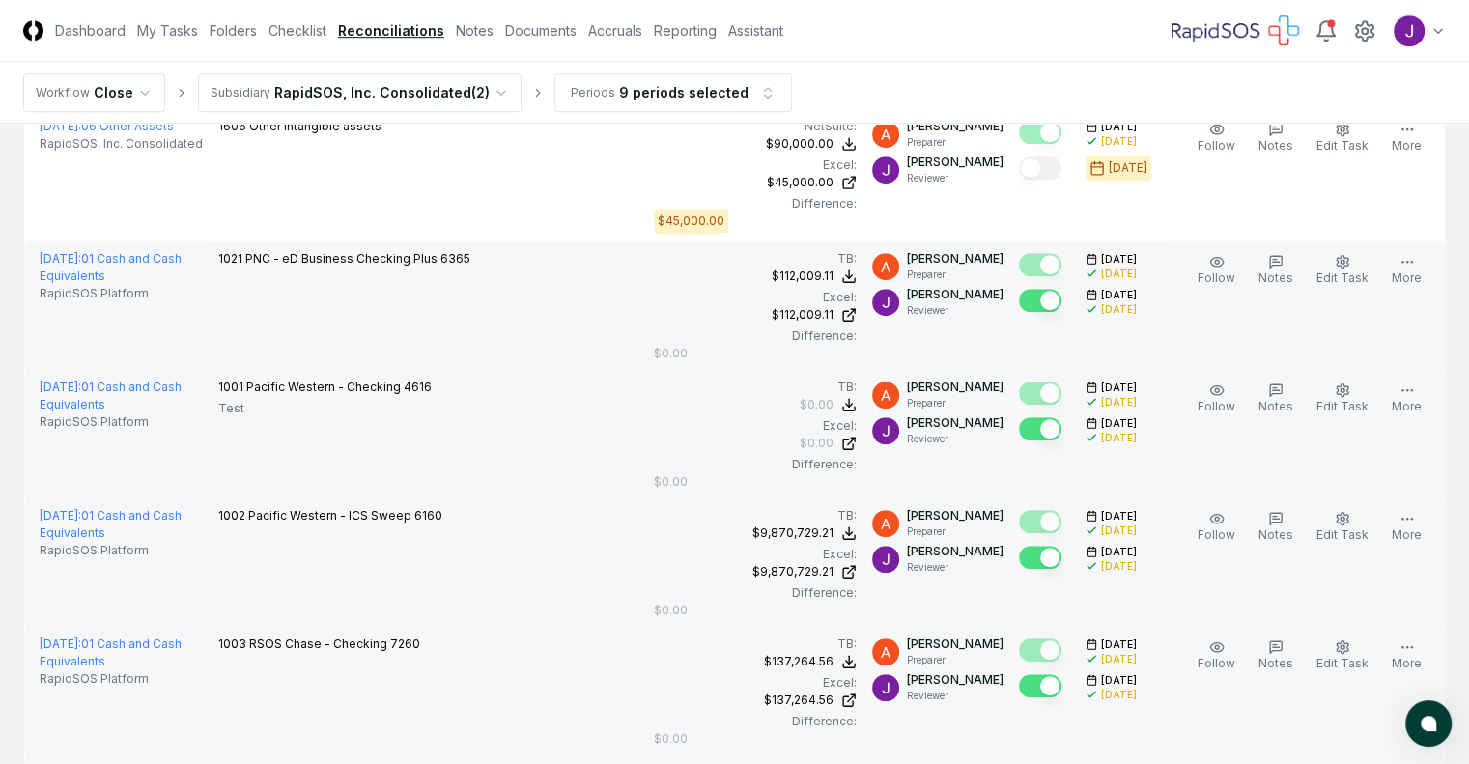
scroll to position [1366, 0]
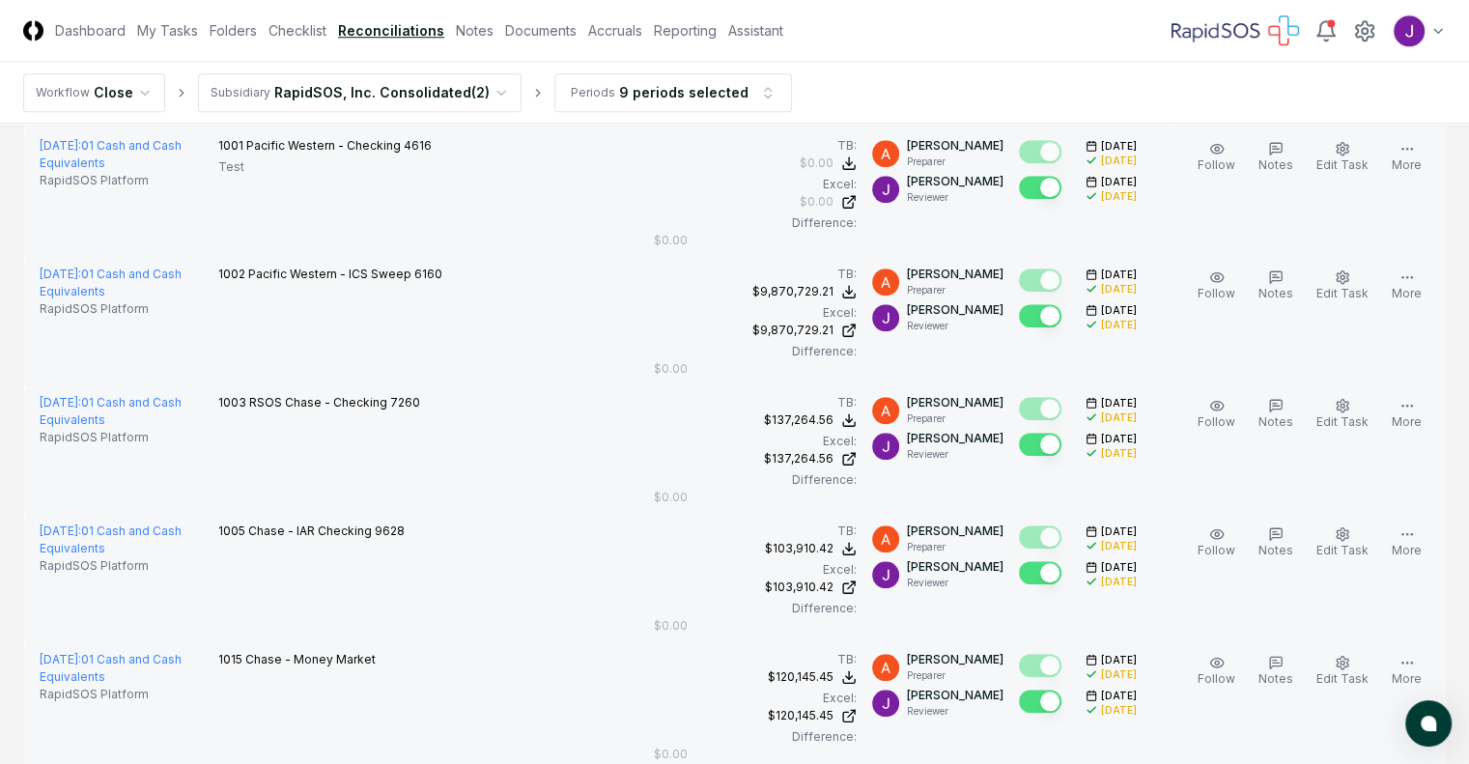
scroll to position [1528, 0]
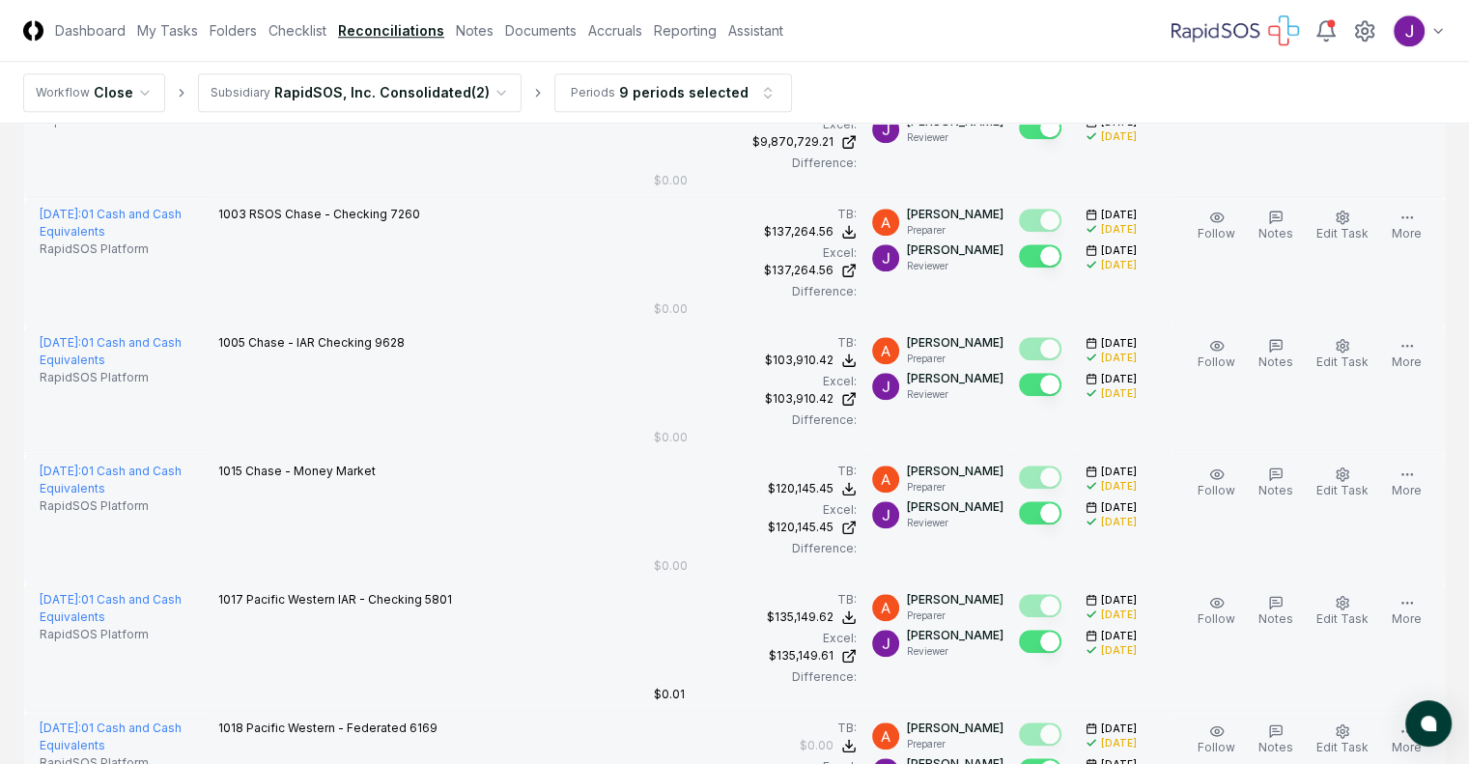
scroll to position [1716, 0]
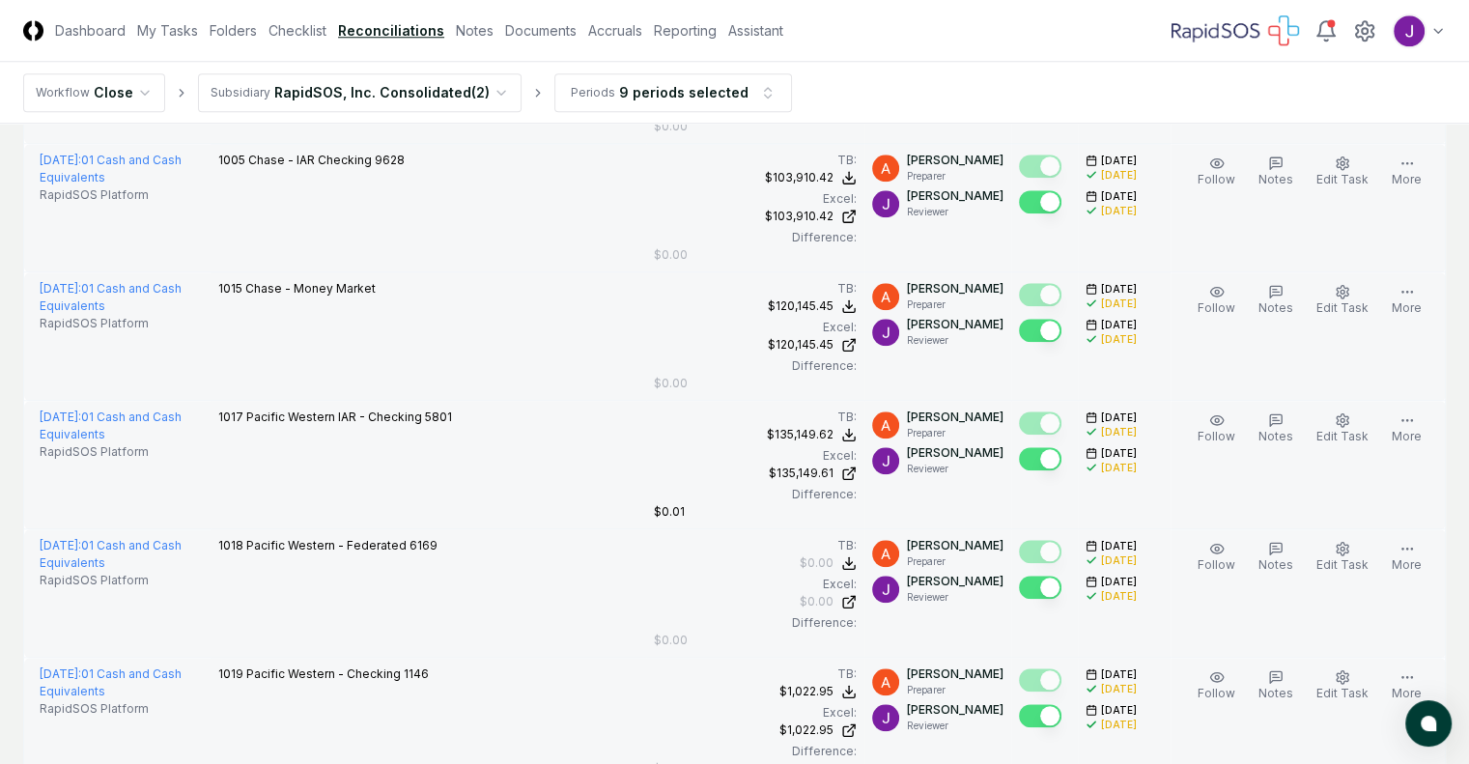
scroll to position [1963, 0]
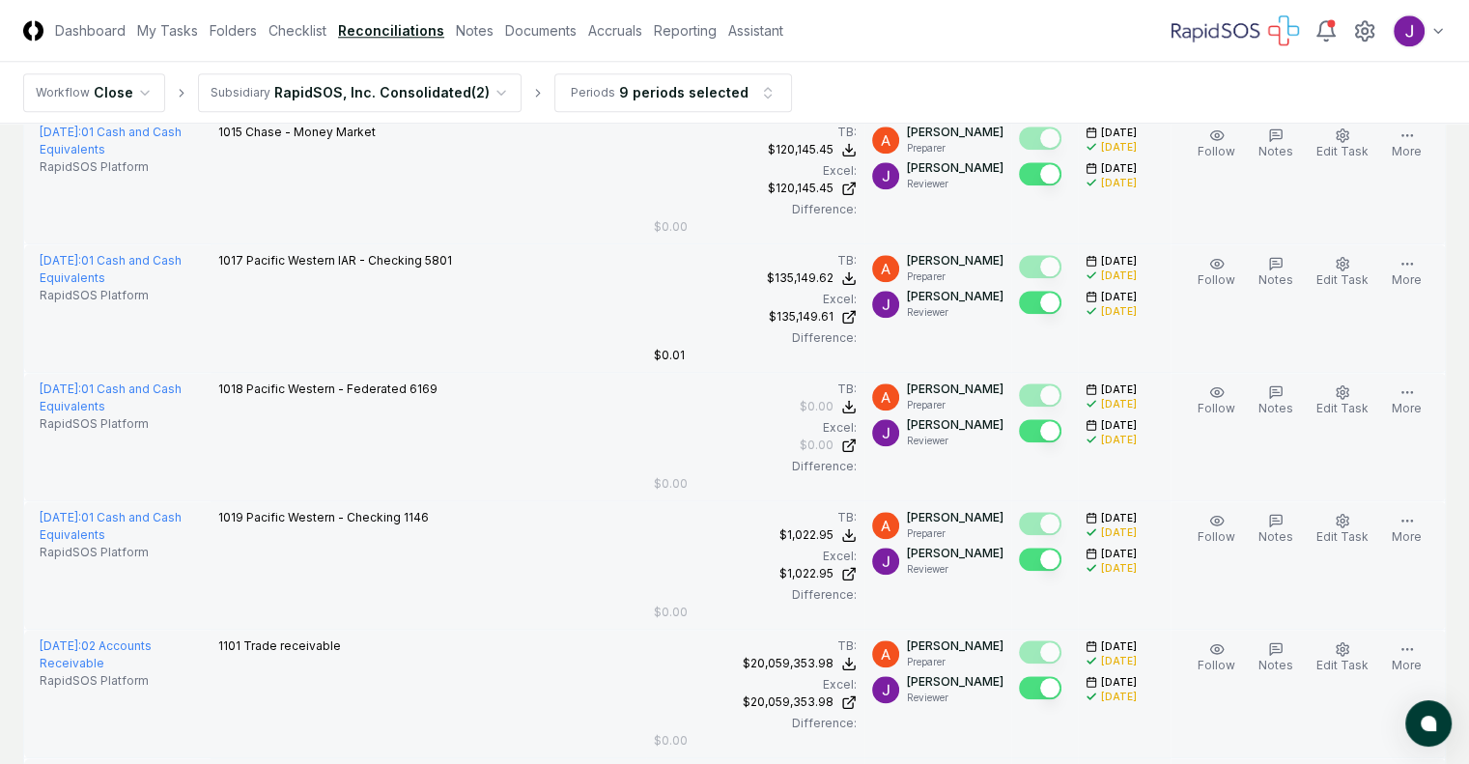
scroll to position [2141, 0]
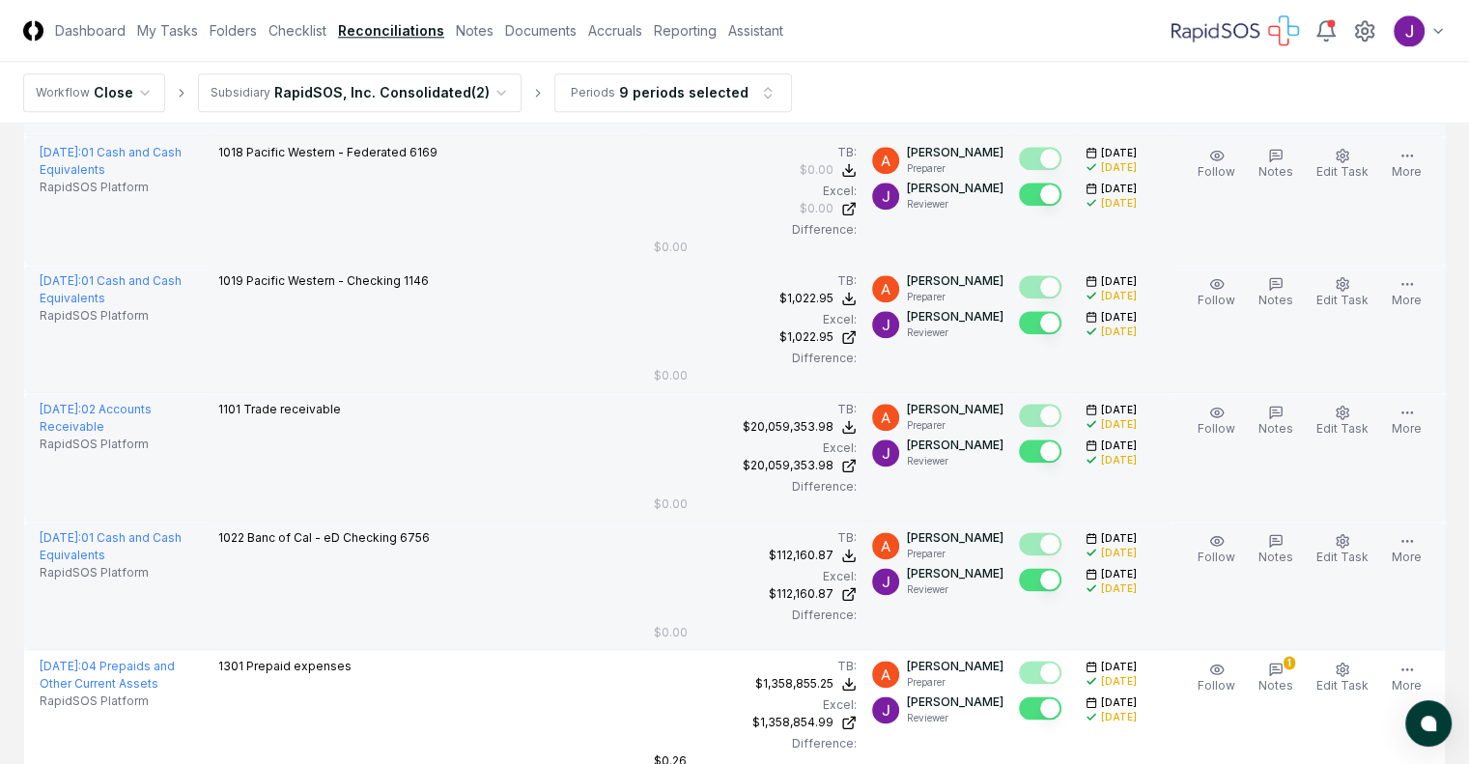
scroll to position [2291, 0]
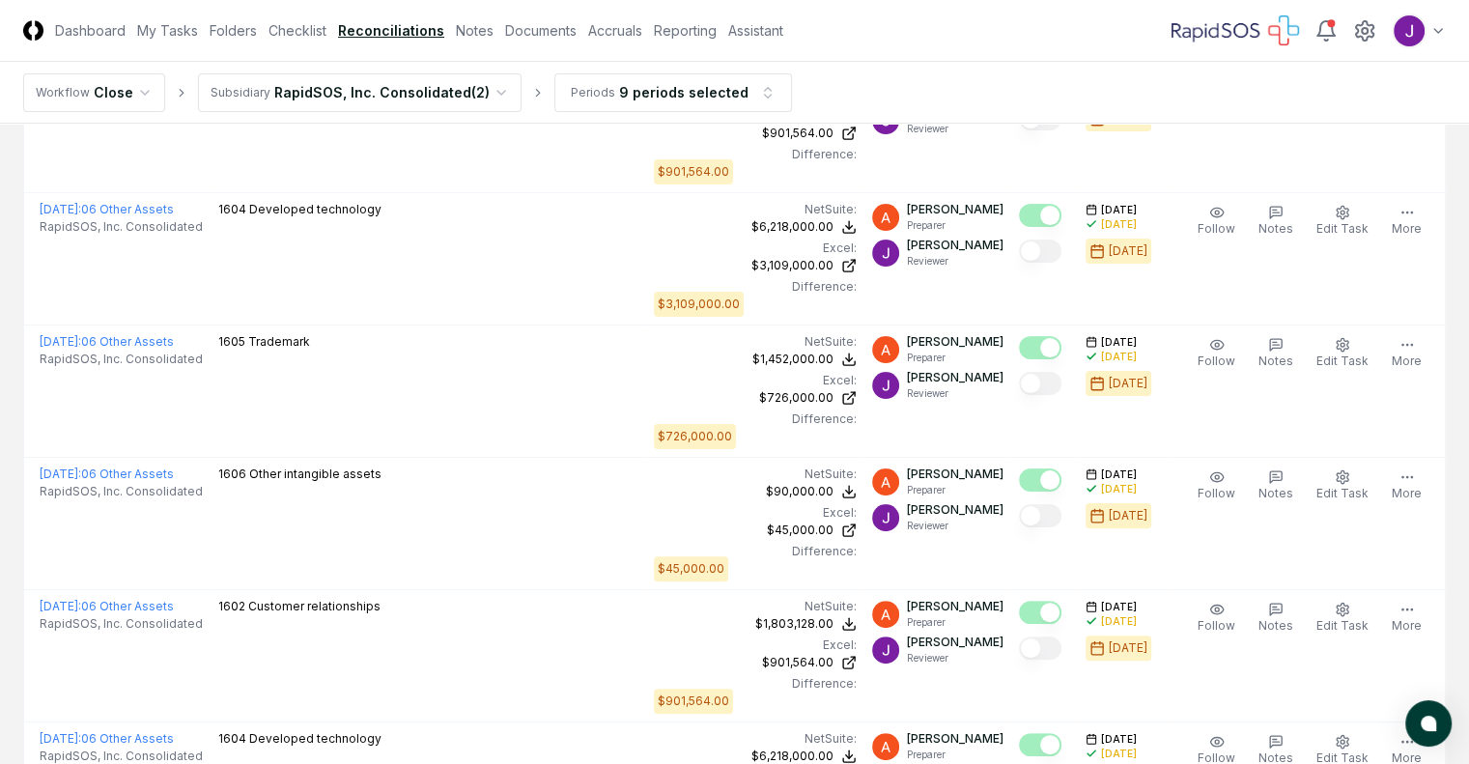
scroll to position [0, 0]
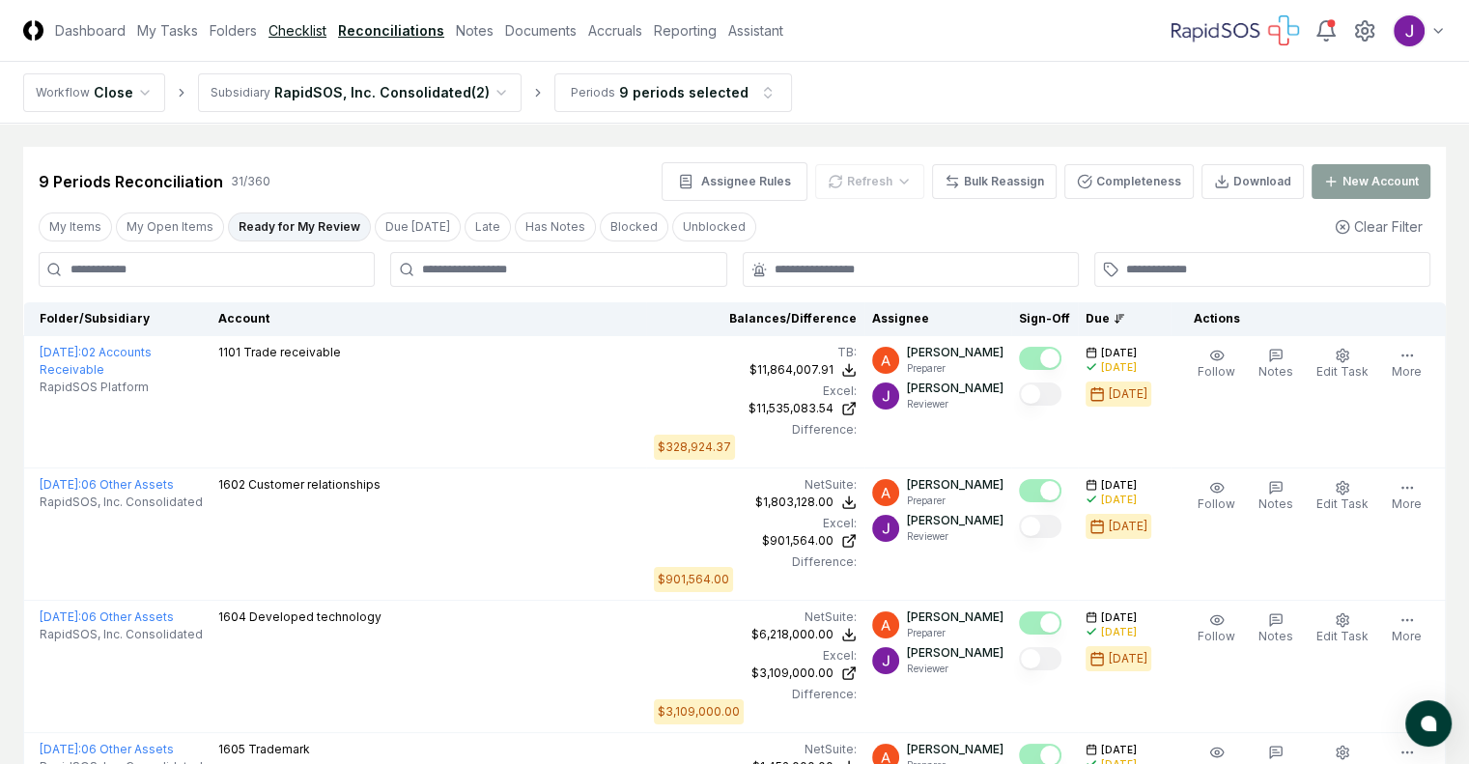
click at [326, 34] on link "Checklist" at bounding box center [298, 30] width 58 height 20
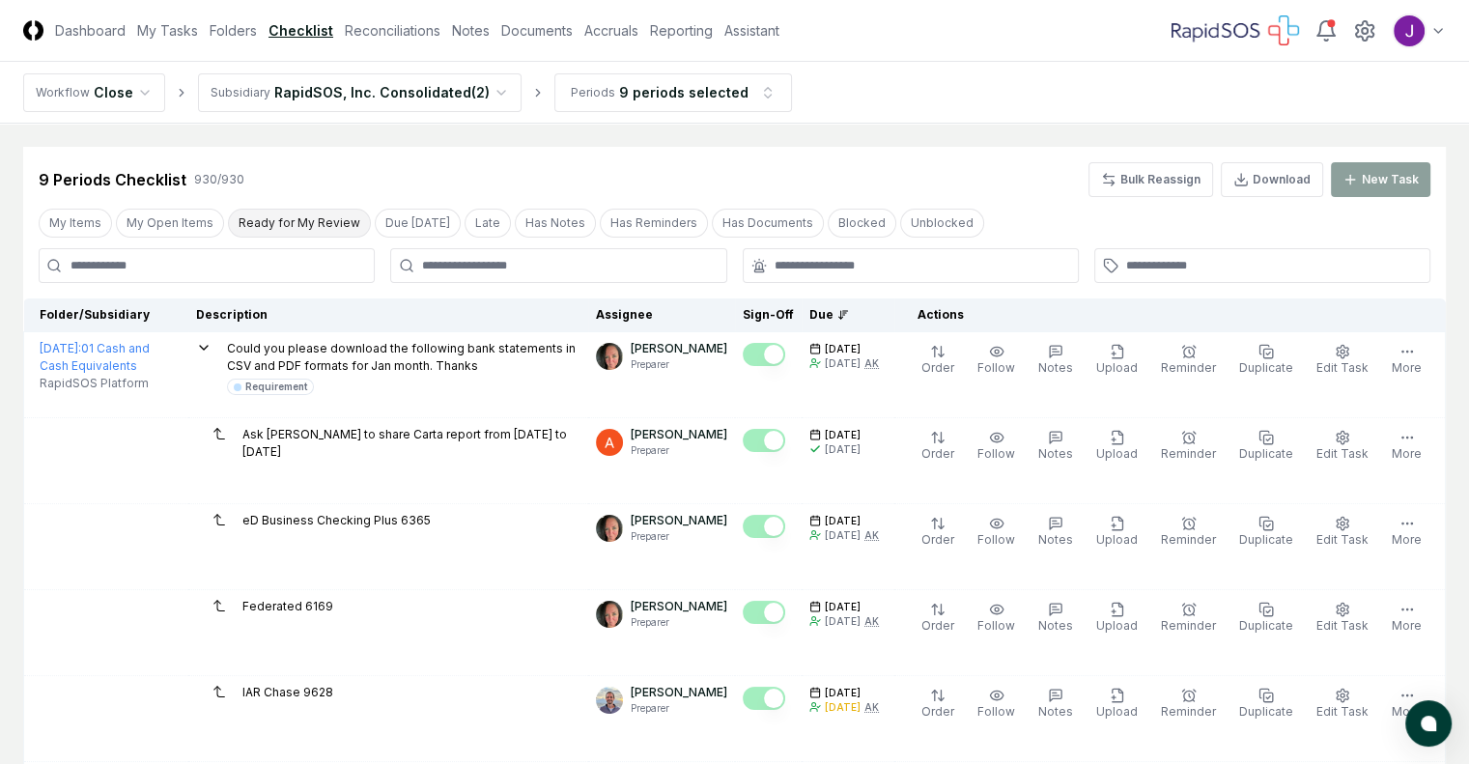
click at [321, 219] on button "Ready for My Review" at bounding box center [299, 223] width 143 height 29
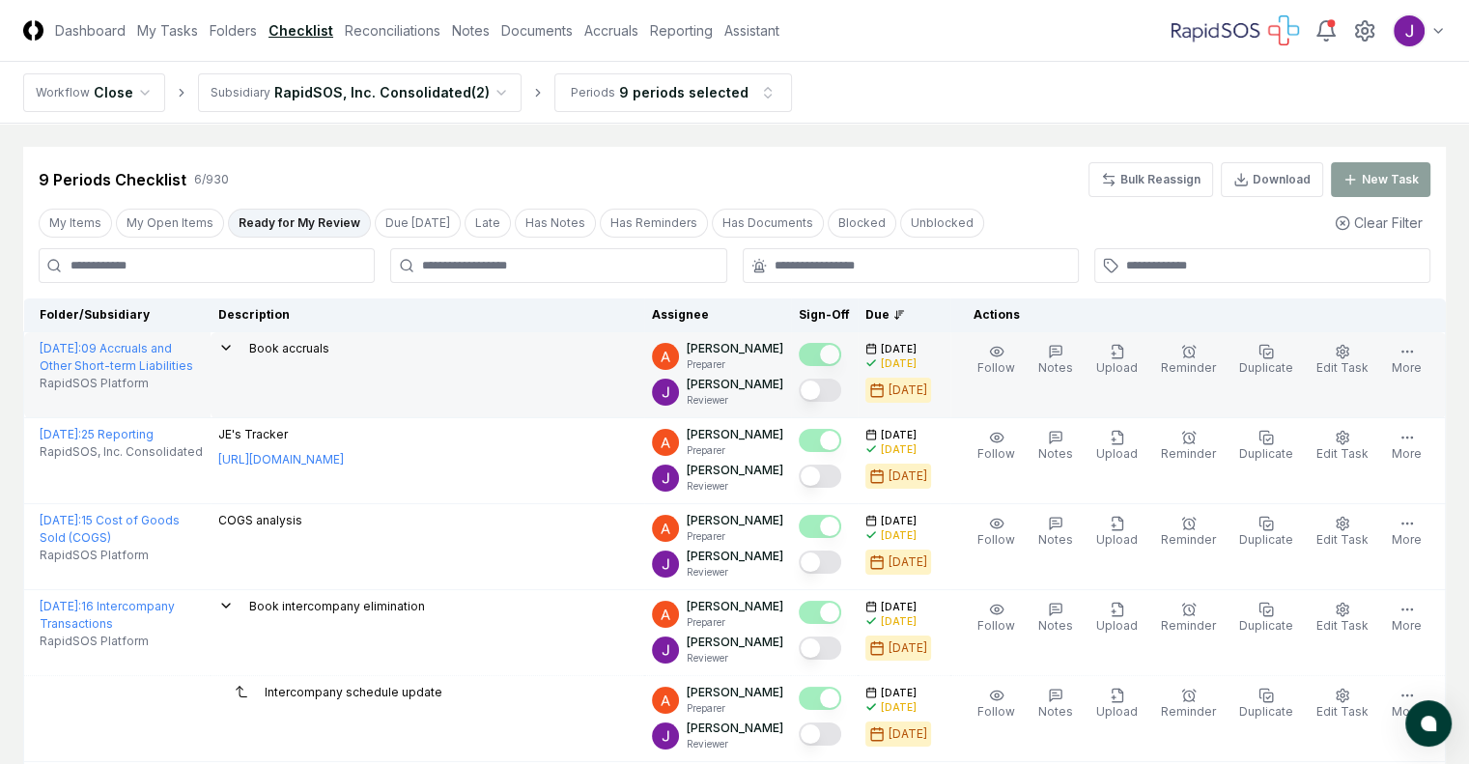
click at [810, 387] on button "Mark complete" at bounding box center [820, 390] width 43 height 23
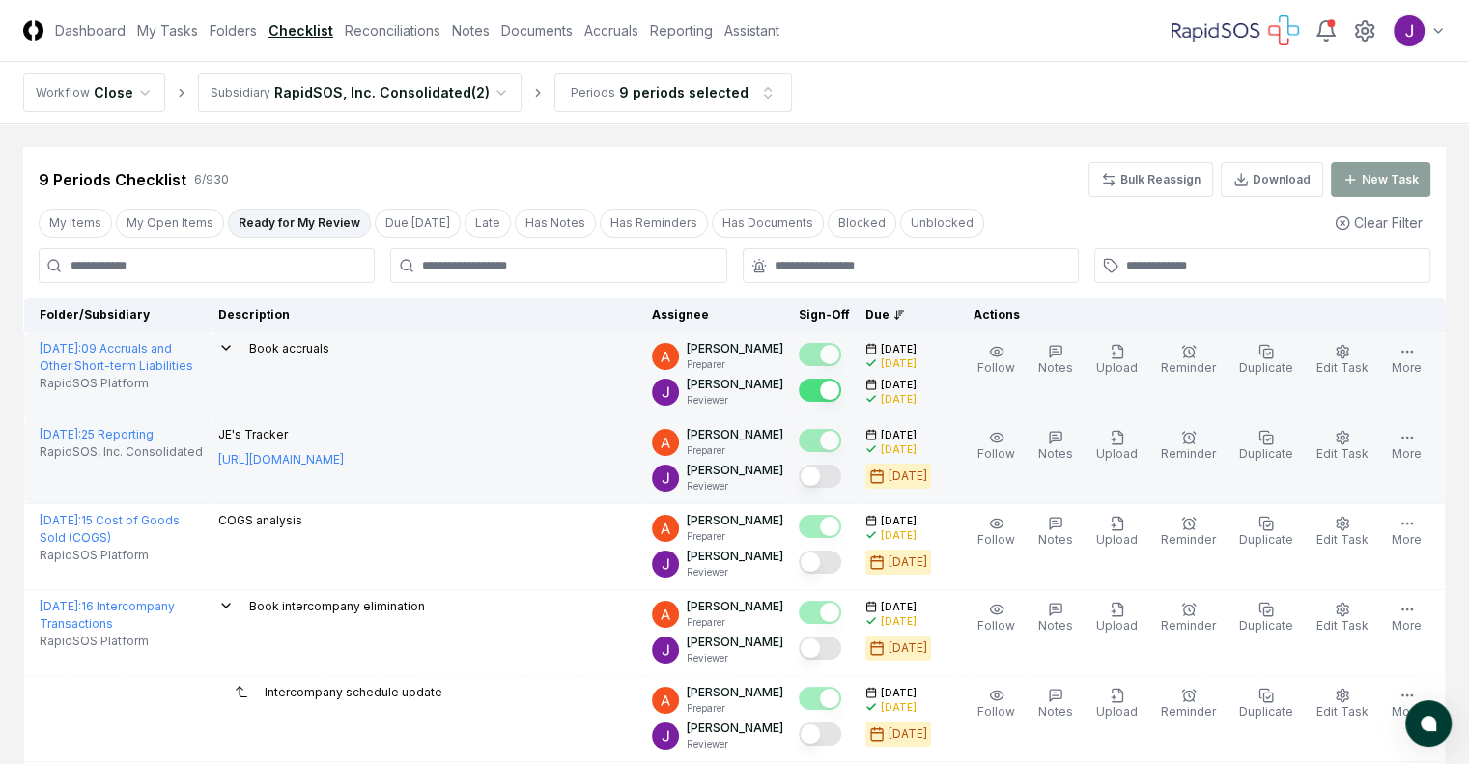
click at [805, 477] on button "Mark complete" at bounding box center [820, 476] width 43 height 23
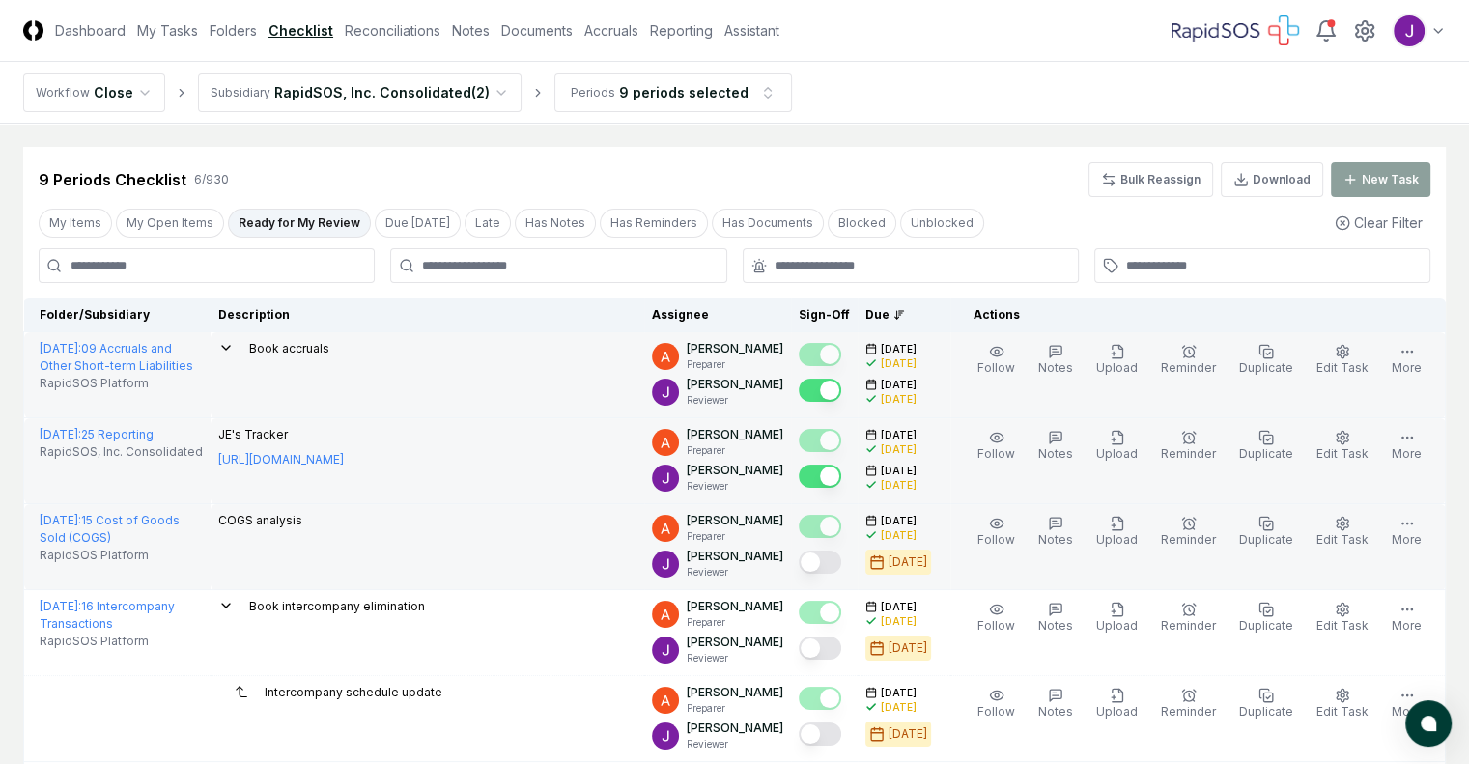
click at [815, 557] on button "Mark complete" at bounding box center [820, 562] width 43 height 23
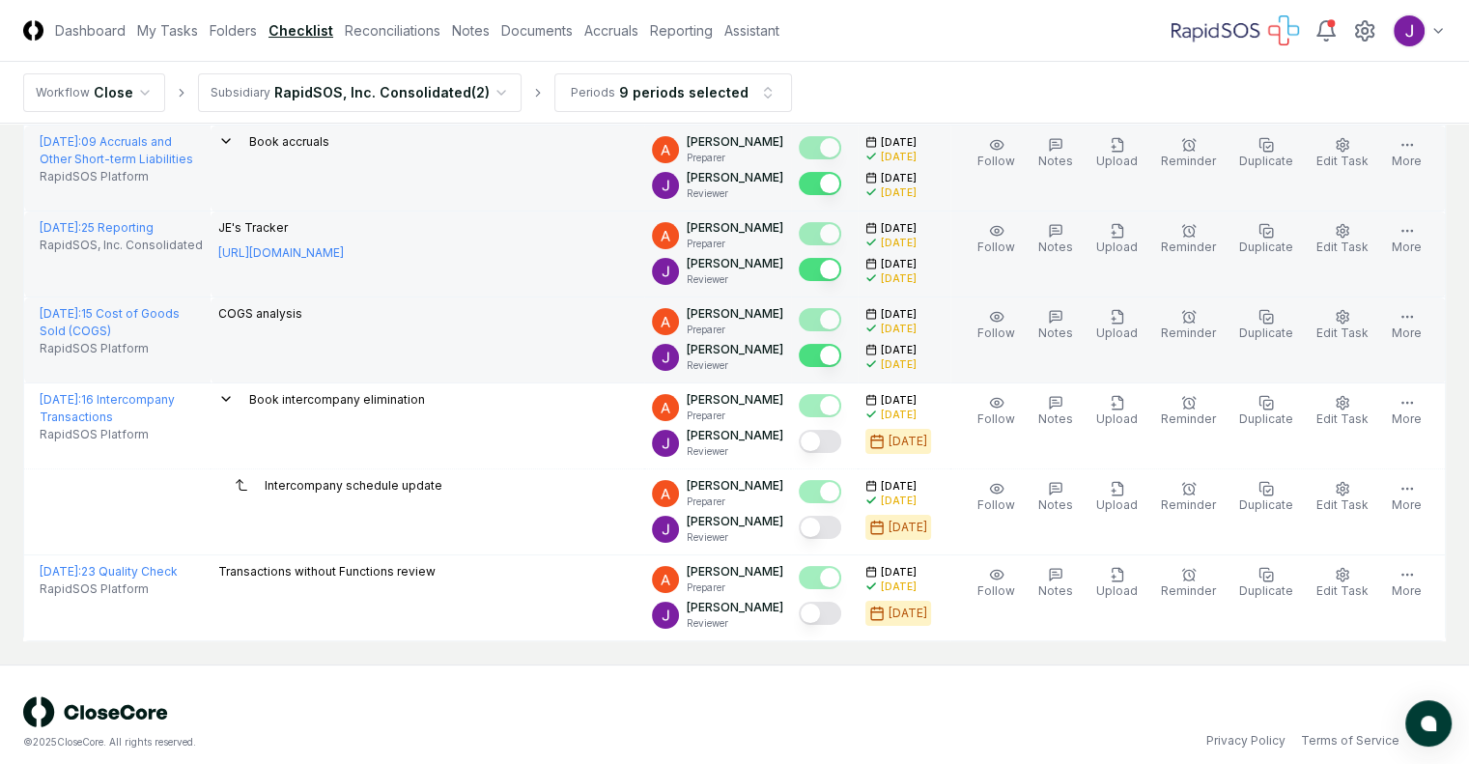
scroll to position [209, 0]
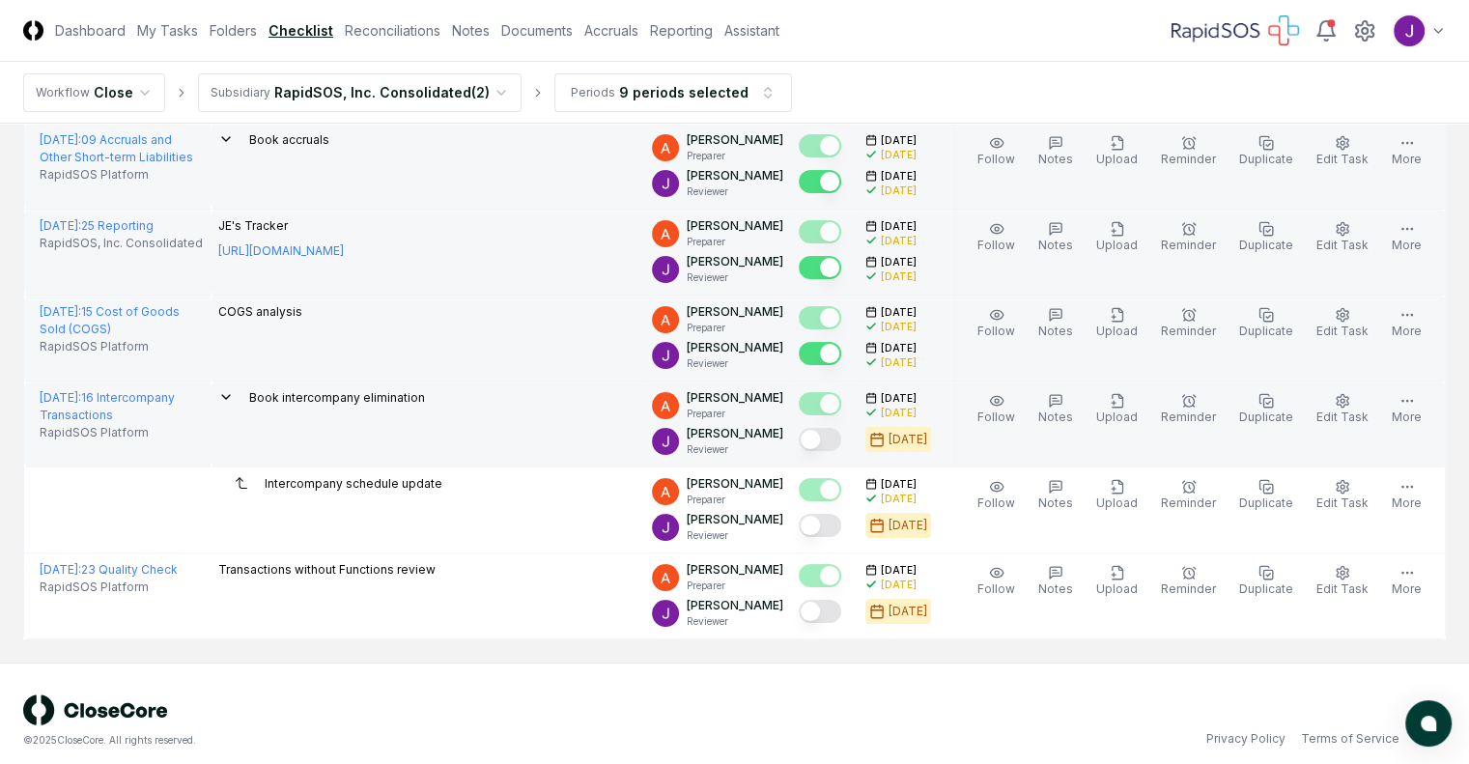
click at [814, 447] on button "Mark complete" at bounding box center [820, 439] width 43 height 23
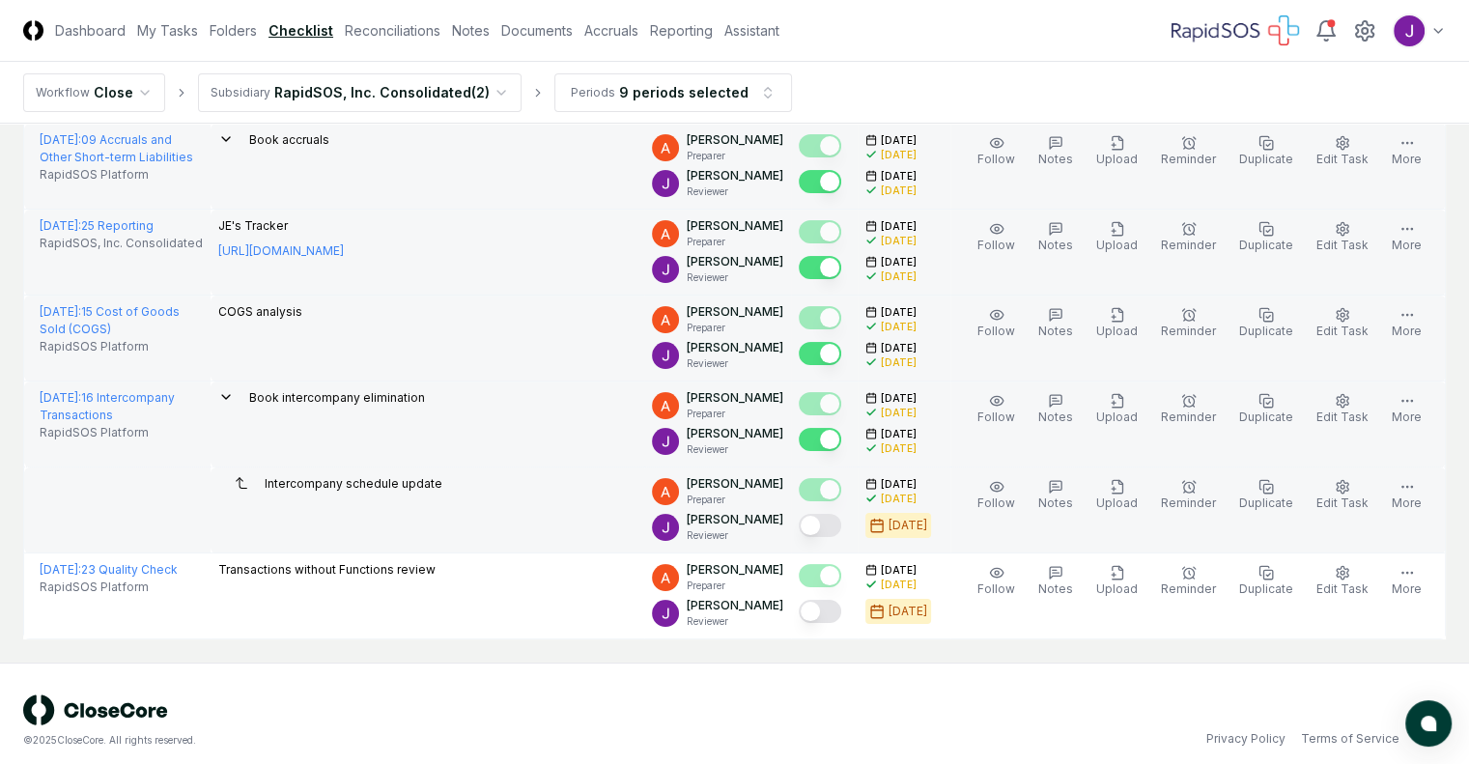
click at [809, 517] on button "Mark complete" at bounding box center [820, 525] width 43 height 23
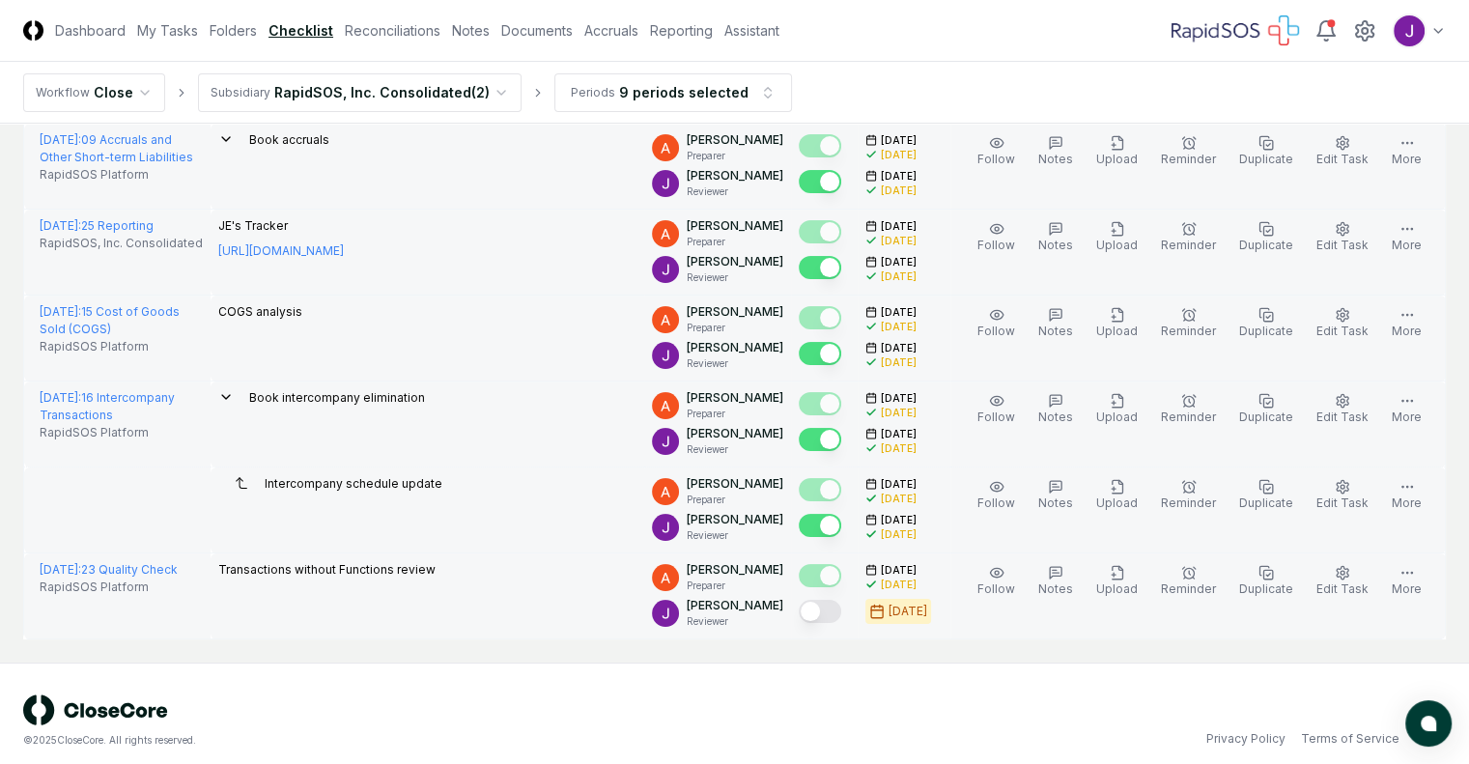
click at [811, 610] on button "Mark complete" at bounding box center [820, 611] width 43 height 23
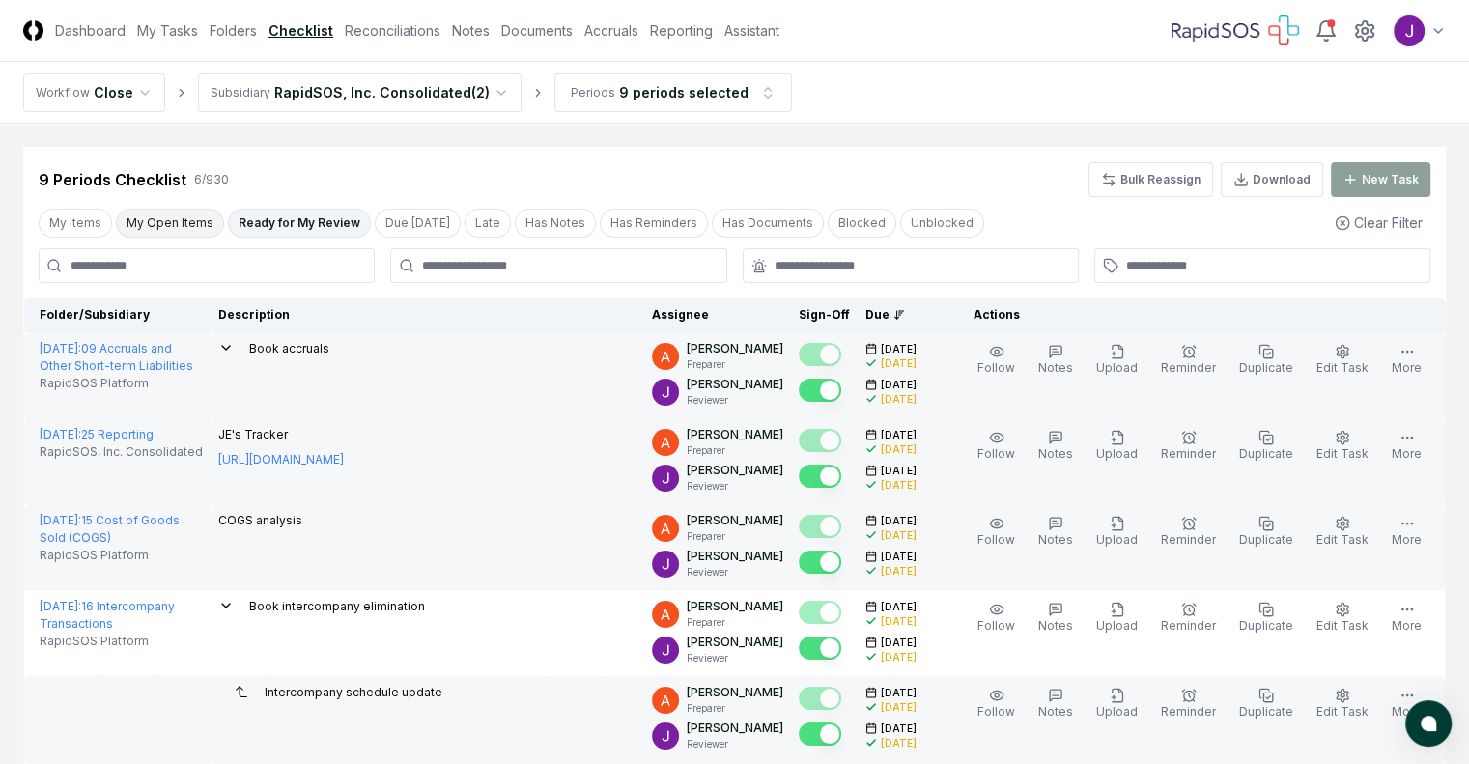
click at [176, 223] on button "My Open Items" at bounding box center [170, 223] width 108 height 29
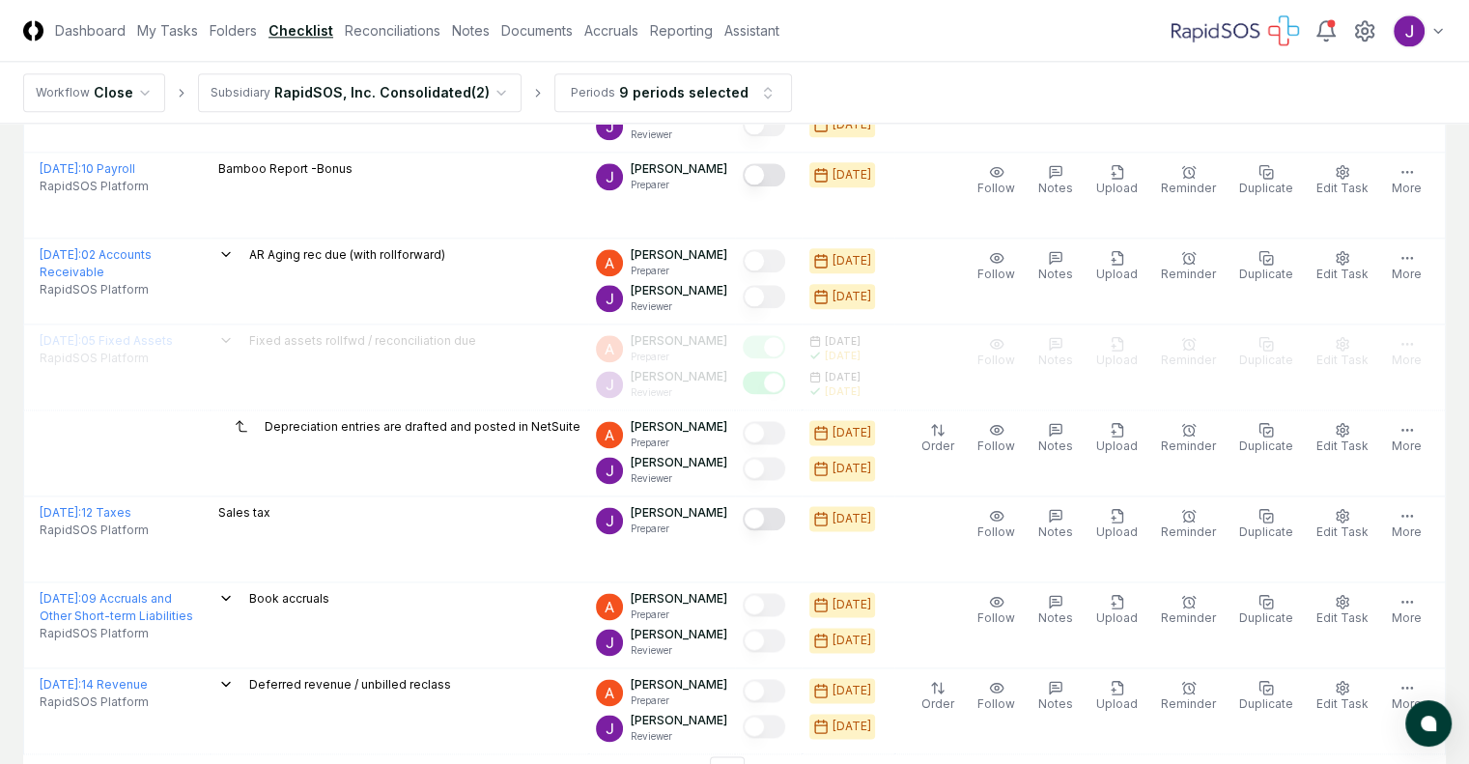
scroll to position [2535, 0]
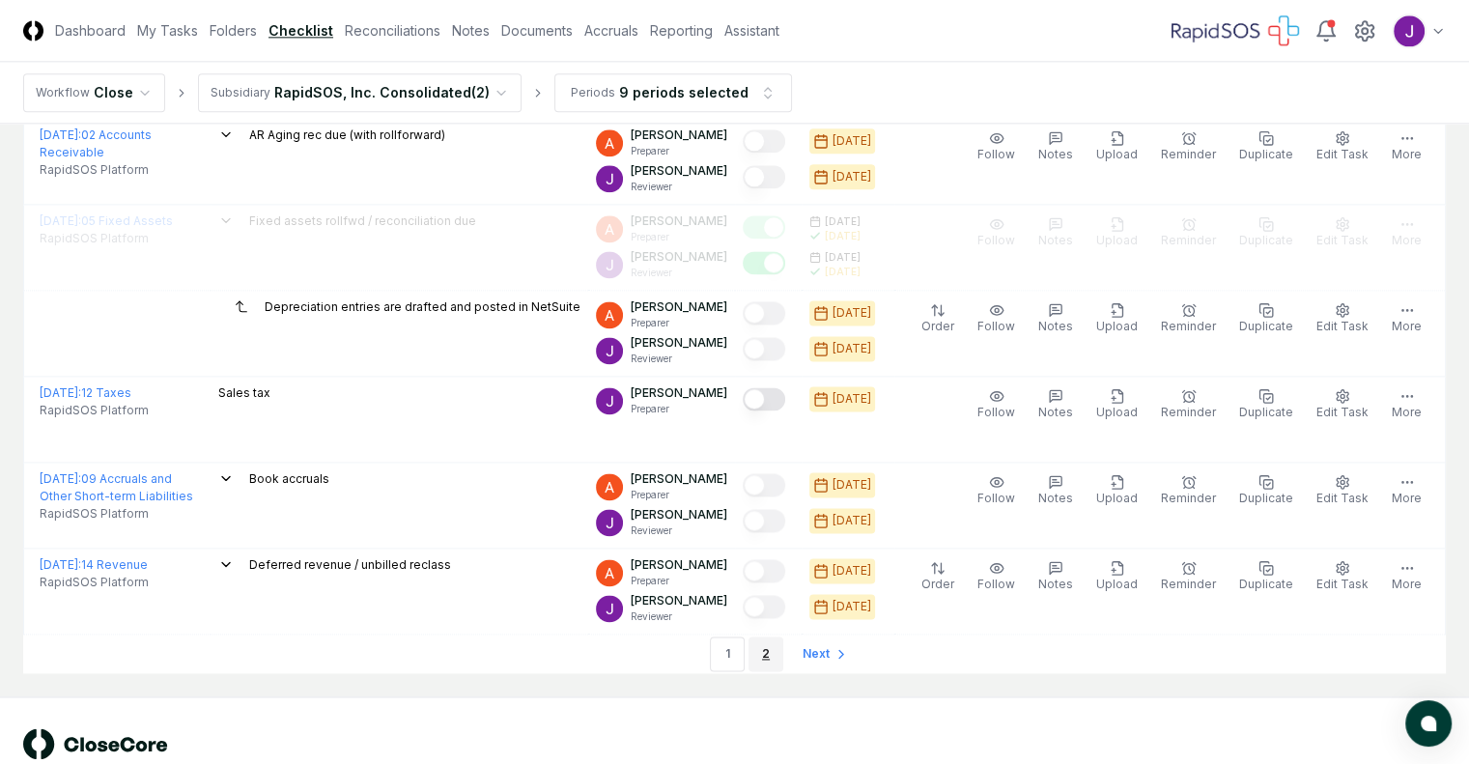
click at [769, 644] on link "2" at bounding box center [766, 654] width 35 height 35
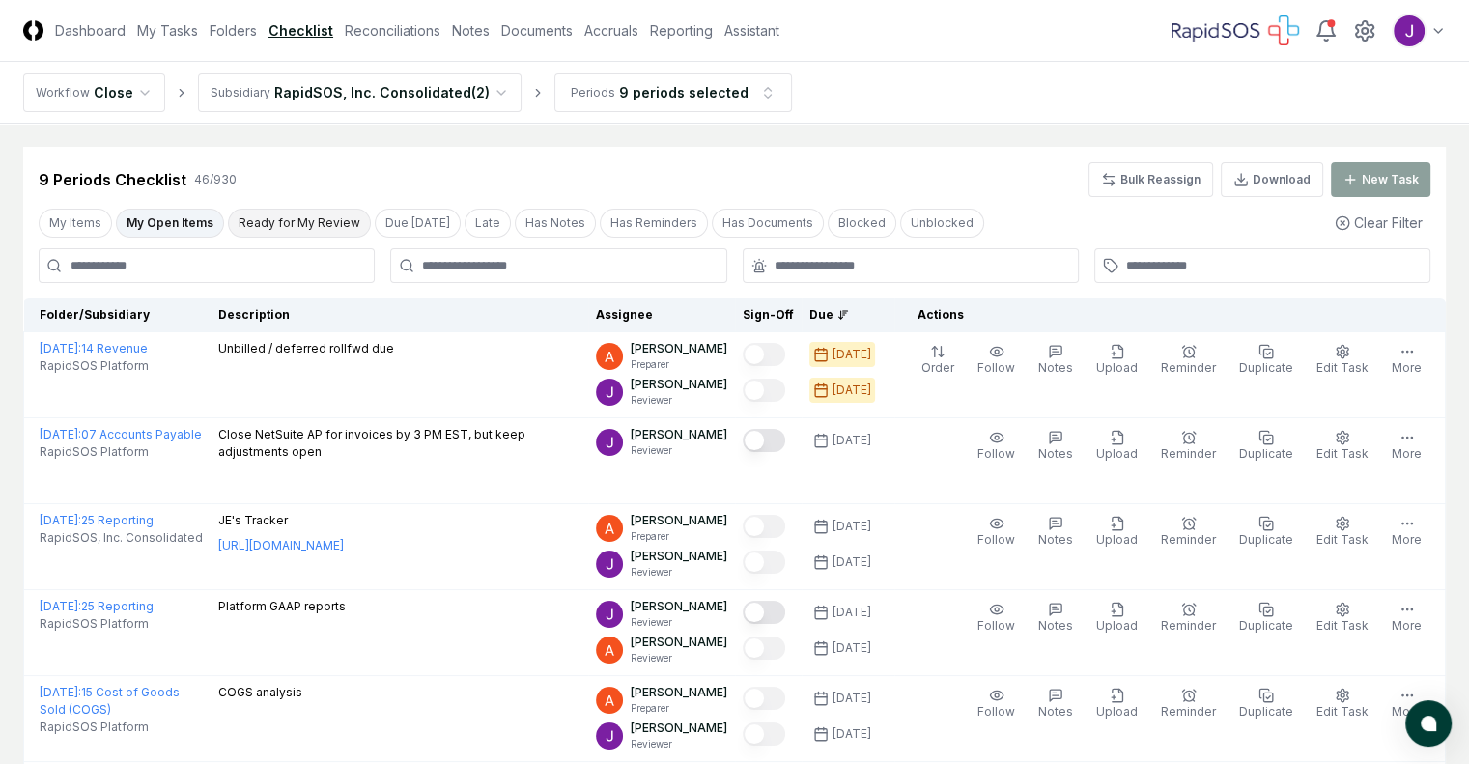
click at [310, 212] on button "Ready for My Review" at bounding box center [299, 223] width 143 height 29
